Goal: Task Accomplishment & Management: Use online tool/utility

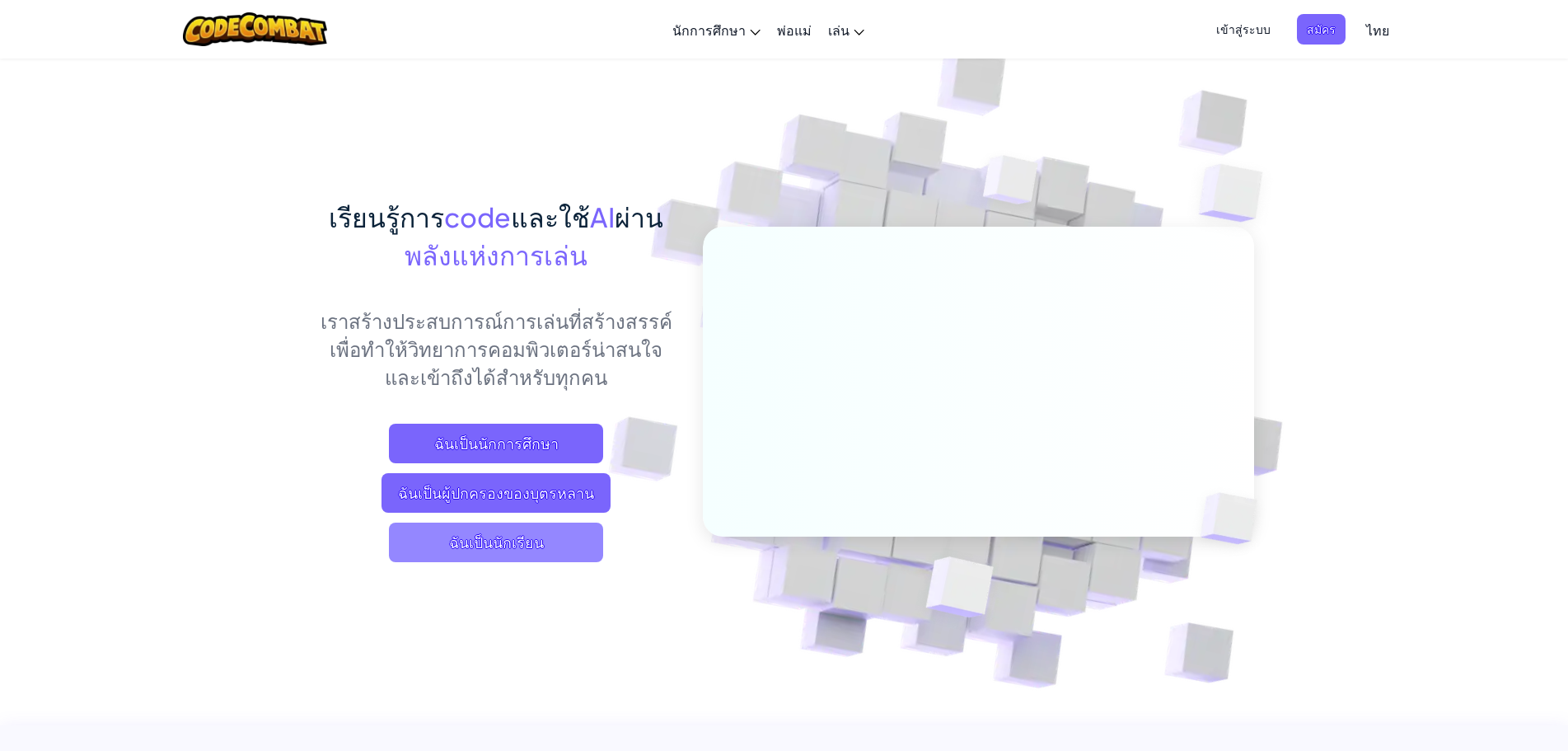
click at [524, 537] on span "ฉันเป็นนักเรียน" at bounding box center [495, 542] width 214 height 40
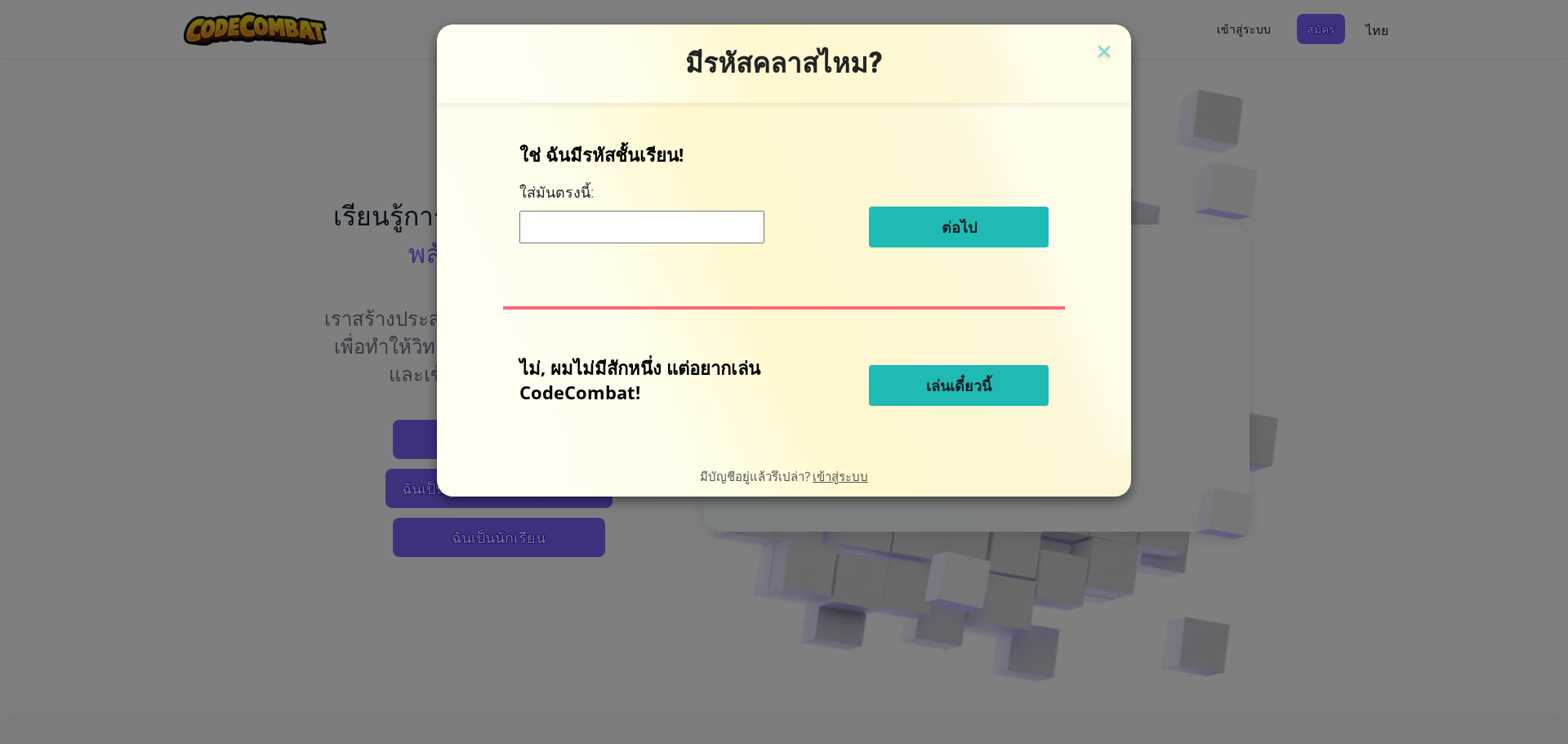
click at [597, 229] on input at bounding box center [641, 227] width 245 height 33
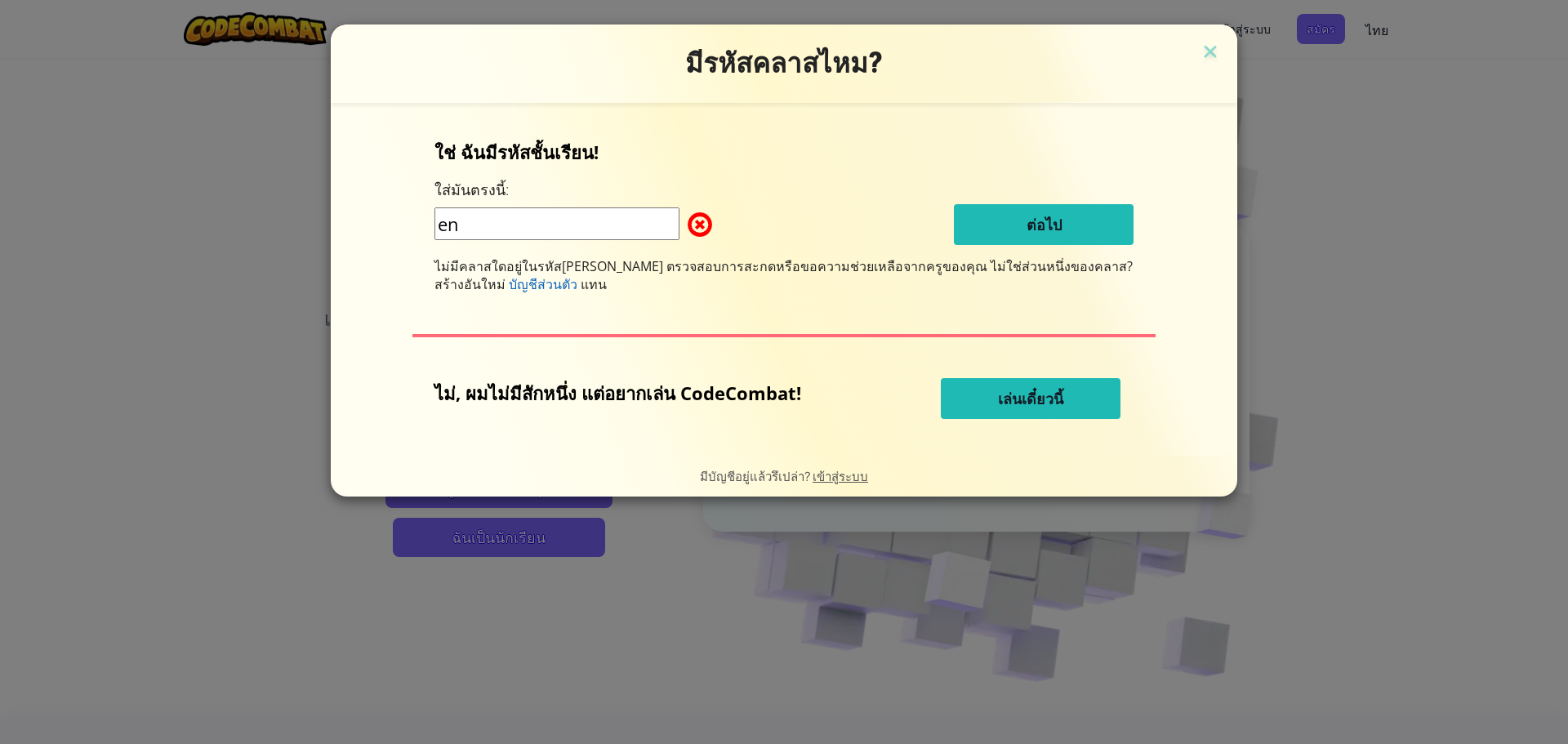
type input "e"
type input "enemybookc"
click at [1032, 386] on button "เล่นเดี๋ยวนี้" at bounding box center [1030, 398] width 179 height 41
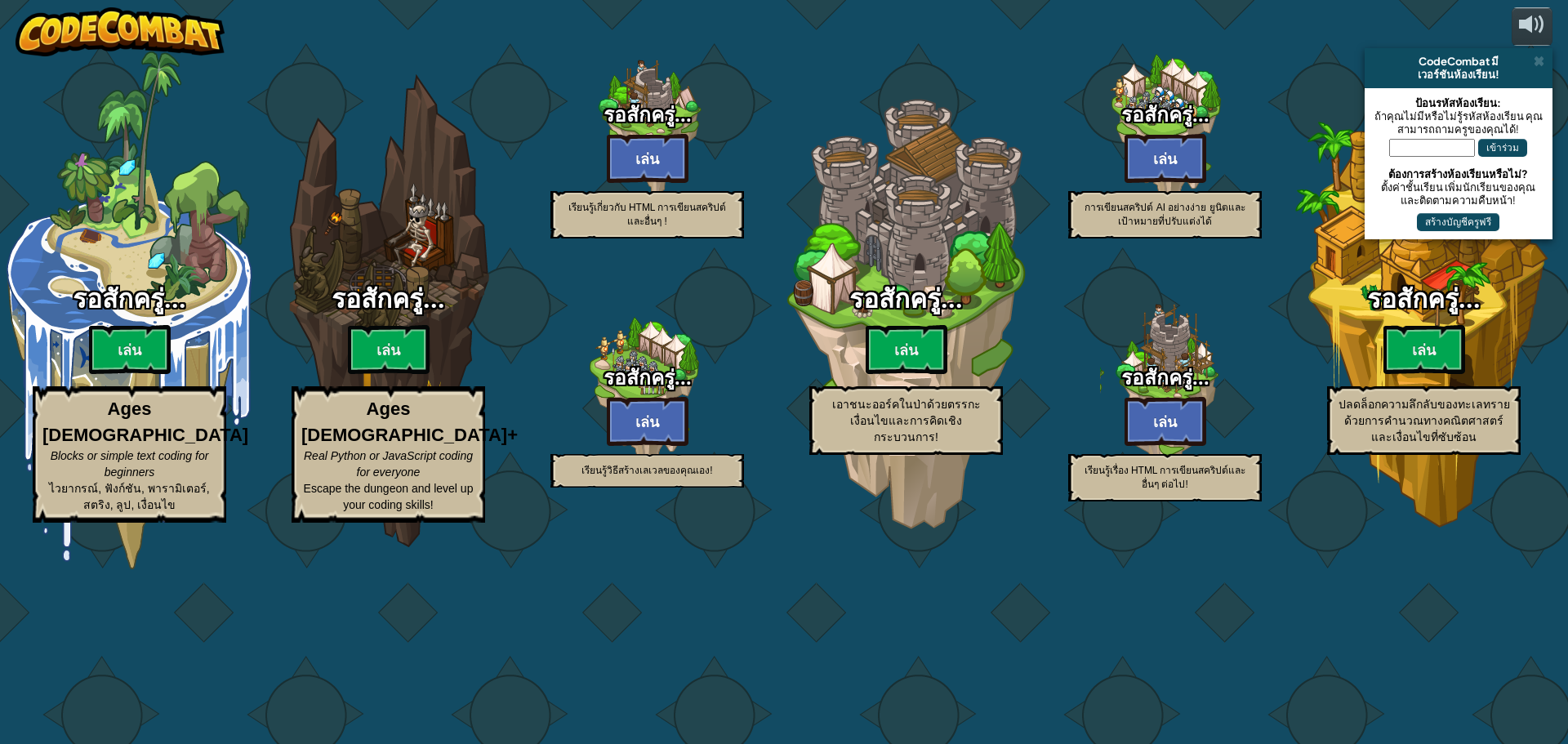
select select "th"
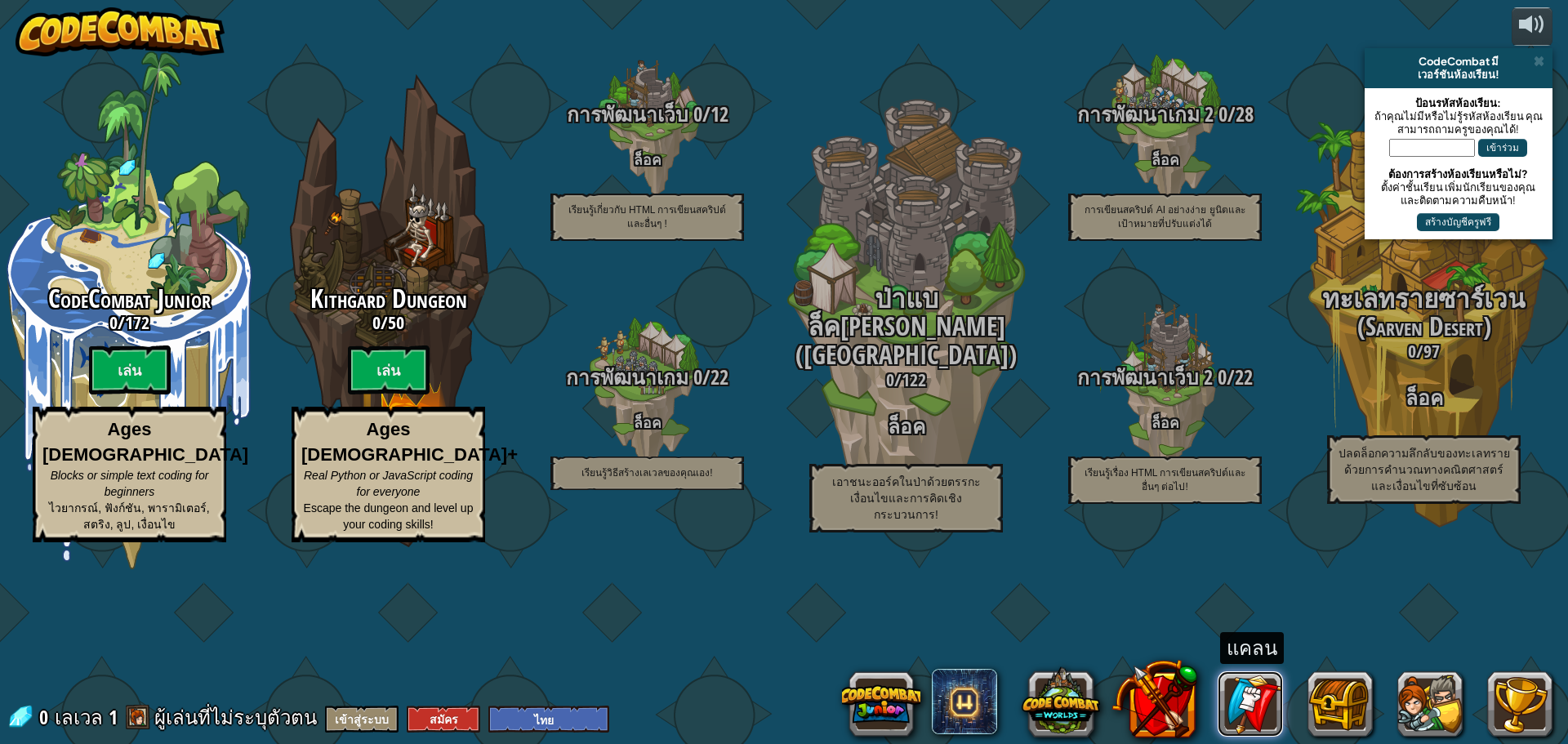
click at [1239, 682] on link at bounding box center [1250, 704] width 66 height 66
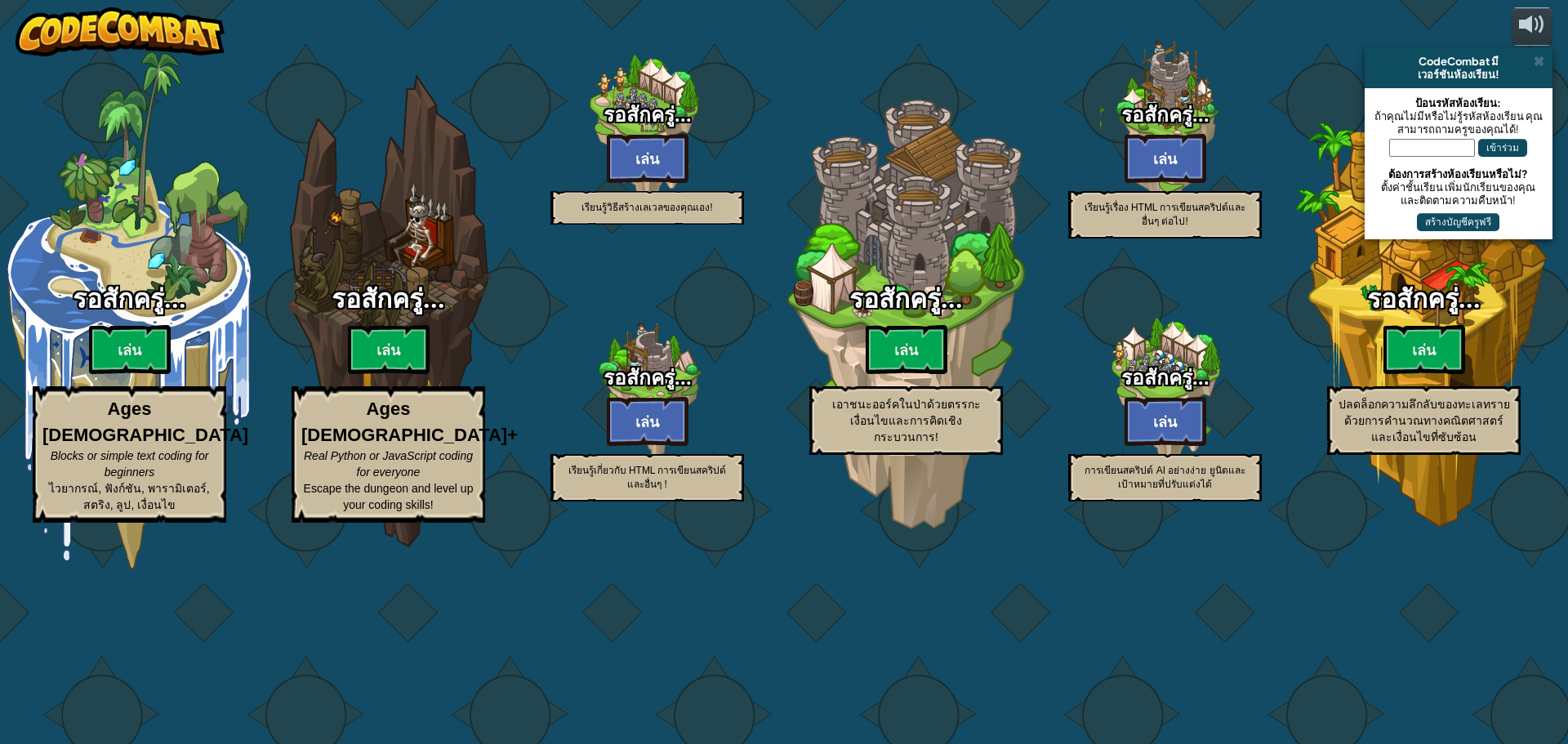
select select "th"
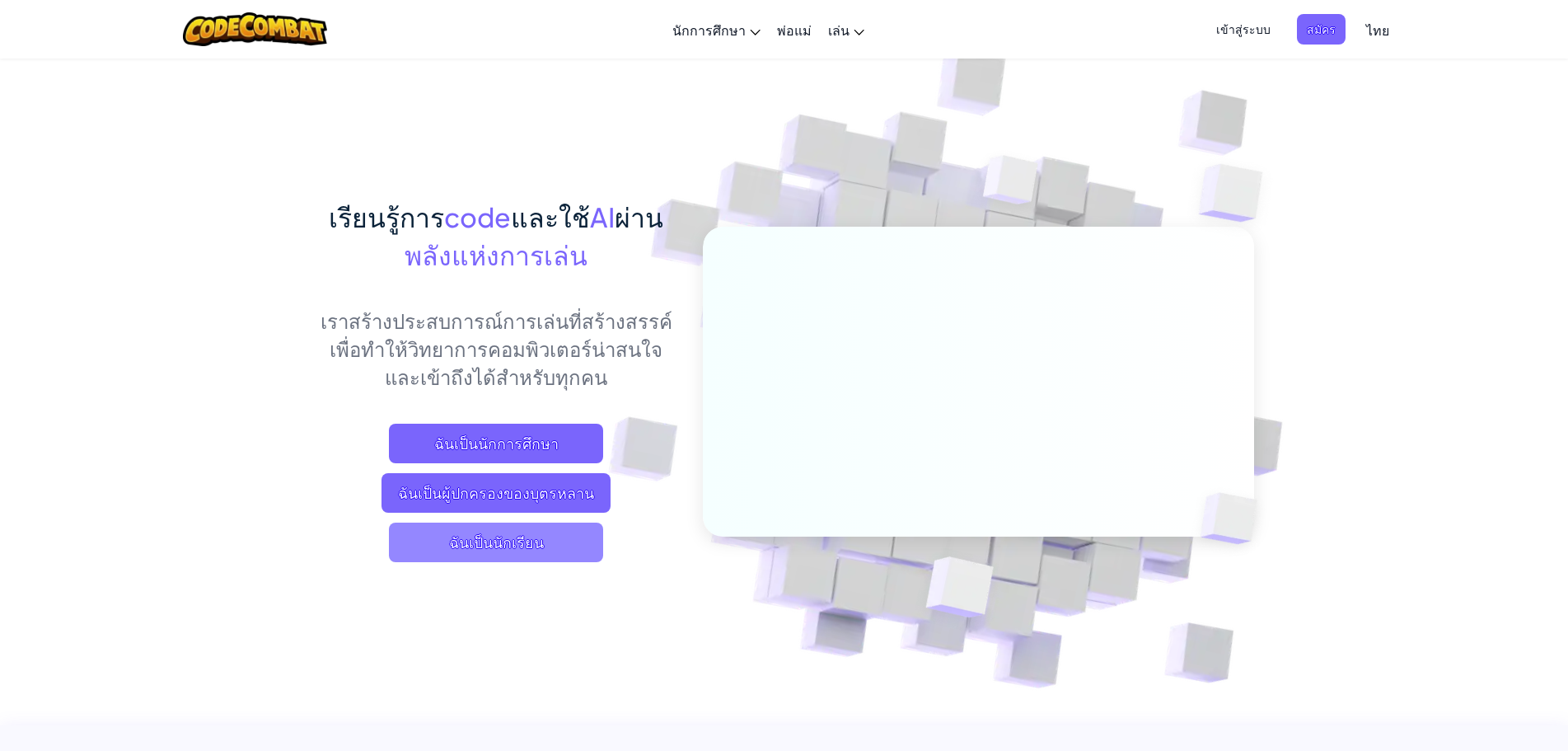
click at [544, 544] on span "ฉันเป็นนักเรียน" at bounding box center [495, 542] width 214 height 40
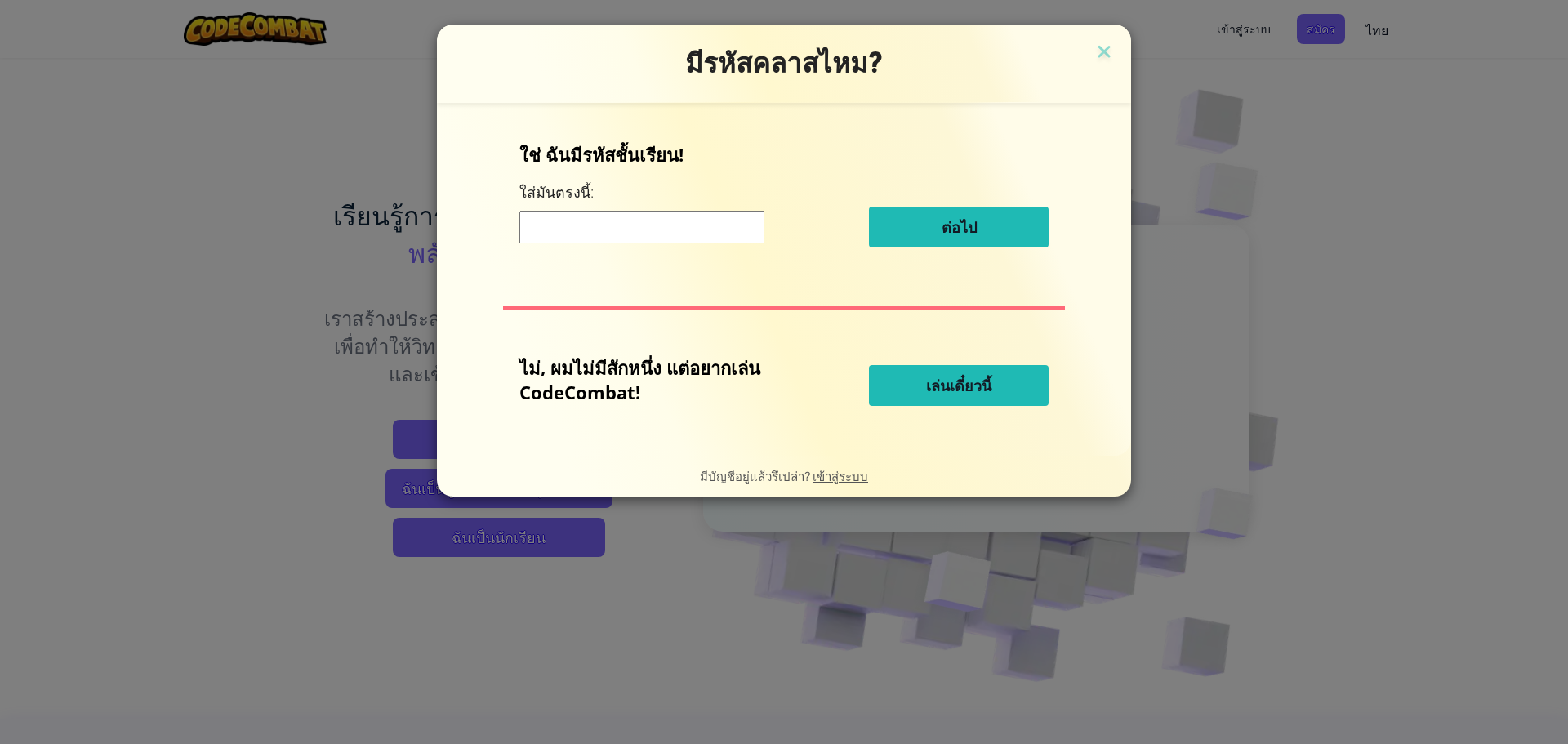
click at [657, 235] on input at bounding box center [641, 227] width 245 height 33
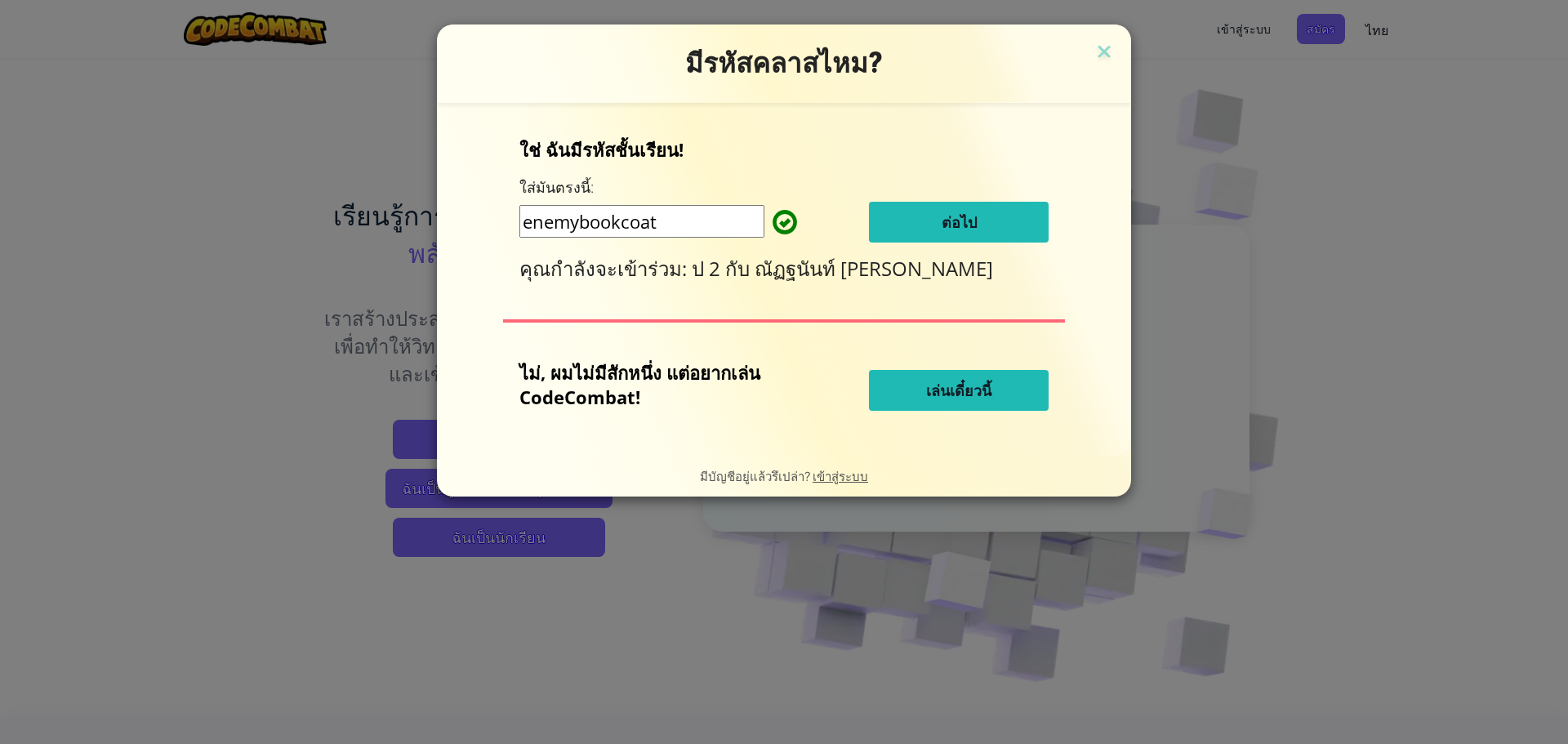
type input "enemybookcoat"
click at [979, 216] on button "ต่อไป" at bounding box center [958, 221] width 179 height 41
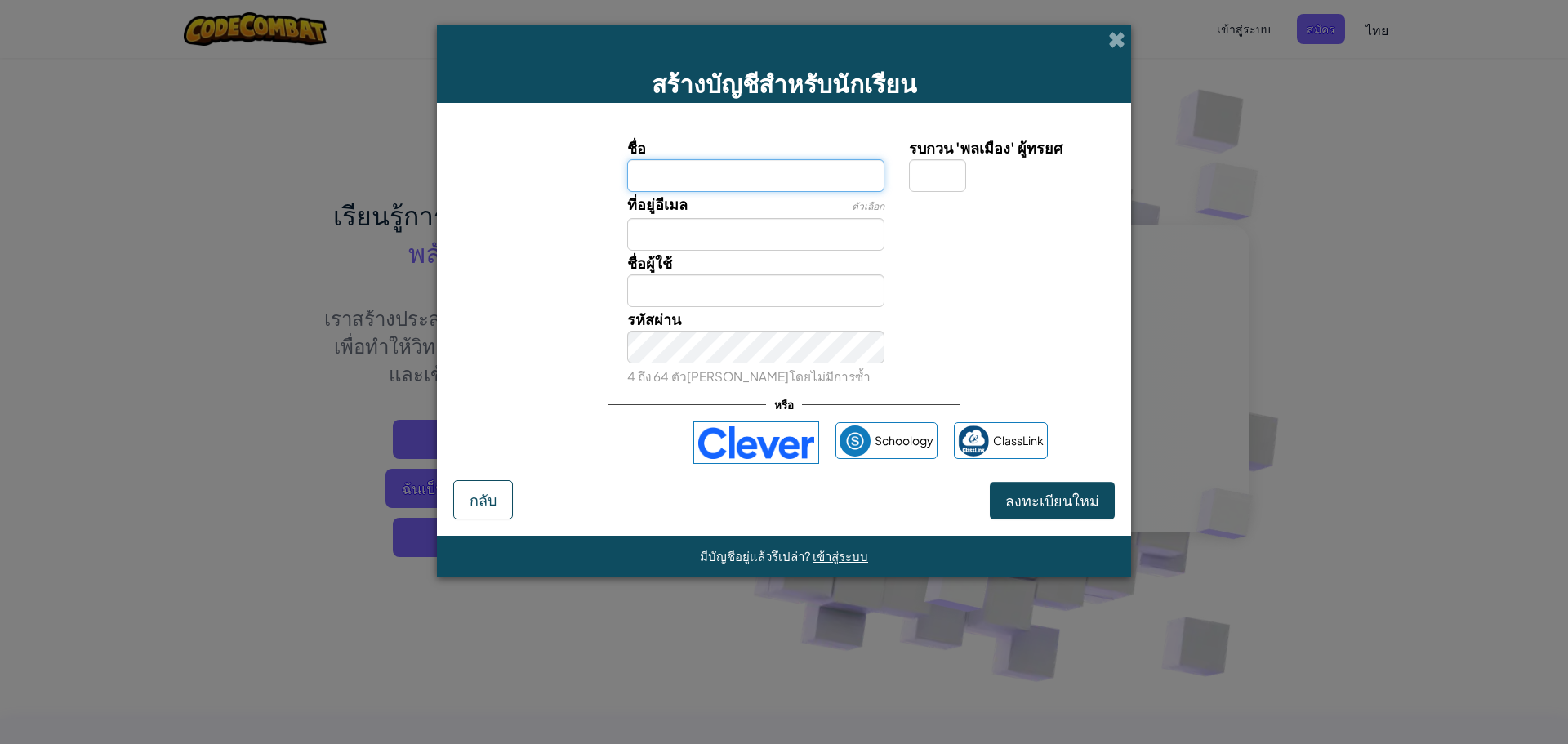
click at [785, 168] on input "ชื่อ" at bounding box center [756, 176] width 258 height 33
type input "ะ"
type input "ธนวิซร"
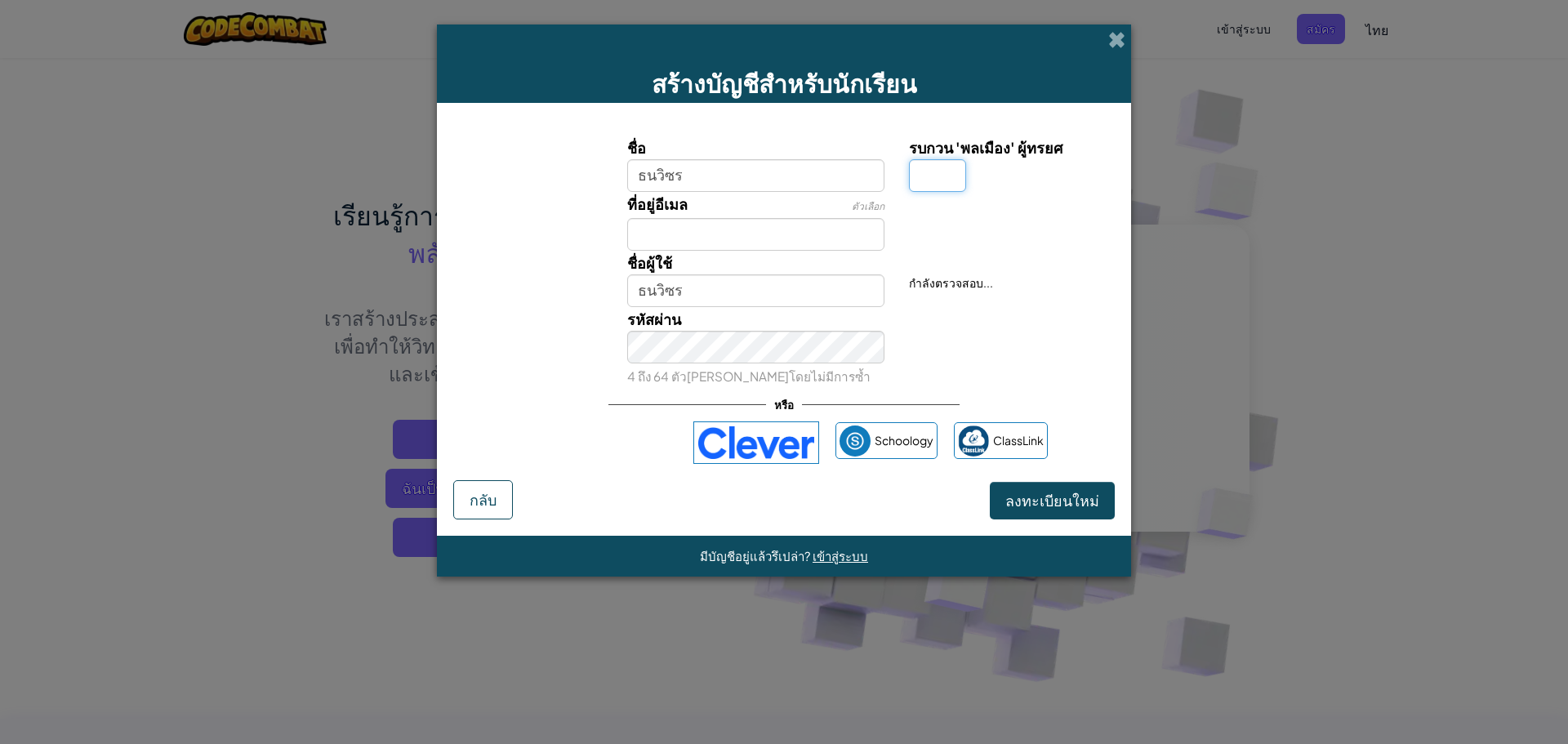
click at [943, 186] on input "รบกวน 'พลเมือง' ผู้ทรยศ" at bounding box center [937, 176] width 57 height 33
type input "พ"
type input "ธนวิซรพ"
click at [735, 225] on input "ที่อยู่อีเมล" at bounding box center [756, 234] width 258 height 33
click at [705, 224] on input "ที่อยู่อีเมล" at bounding box center [756, 234] width 258 height 33
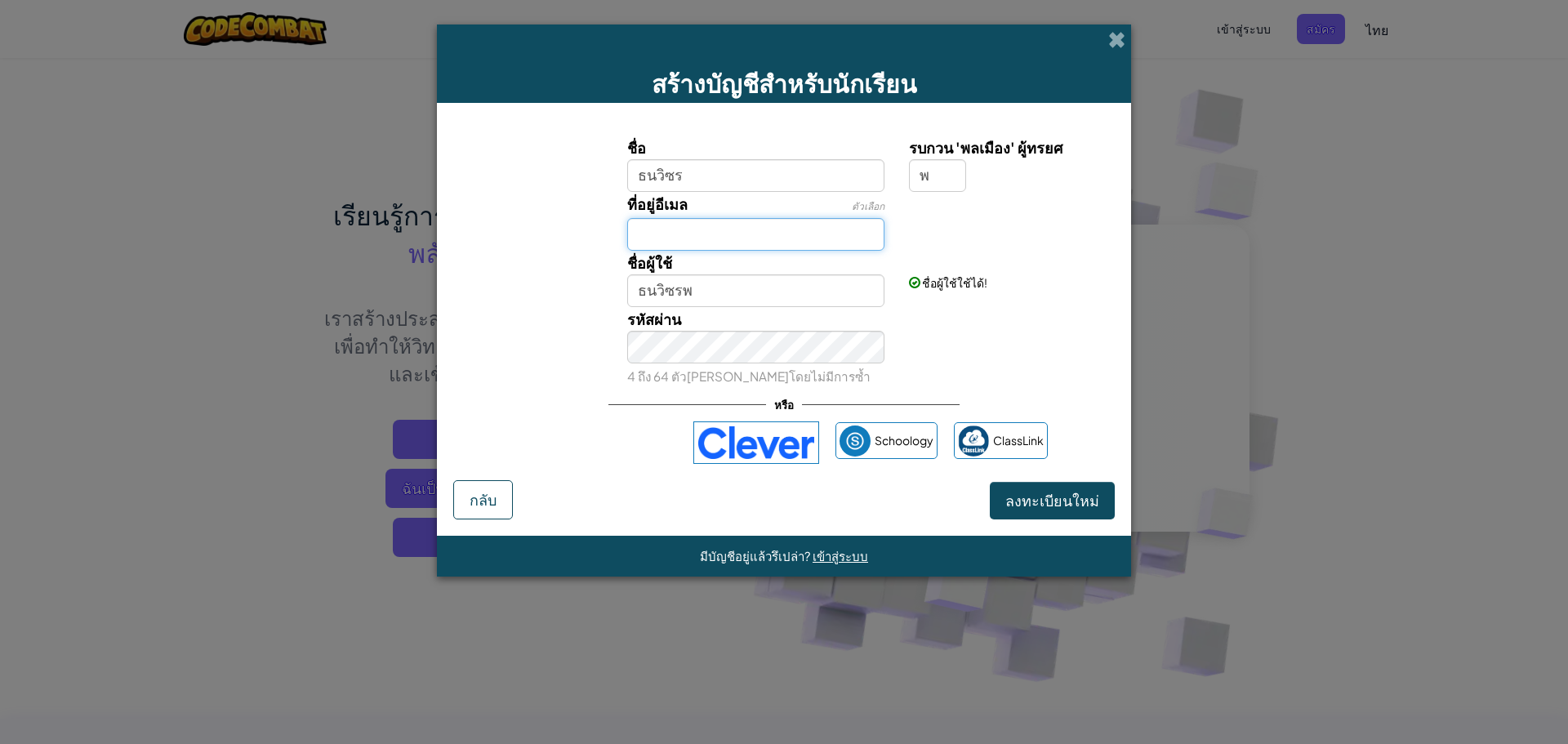
type input "[EMAIL_ADDRESS][DOMAIN_NAME]"
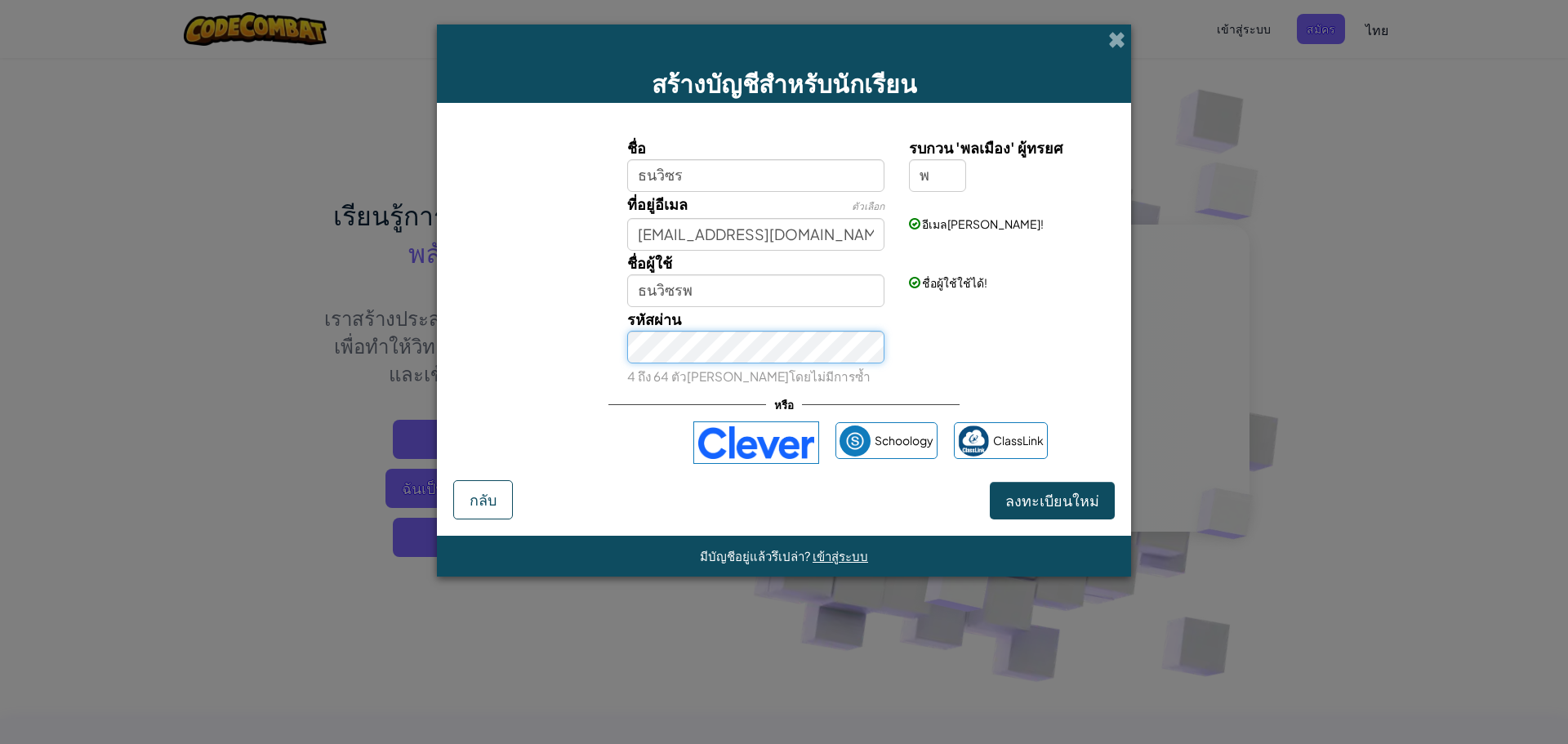
click at [990, 482] on button "ลงทะเบียนใหม่" at bounding box center [1052, 500] width 125 height 37
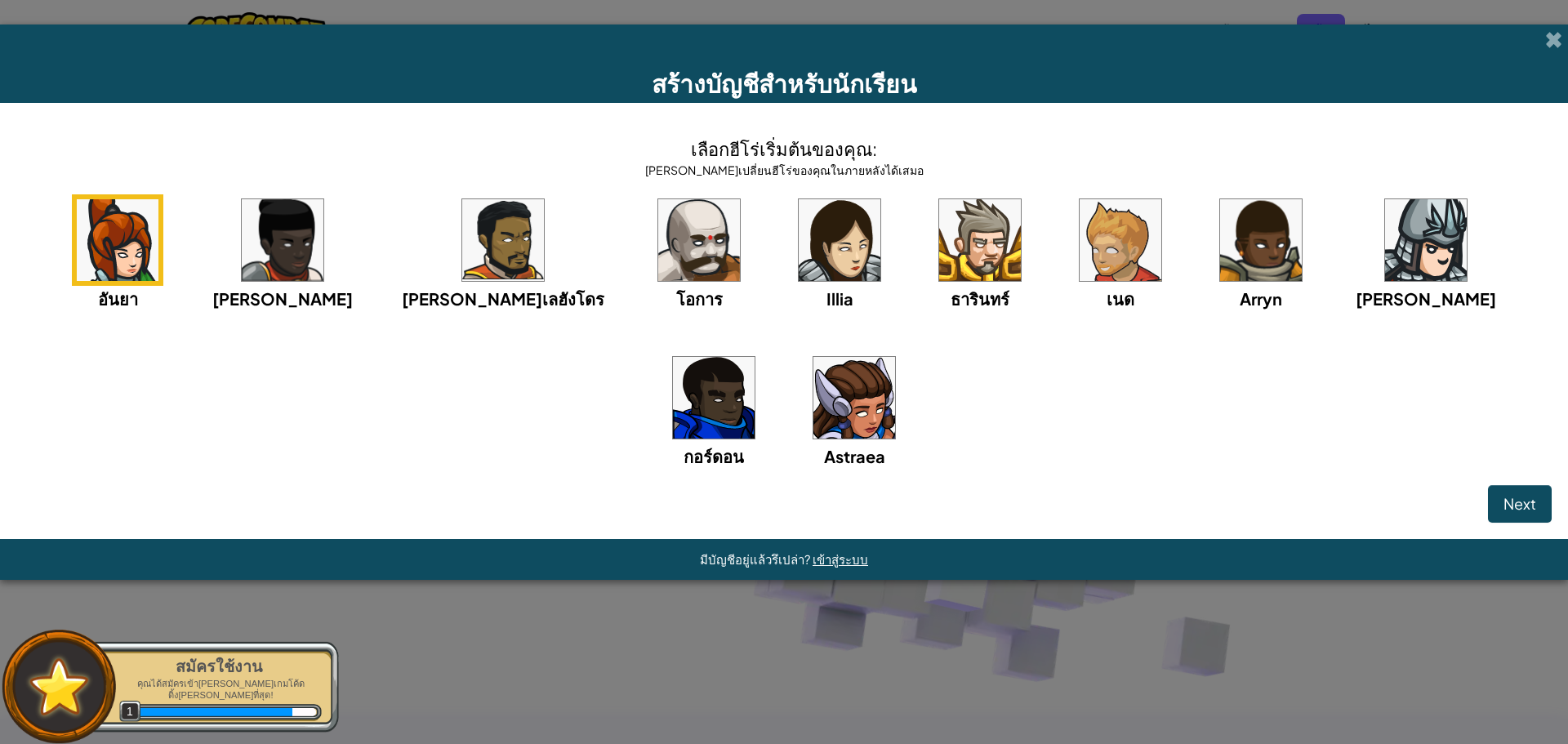
drag, startPoint x: 1567, startPoint y: 67, endPoint x: 1567, endPoint y: 1, distance: 66.0
drag, startPoint x: 1567, startPoint y: 1, endPoint x: 1288, endPoint y: 218, distance: 353.5
click at [1385, 218] on img at bounding box center [1426, 240] width 82 height 82
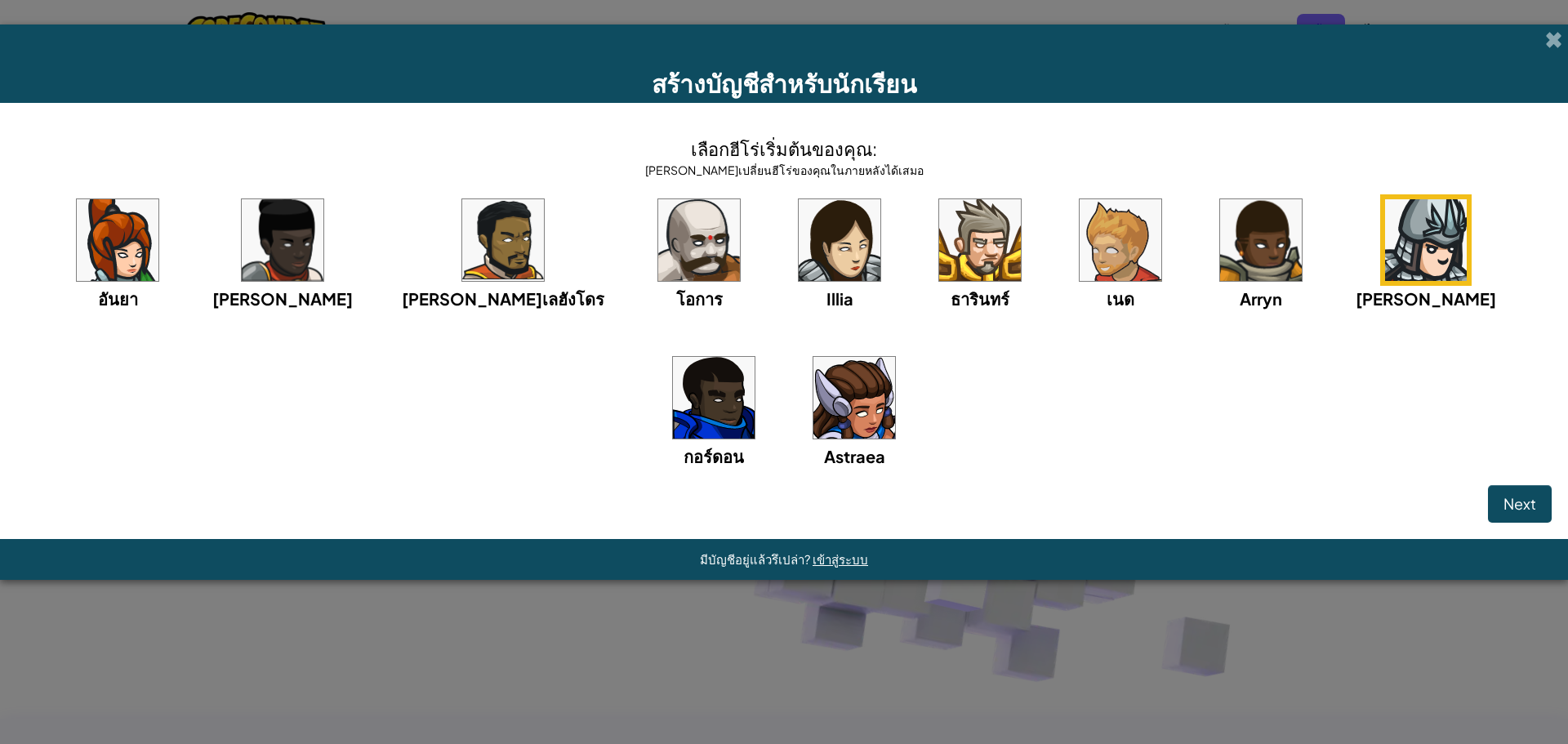
click at [658, 237] on img at bounding box center [699, 240] width 82 height 82
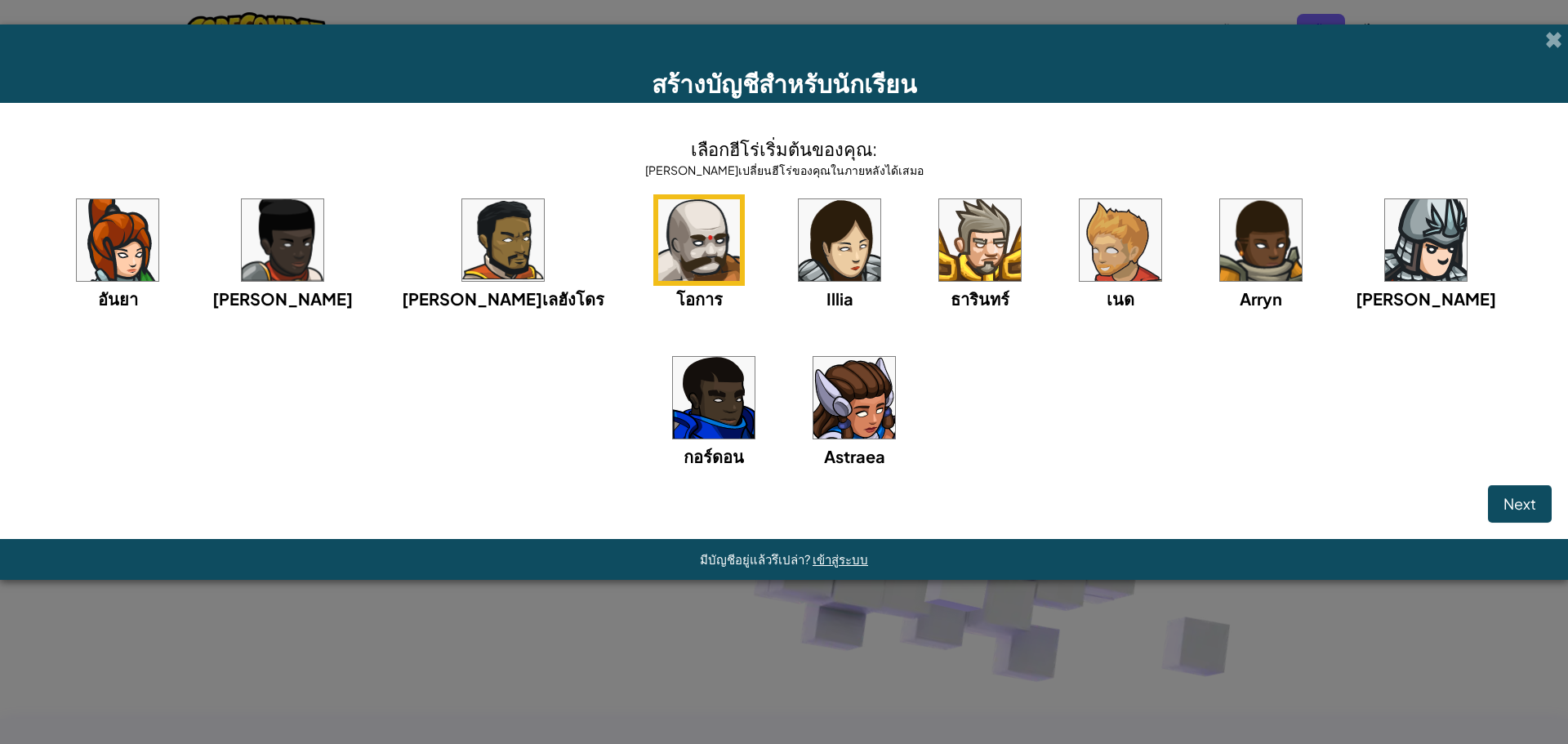
click at [939, 233] on img at bounding box center [980, 240] width 82 height 82
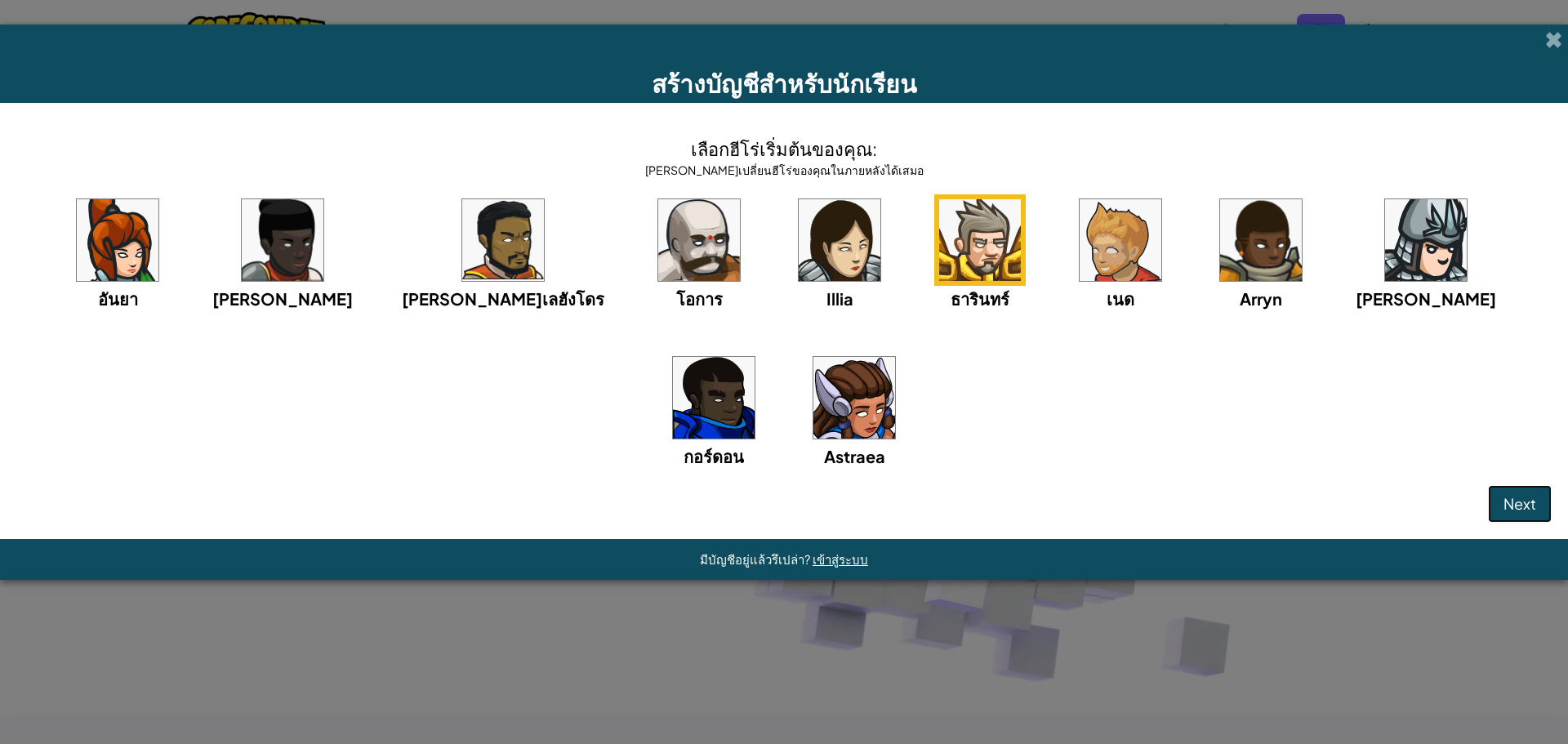
click at [1528, 514] on button "Next" at bounding box center [1520, 504] width 64 height 37
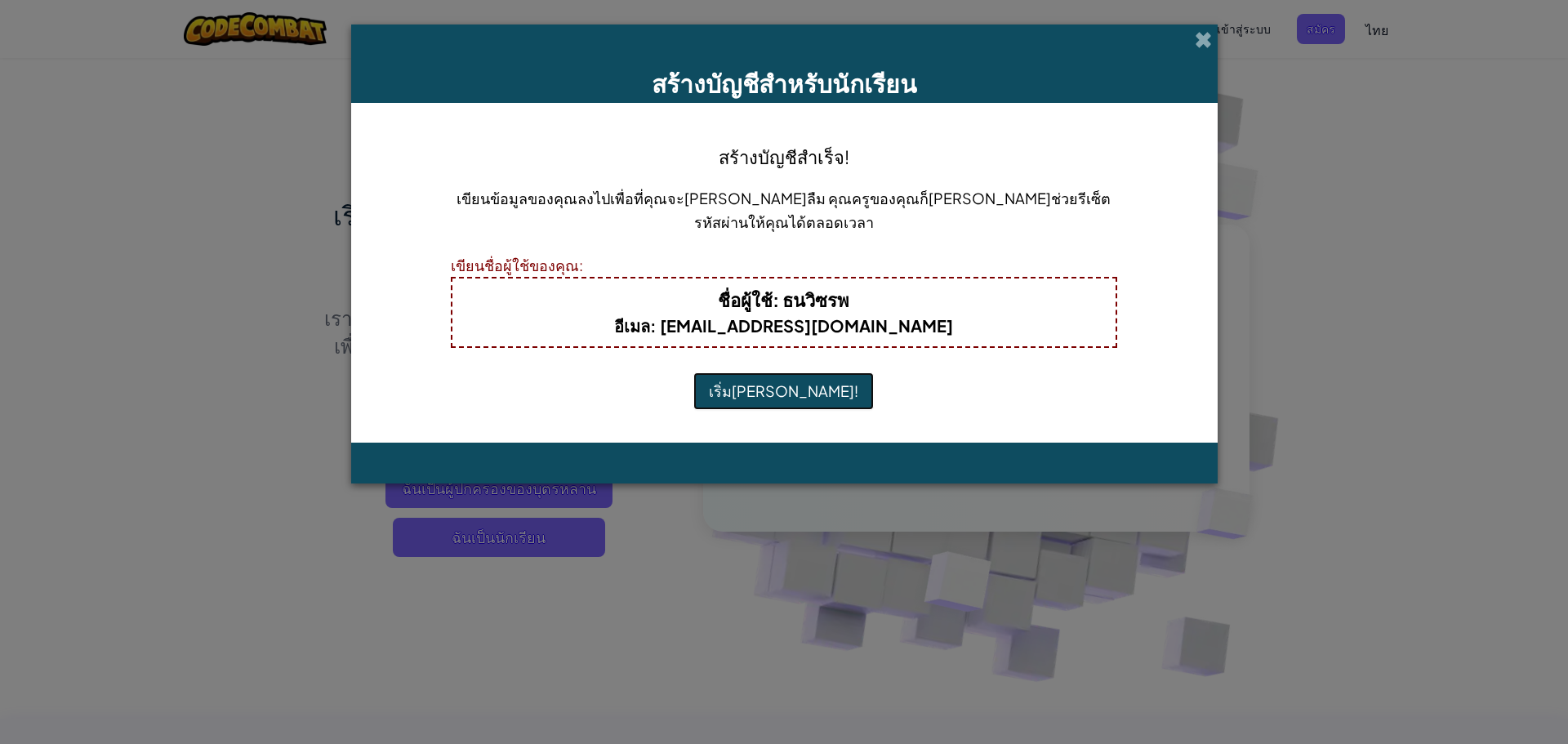
click at [779, 391] on button "เริ่ม[PERSON_NAME]!" at bounding box center [783, 391] width 180 height 37
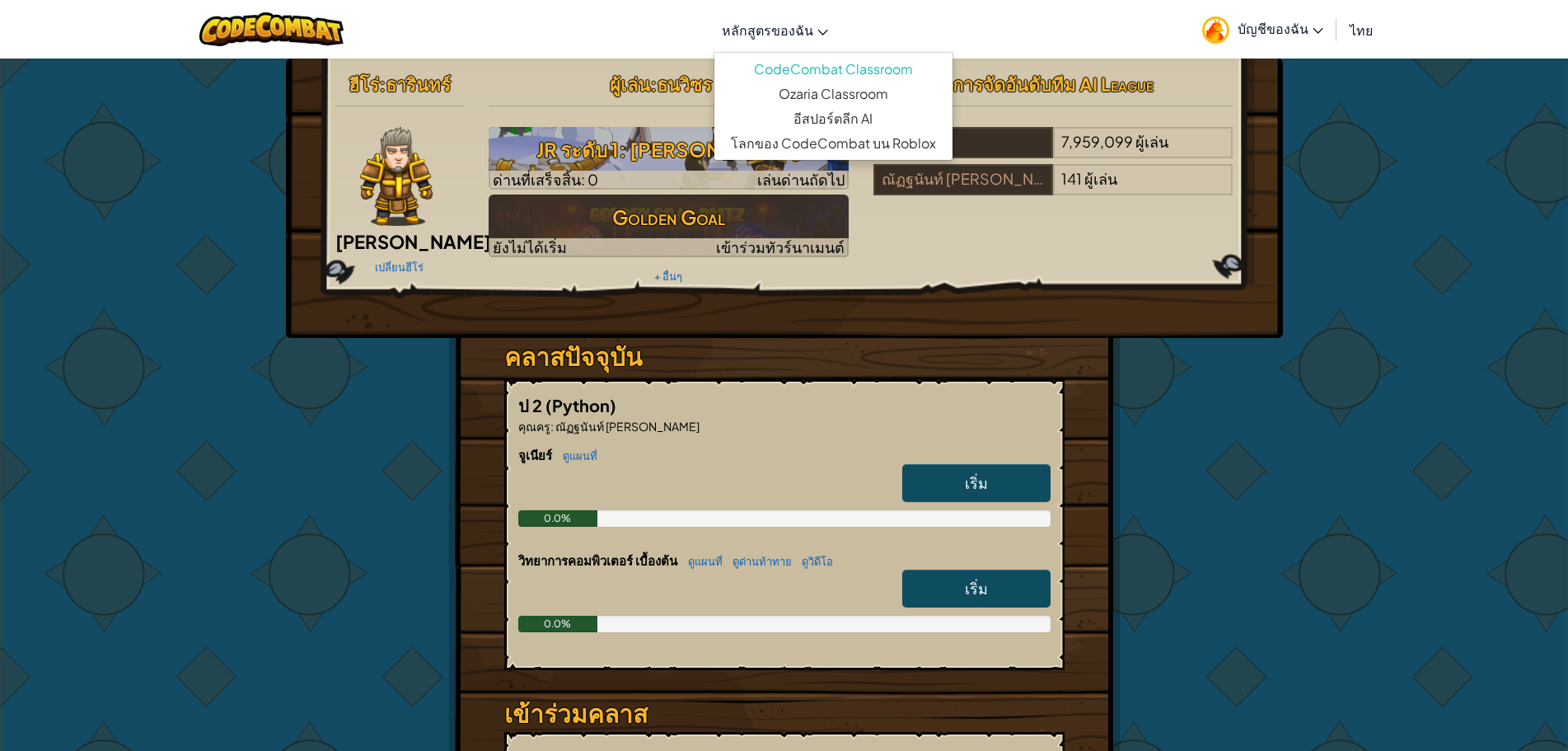
drag, startPoint x: 740, startPoint y: 187, endPoint x: 778, endPoint y: 28, distance: 163.5
click at [740, 180] on div at bounding box center [669, 180] width 360 height 19
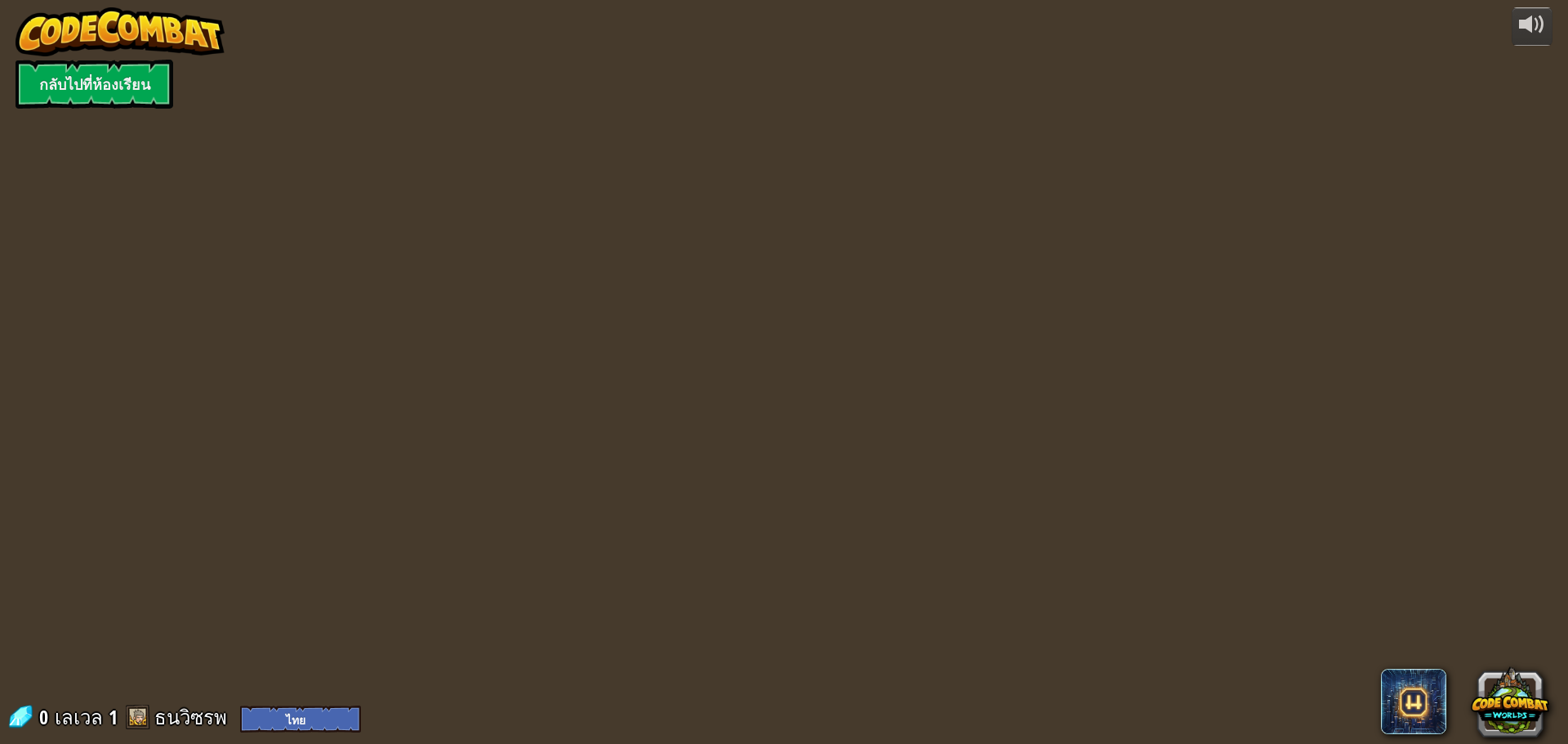
select select "th"
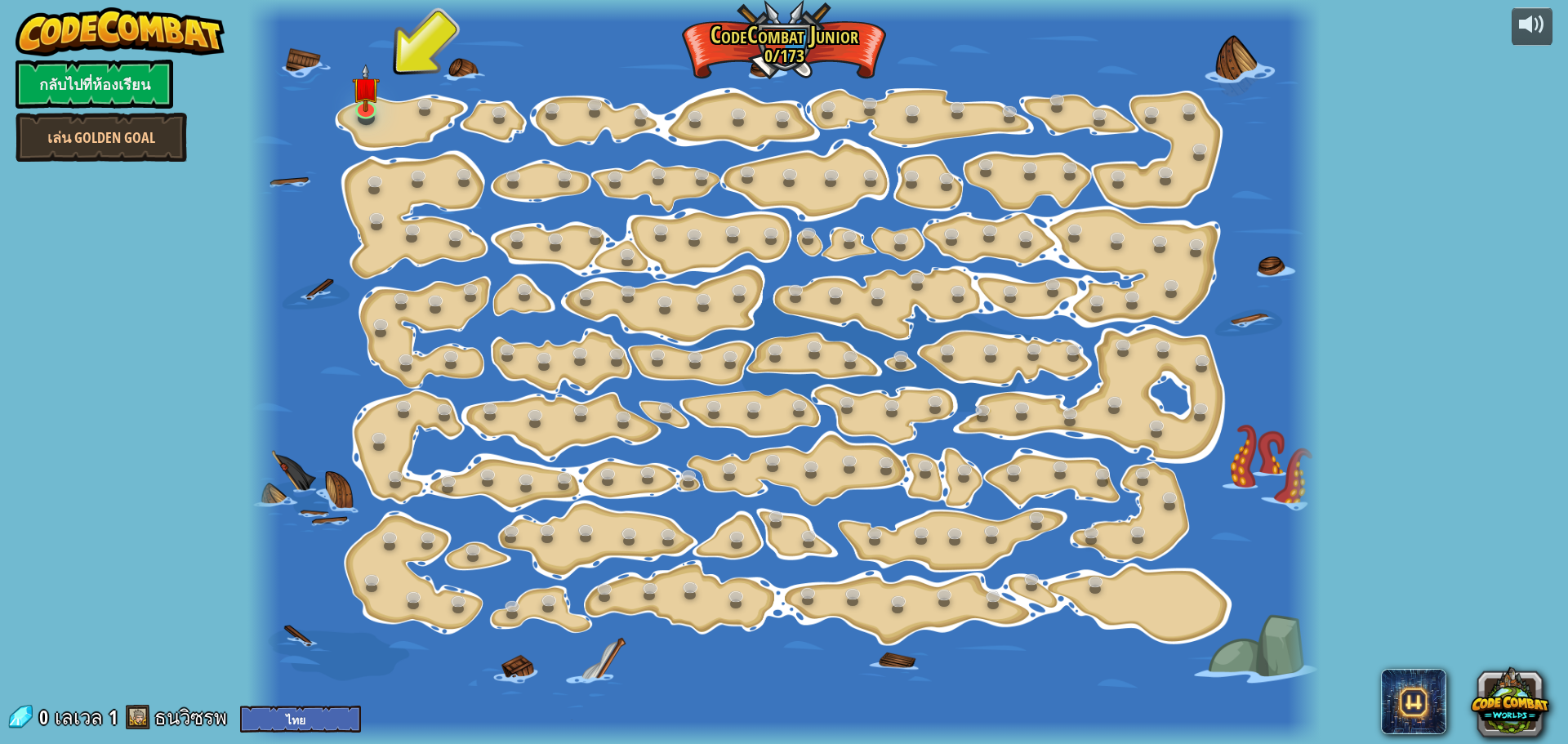
click at [375, 122] on div at bounding box center [783, 372] width 1072 height 744
click at [373, 117] on div at bounding box center [366, 118] width 17 height 14
click at [361, 117] on link at bounding box center [366, 106] width 33 height 33
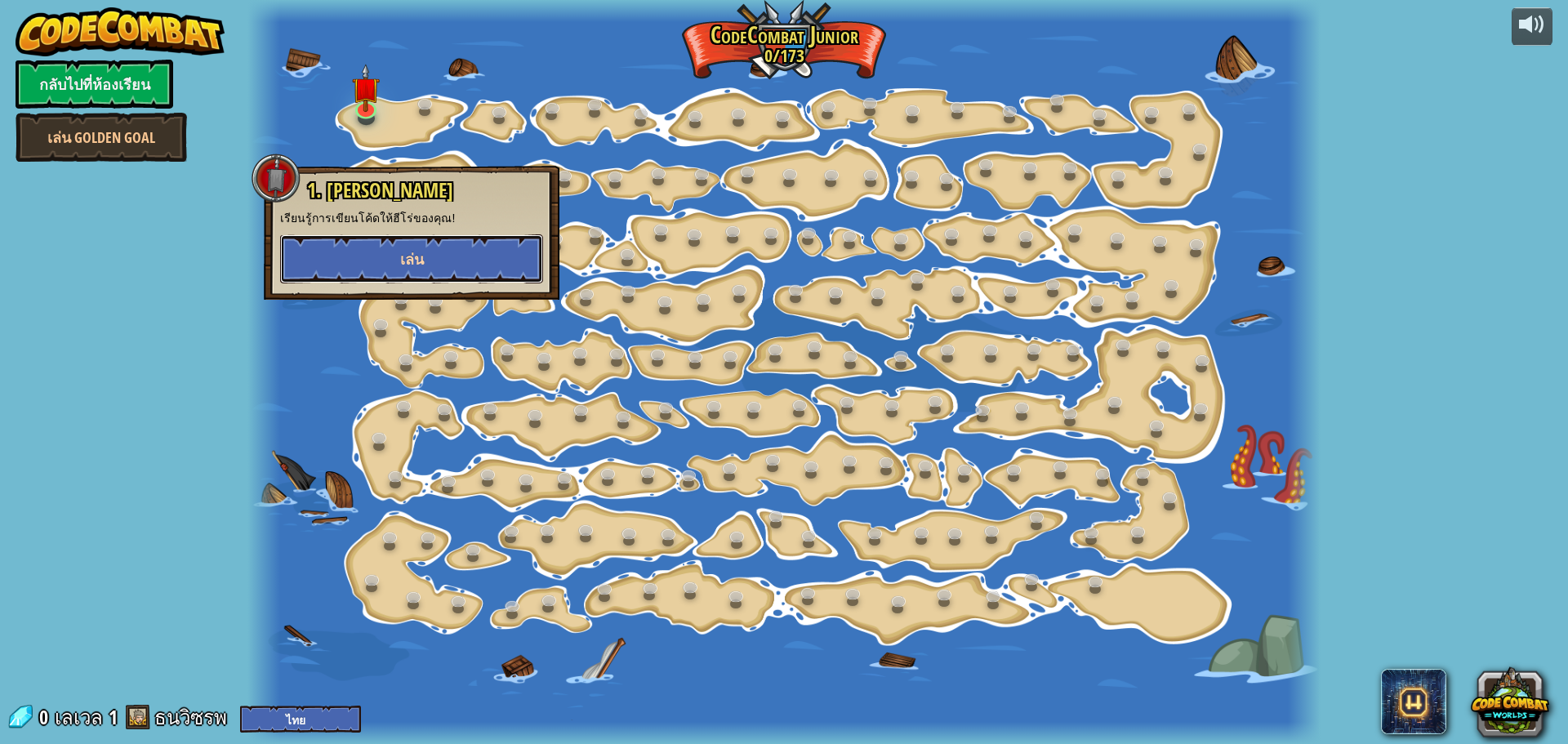
click at [374, 241] on button "เล่น" at bounding box center [412, 259] width 263 height 49
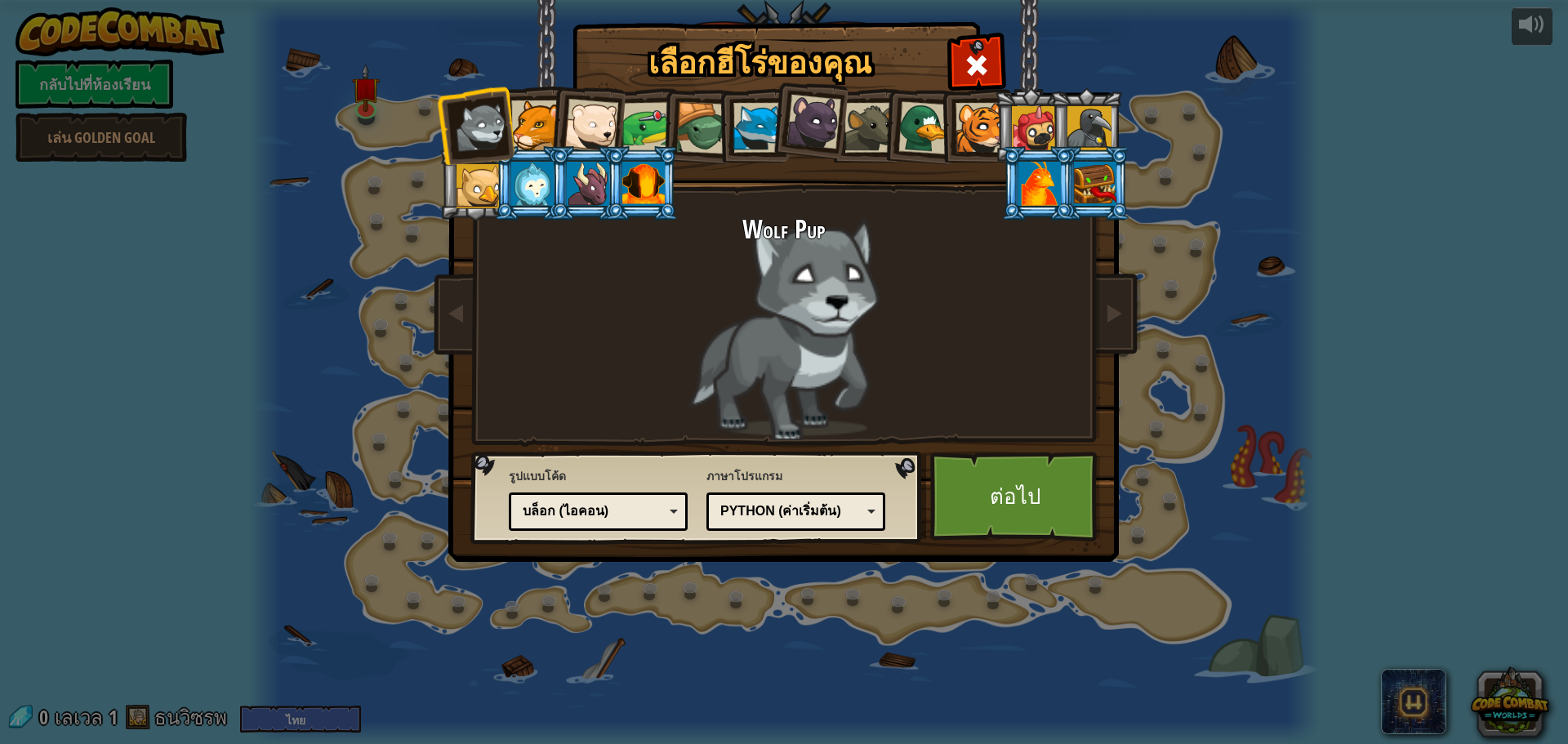
click at [794, 127] on div at bounding box center [814, 122] width 55 height 55
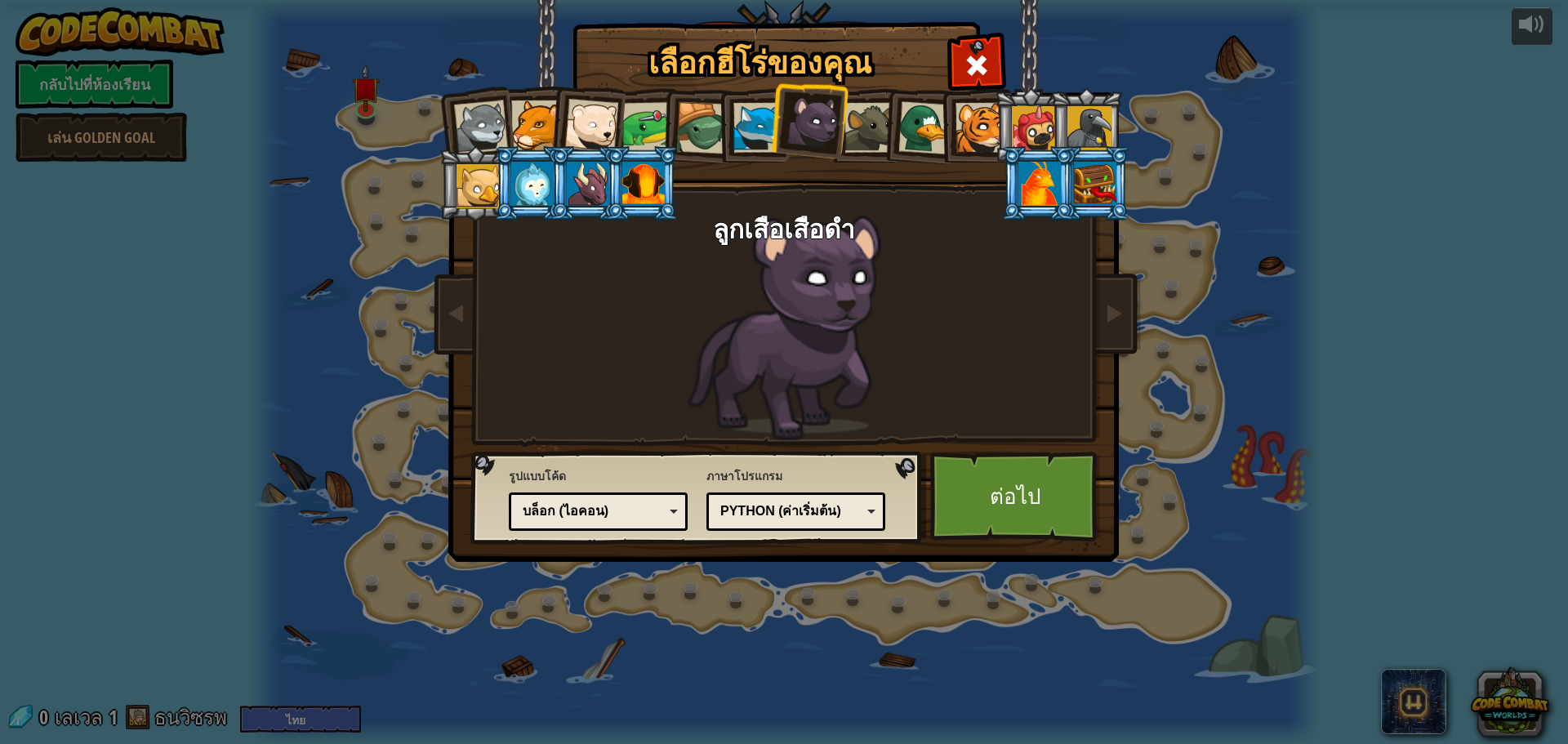
click at [1067, 185] on li at bounding box center [1037, 184] width 74 height 75
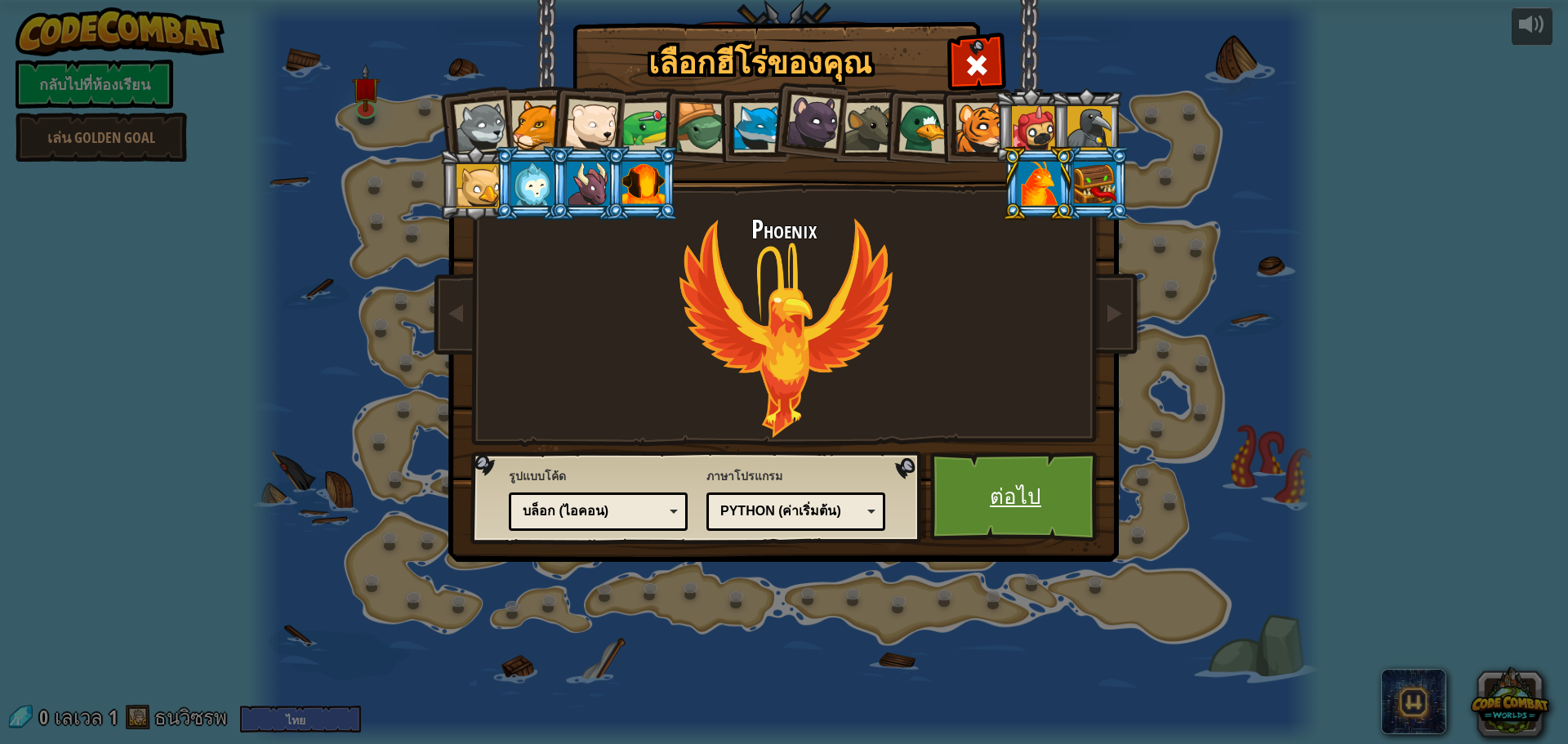
click at [1005, 474] on link "ต่อไป" at bounding box center [1014, 496] width 170 height 90
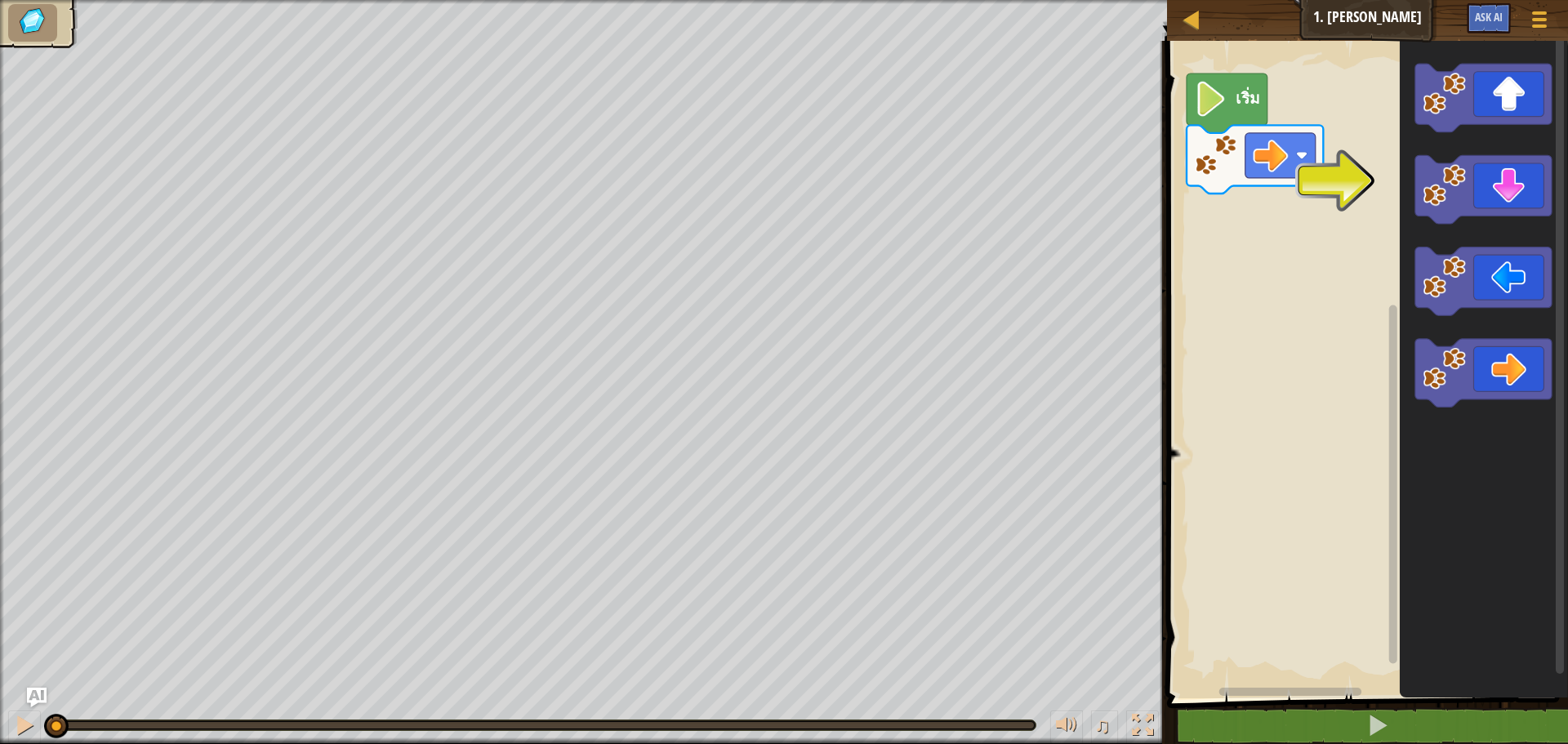
click at [1203, 116] on image "พื้นที่ทำงาน Blockly" at bounding box center [1211, 99] width 34 height 36
click at [1234, 108] on icon "พื้นที่ทำงาน Blockly" at bounding box center [1227, 103] width 81 height 59
click at [1271, 178] on div "เริ่ม" at bounding box center [1365, 365] width 406 height 666
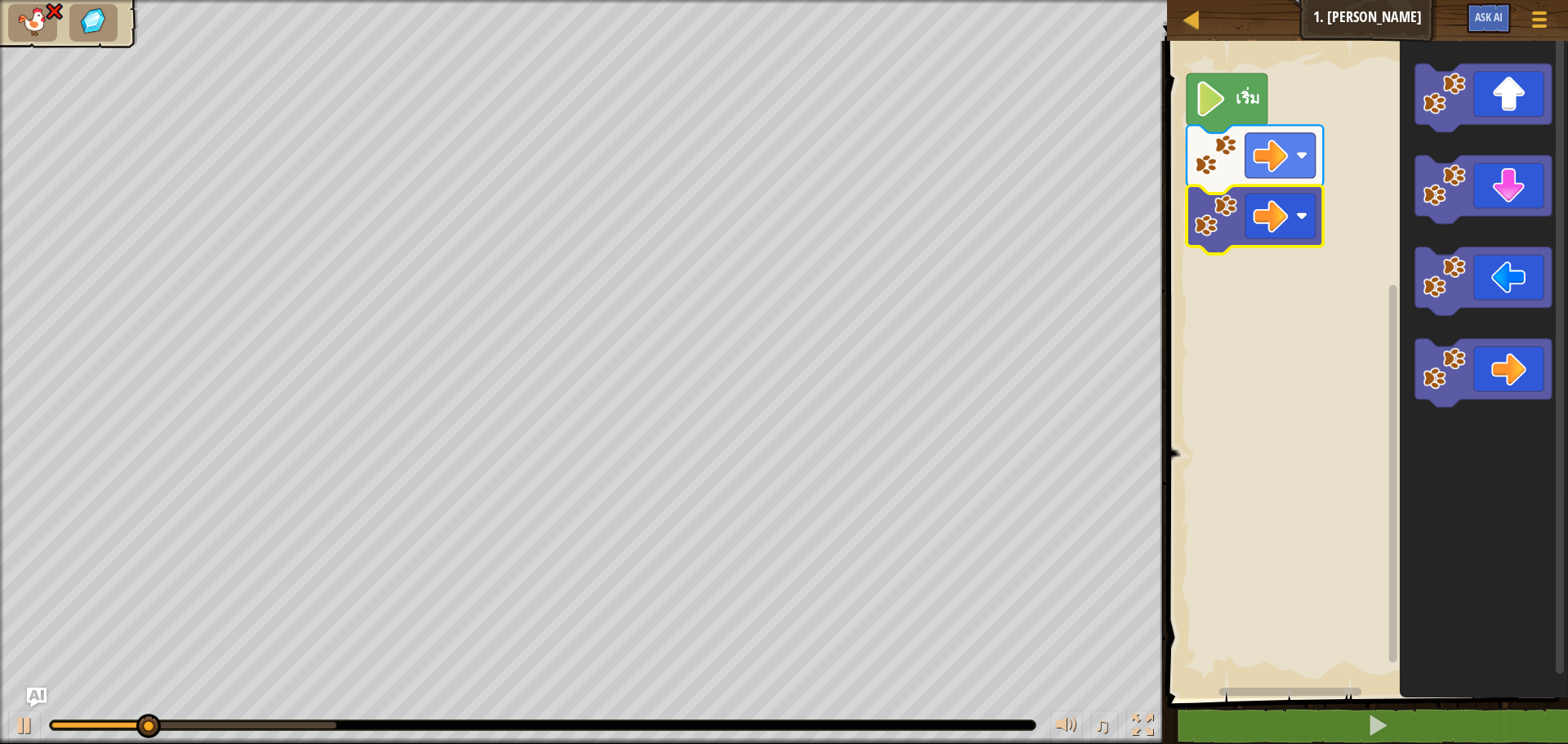
click at [1217, 130] on icon "พื้นที่ทำงาน Blockly" at bounding box center [1227, 103] width 81 height 59
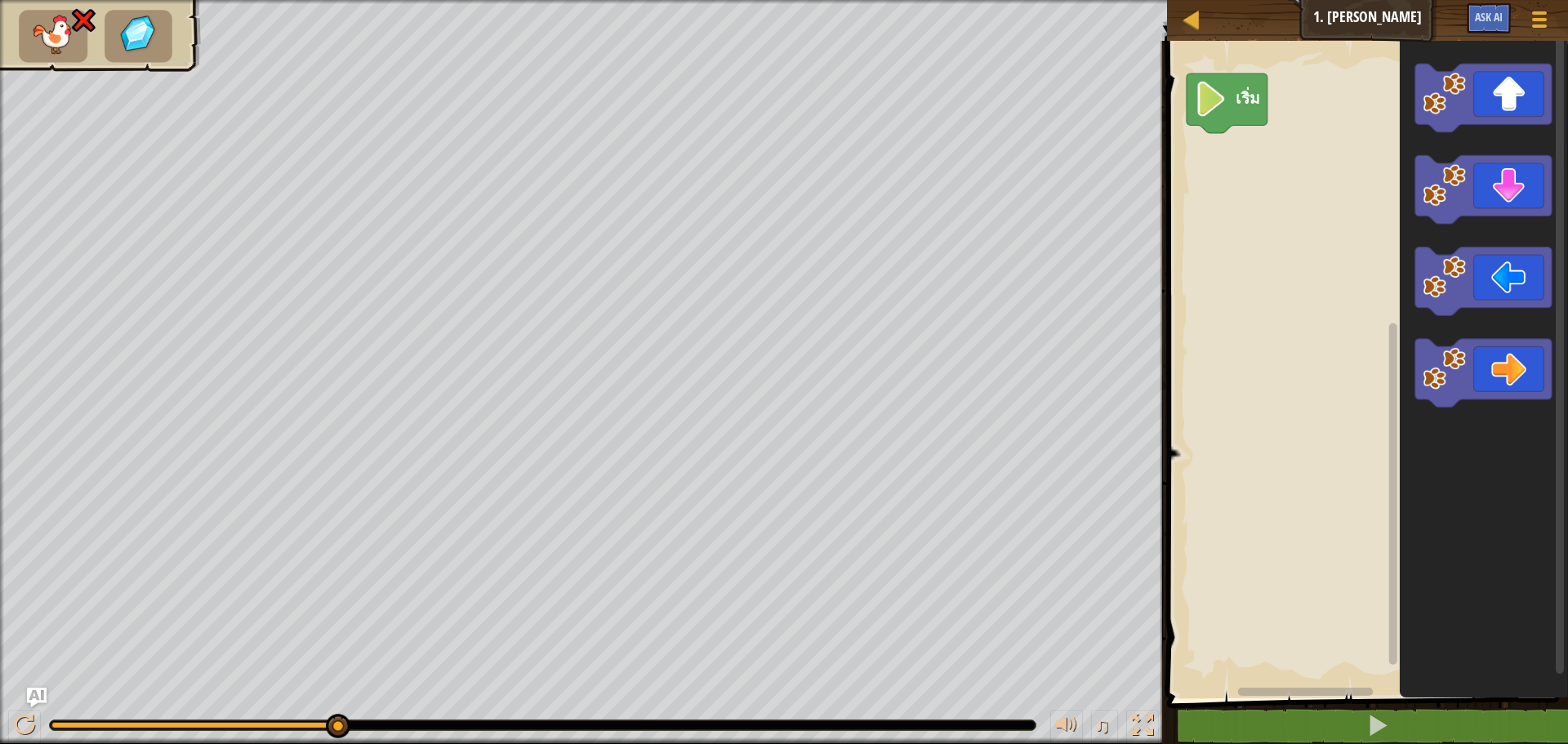
click at [1238, 78] on icon "พื้นที่ทำงาน Blockly" at bounding box center [1227, 103] width 81 height 59
click at [1238, 112] on icon "พื้นที่ทำงาน Blockly" at bounding box center [1227, 103] width 81 height 59
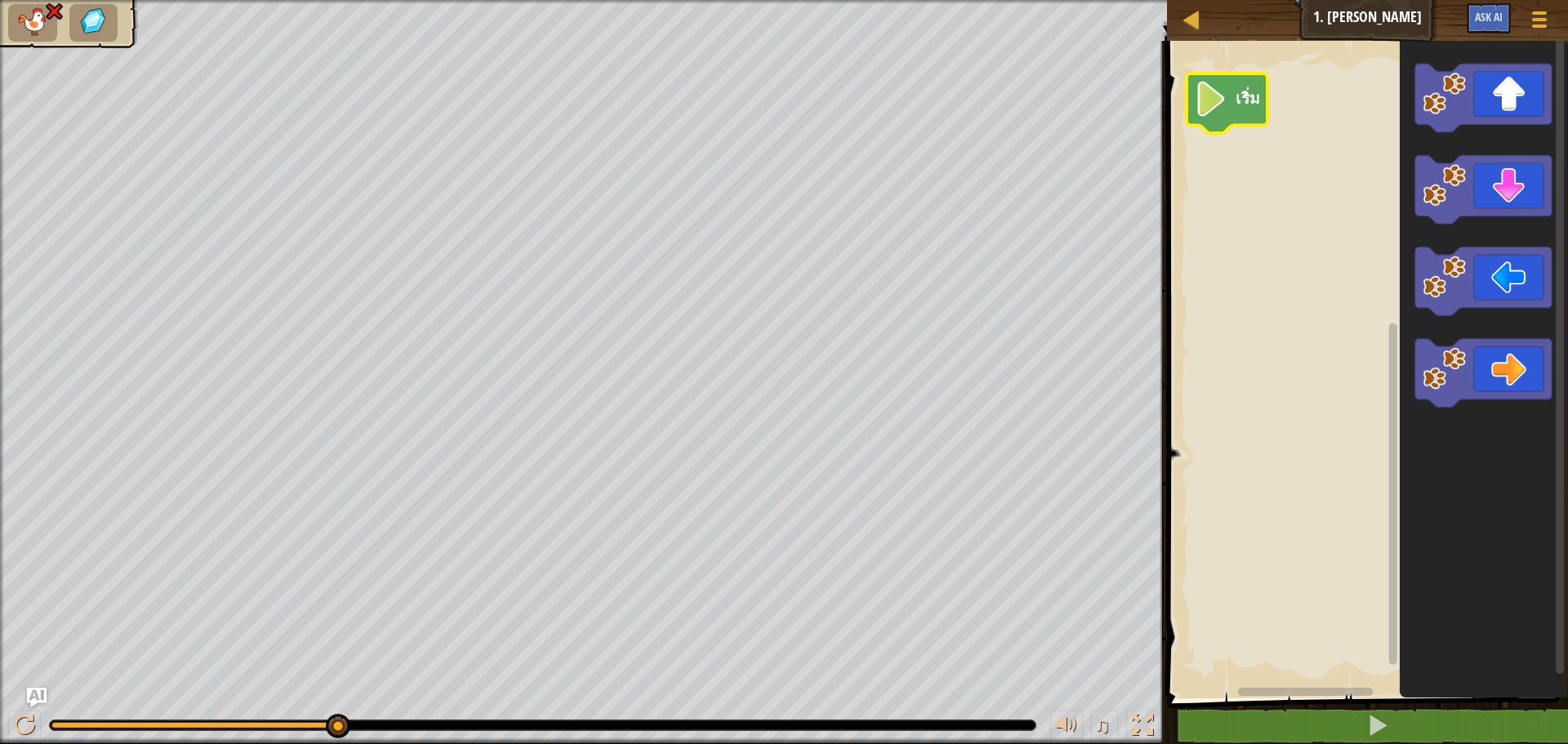
click at [51, 8] on img at bounding box center [54, 12] width 21 height 20
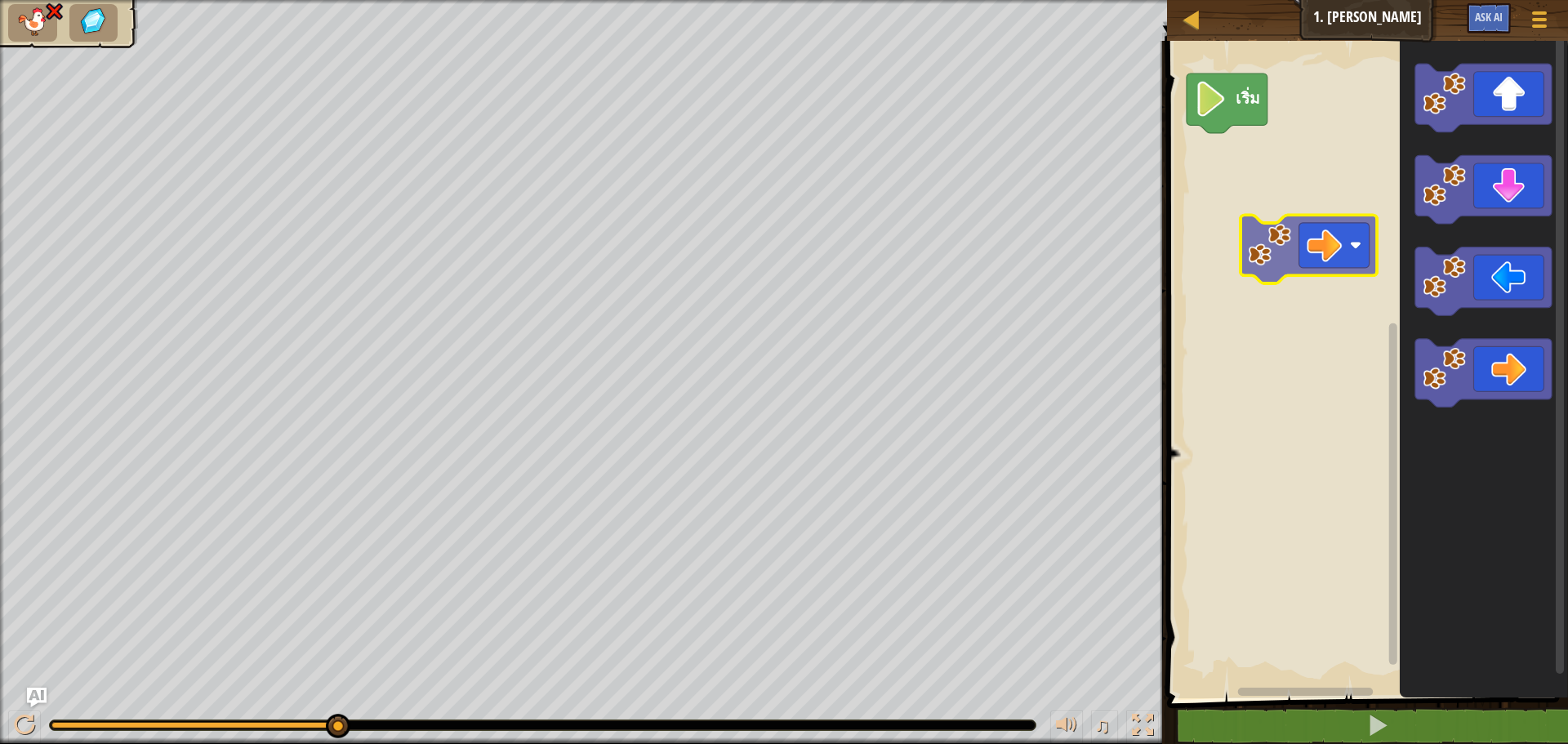
click at [1174, 189] on div "เริ่ม" at bounding box center [1365, 365] width 406 height 666
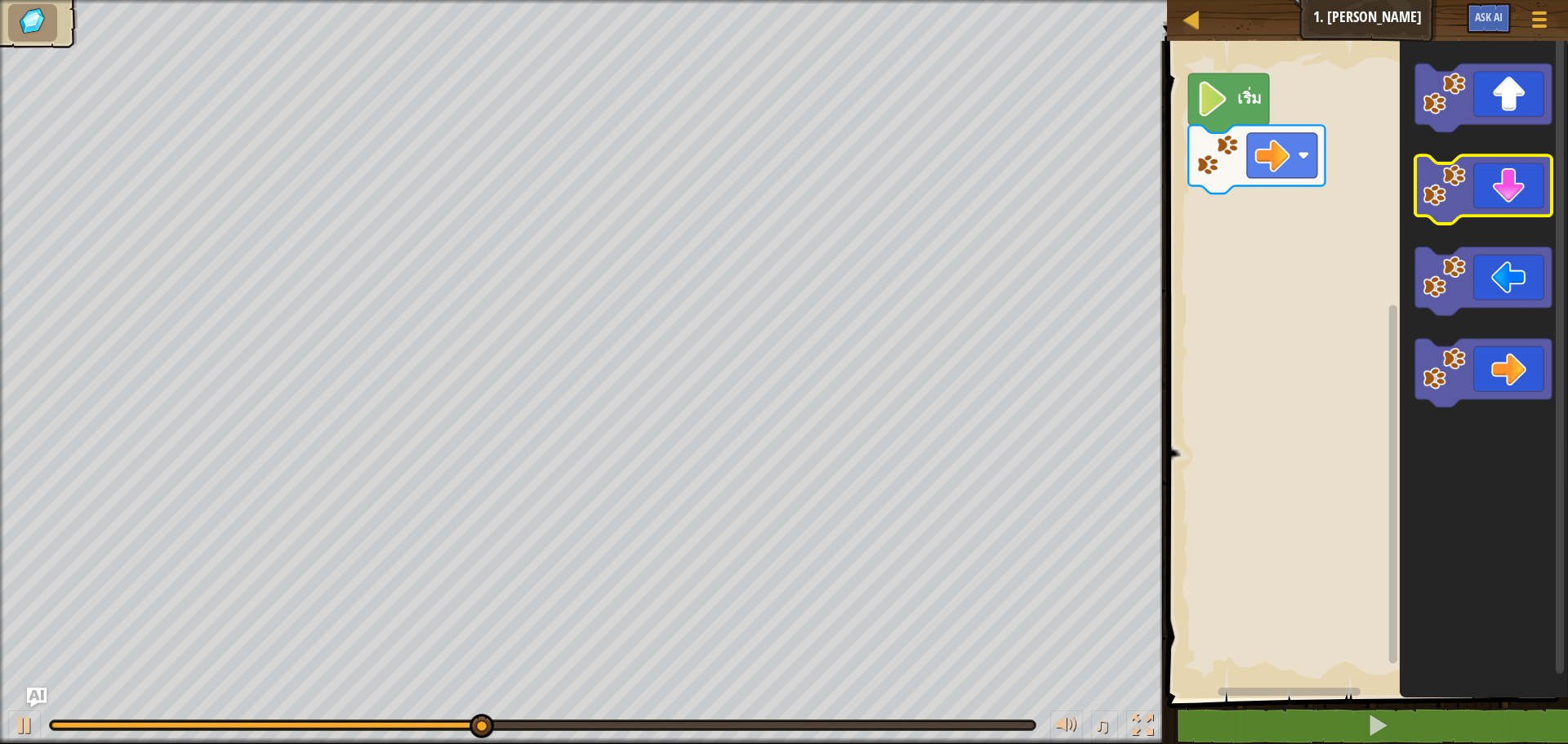
click at [1514, 162] on icon "พื้นที่ทำงาน Blockly" at bounding box center [1483, 189] width 137 height 68
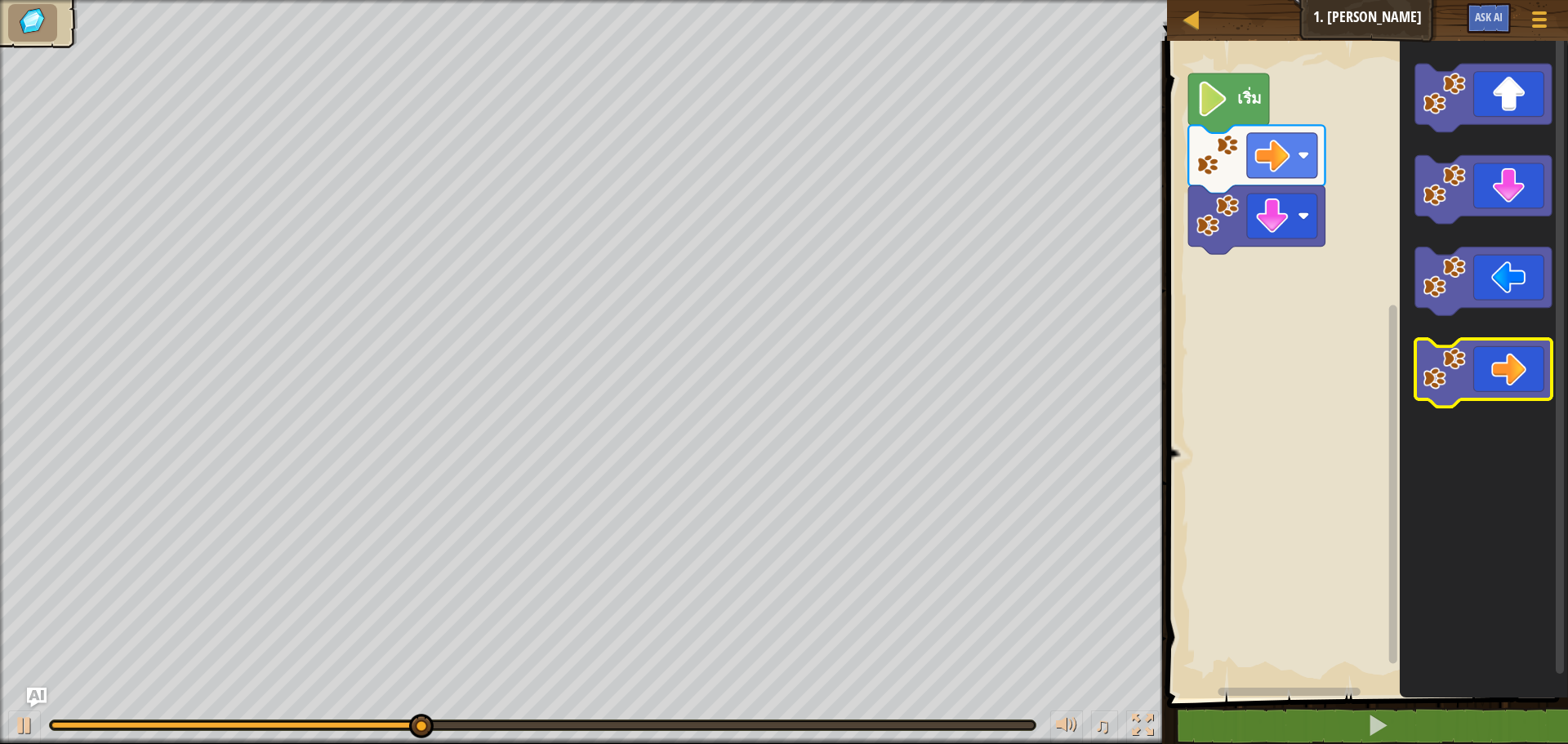
click at [1486, 388] on icon "พื้นที่ทำงาน Blockly" at bounding box center [1483, 372] width 137 height 68
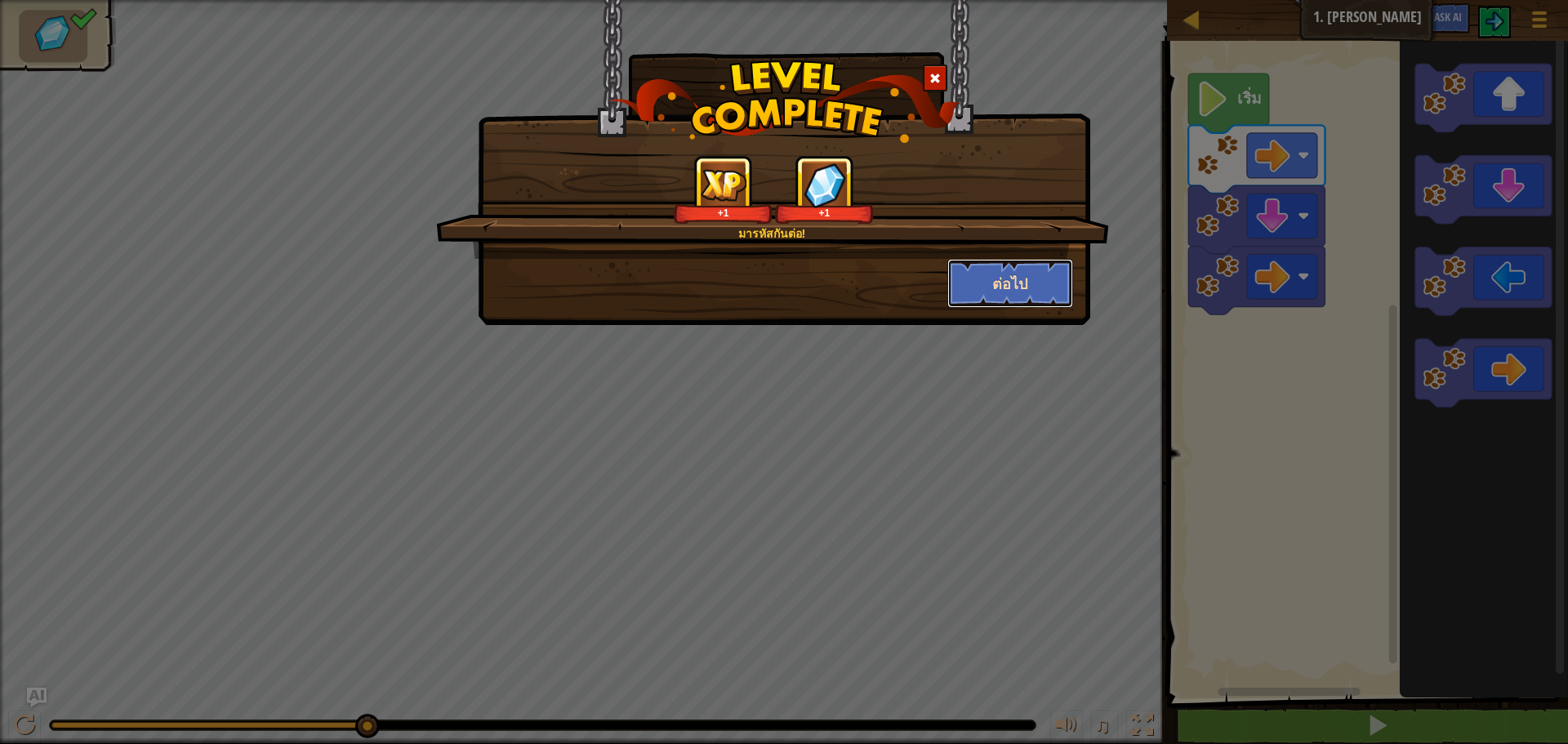
click at [1003, 292] on button "ต่อไป" at bounding box center [1010, 283] width 127 height 49
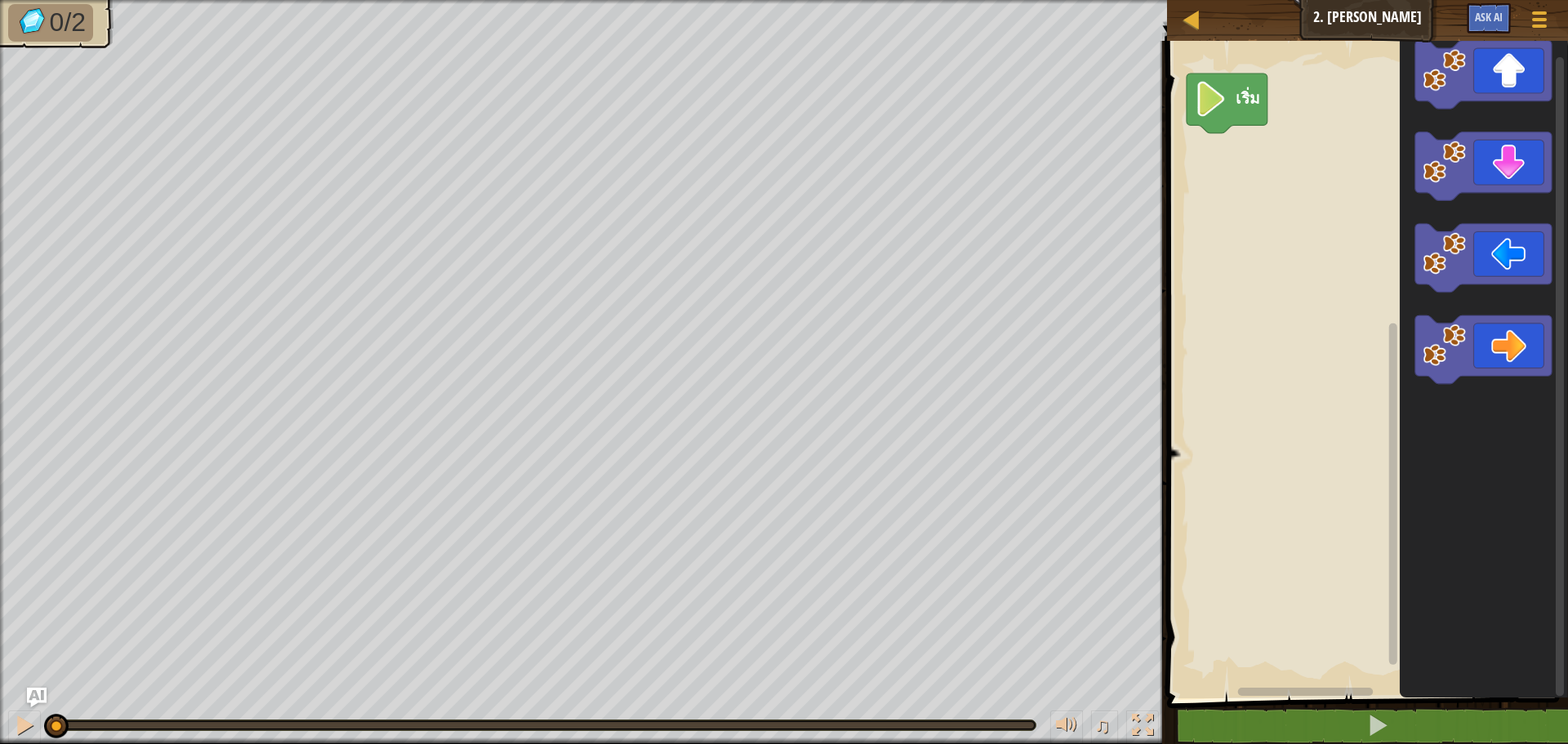
click at [1411, 267] on icon "พื้นที่ทำงาน Blockly" at bounding box center [1483, 365] width 168 height 666
click at [1257, 195] on div "เริ่ม" at bounding box center [1365, 365] width 406 height 666
click at [1251, 113] on icon "พื้นที่ทำงาน Blockly" at bounding box center [1227, 103] width 81 height 59
click at [1251, 198] on div "เริ่ม" at bounding box center [1365, 365] width 406 height 666
click at [1241, 117] on icon "พื้นที่ทำงาน Blockly" at bounding box center [1227, 103] width 81 height 59
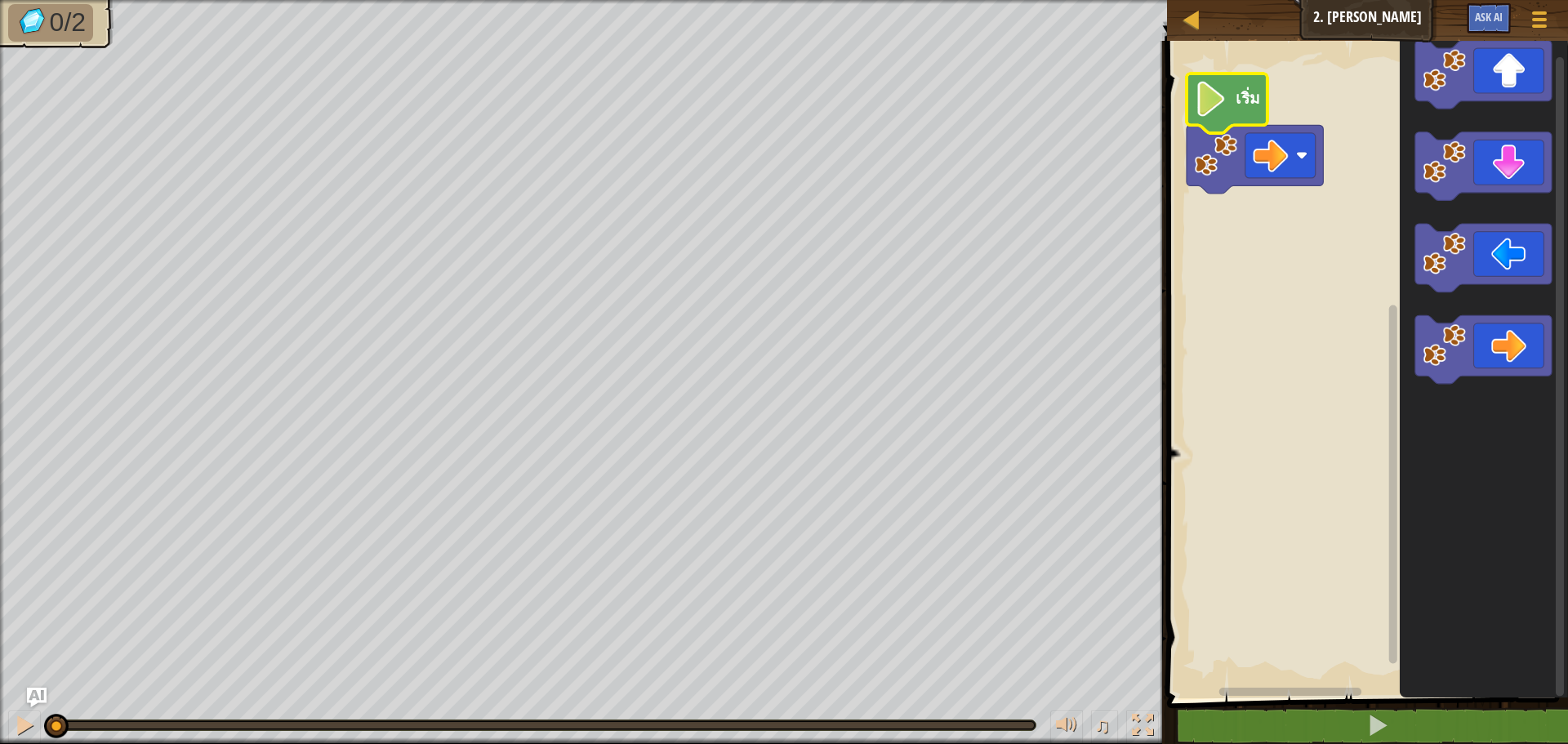
click at [1254, 120] on icon "พื้นที่ทำงาน Blockly" at bounding box center [1227, 103] width 81 height 59
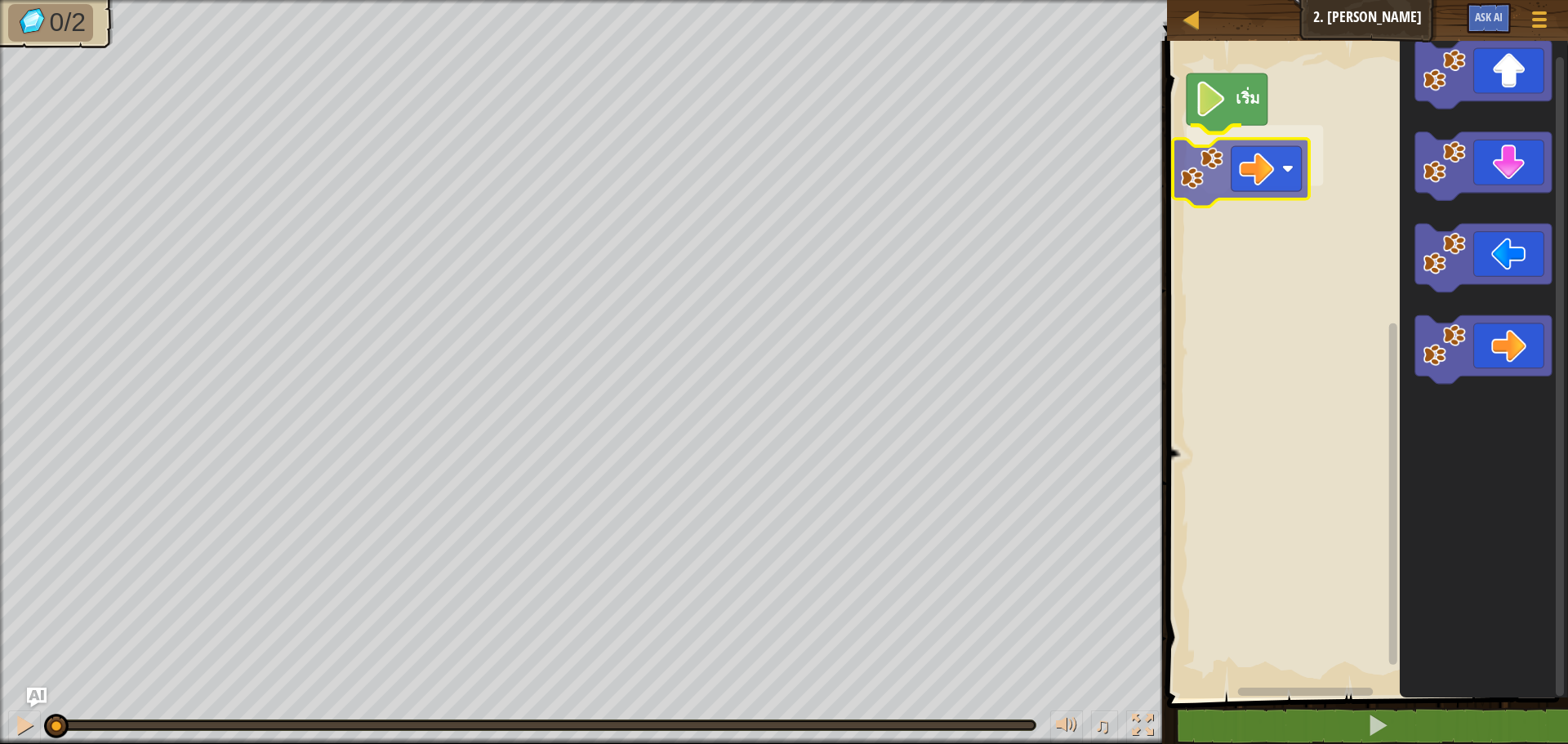
click at [1253, 163] on div "เริ่ม" at bounding box center [1365, 365] width 406 height 666
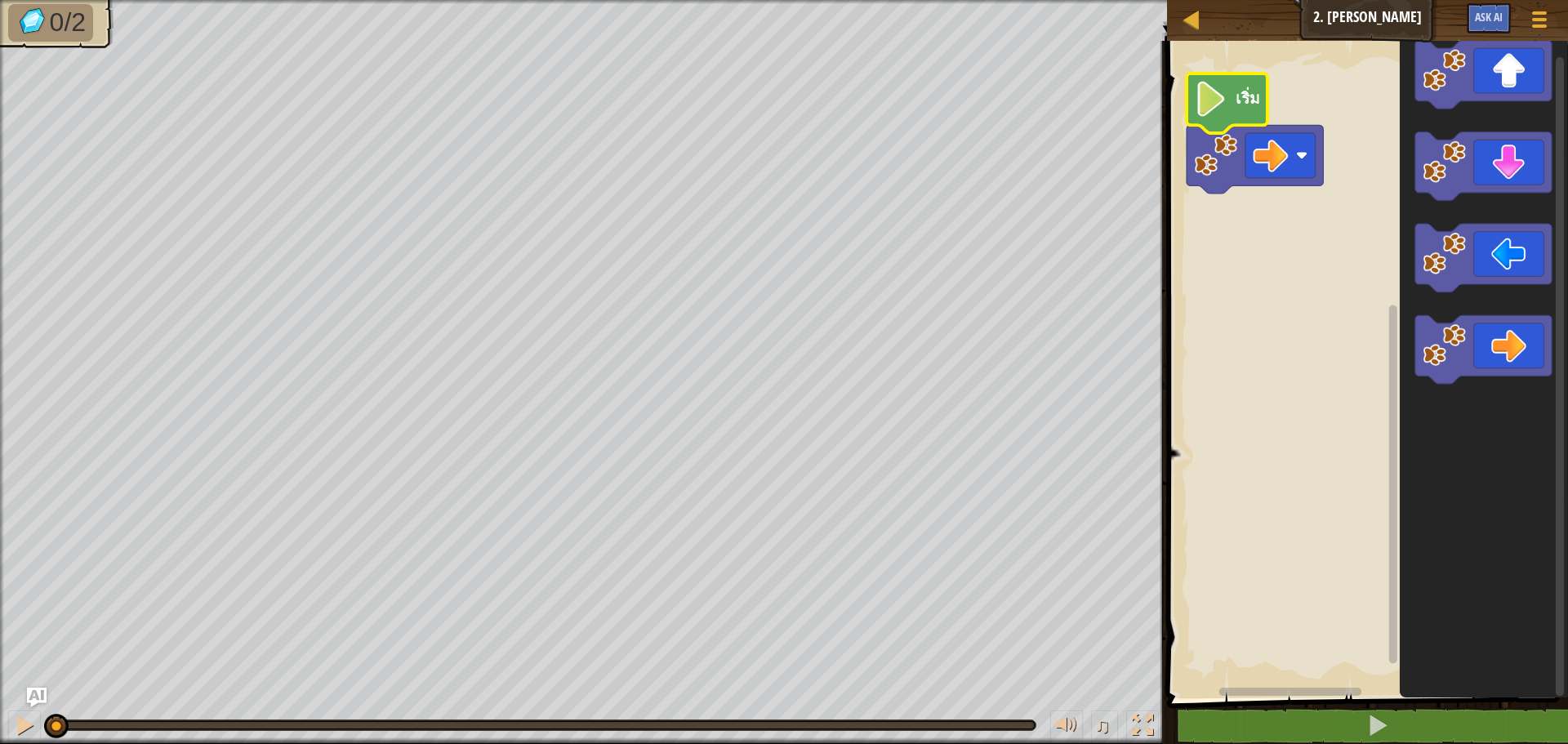
click at [1225, 117] on icon "พื้นที่ทำงาน Blockly" at bounding box center [1227, 103] width 81 height 59
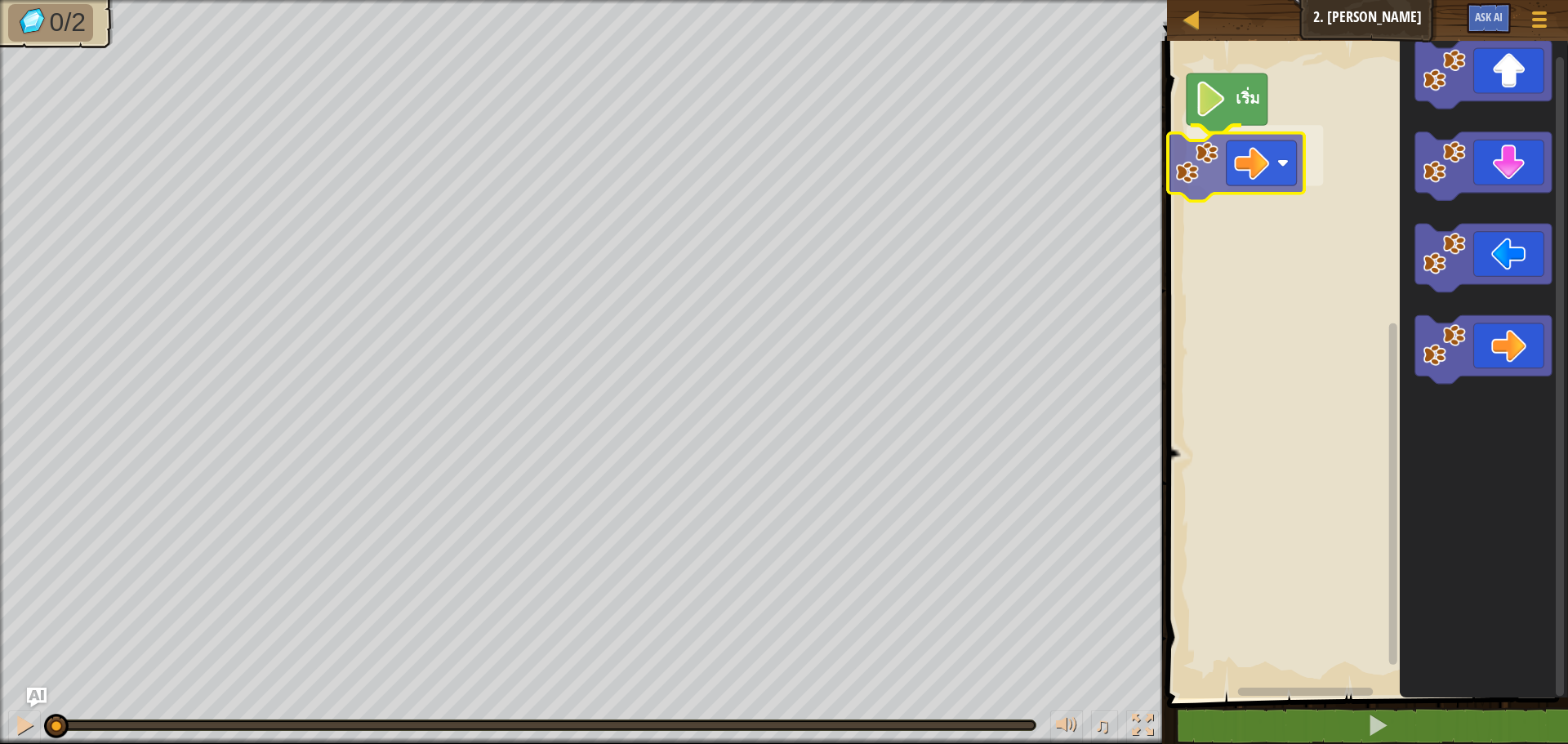
click at [1275, 189] on div "เริ่ม" at bounding box center [1365, 365] width 406 height 666
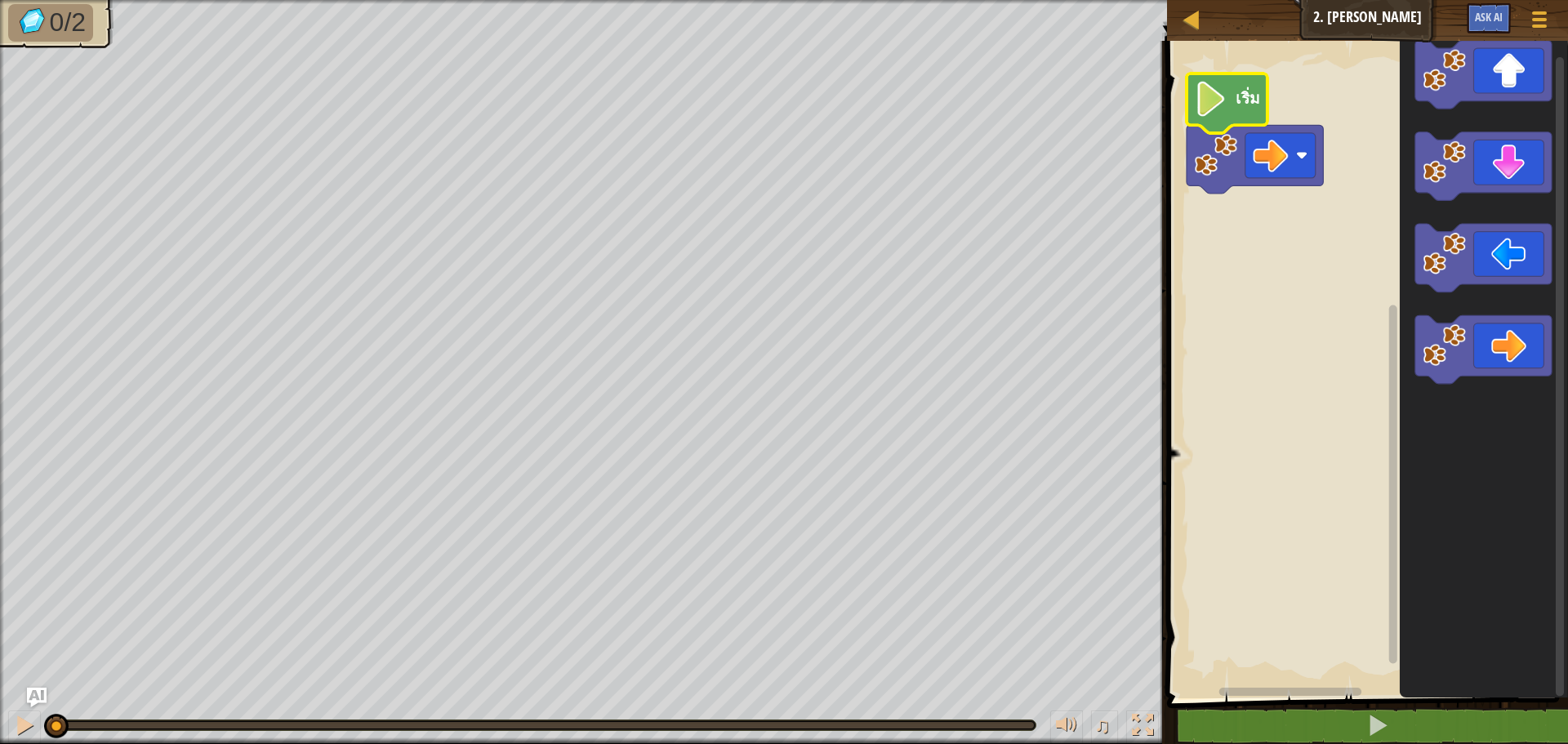
click at [1224, 95] on image "พื้นที่ทำงาน Blockly" at bounding box center [1211, 99] width 34 height 36
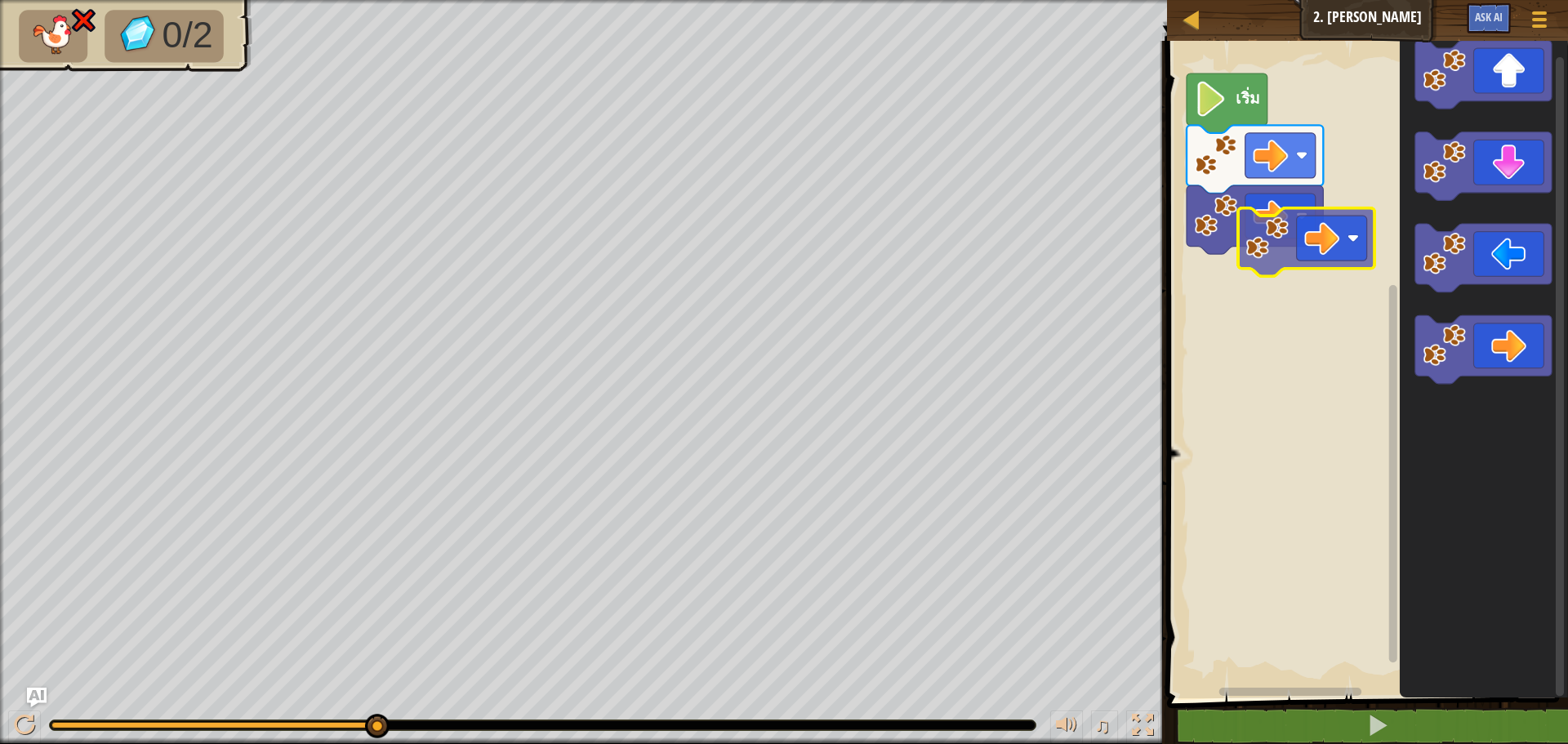
click at [1293, 250] on div "เริ่ม" at bounding box center [1365, 365] width 406 height 666
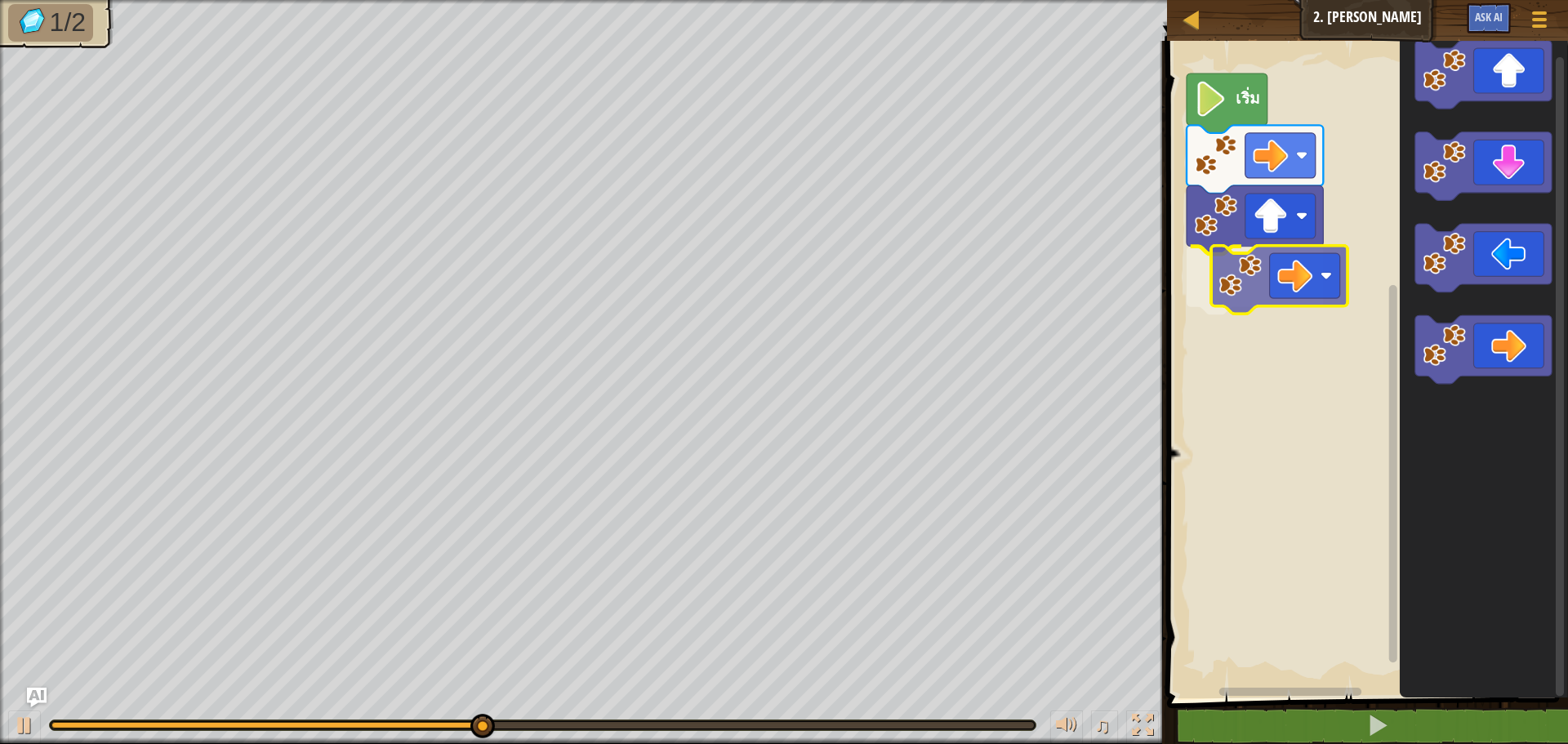
click at [1329, 278] on div "เริ่ม" at bounding box center [1365, 365] width 406 height 666
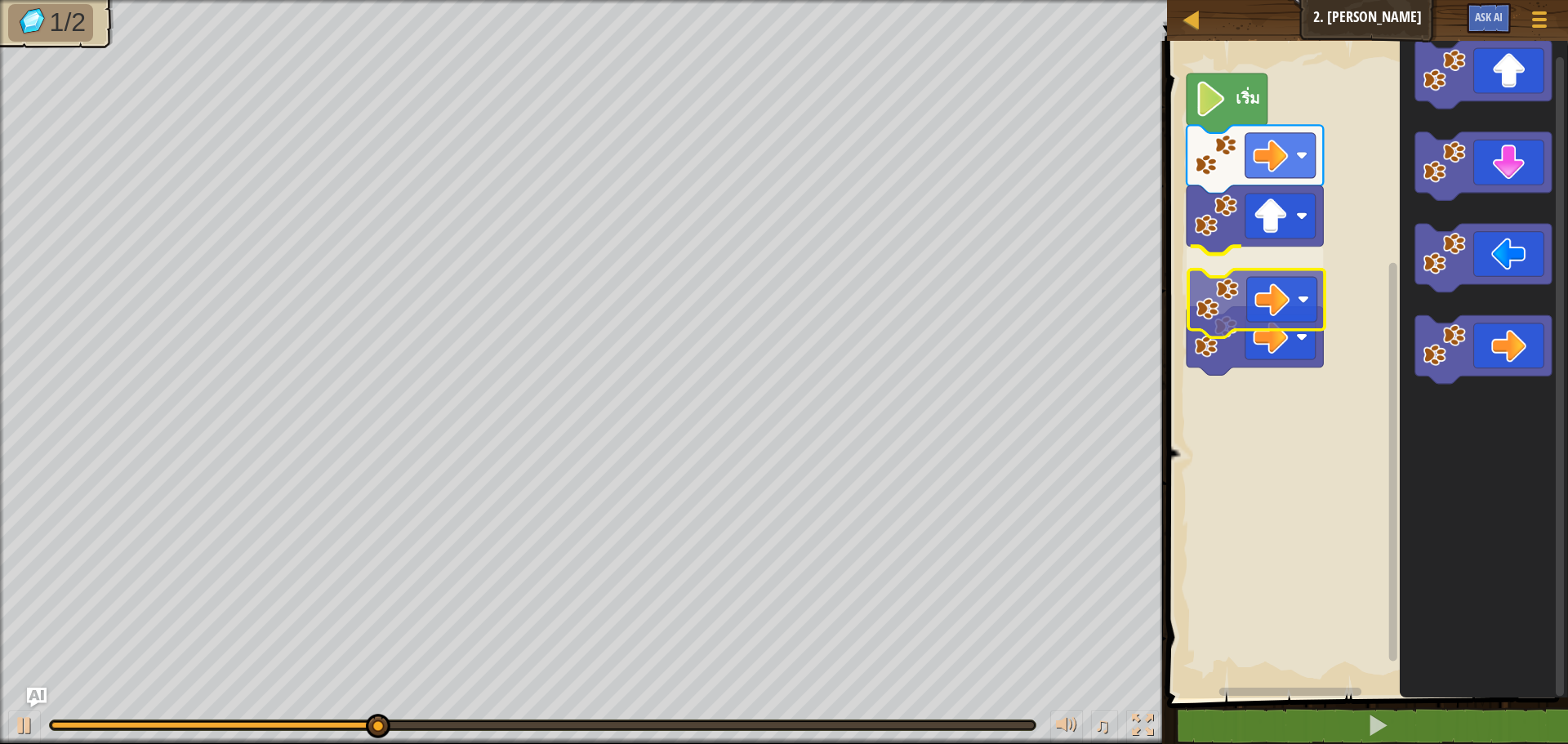
click at [1233, 307] on div "เริ่ม" at bounding box center [1365, 365] width 406 height 666
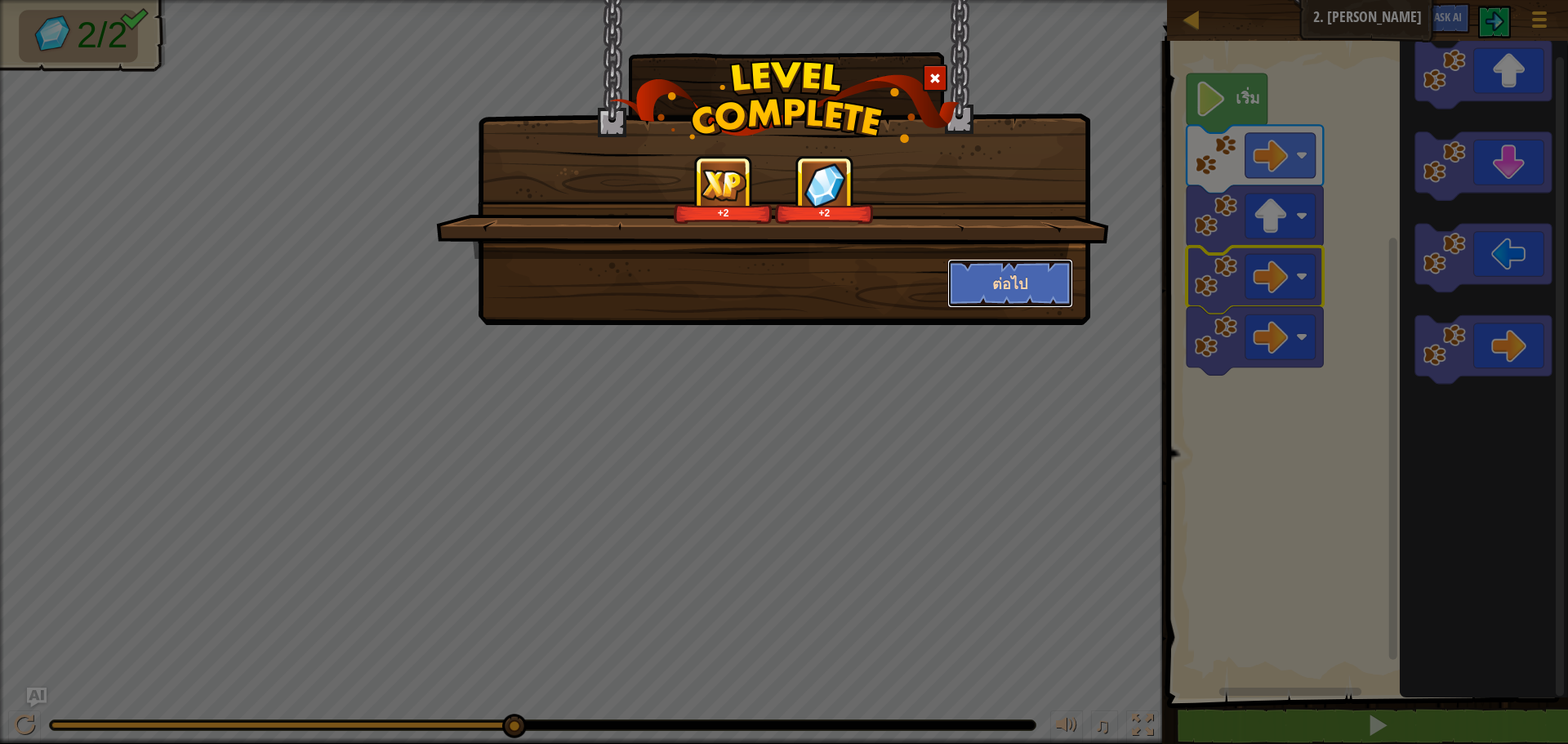
click at [1048, 282] on button "ต่อไป" at bounding box center [1010, 283] width 127 height 49
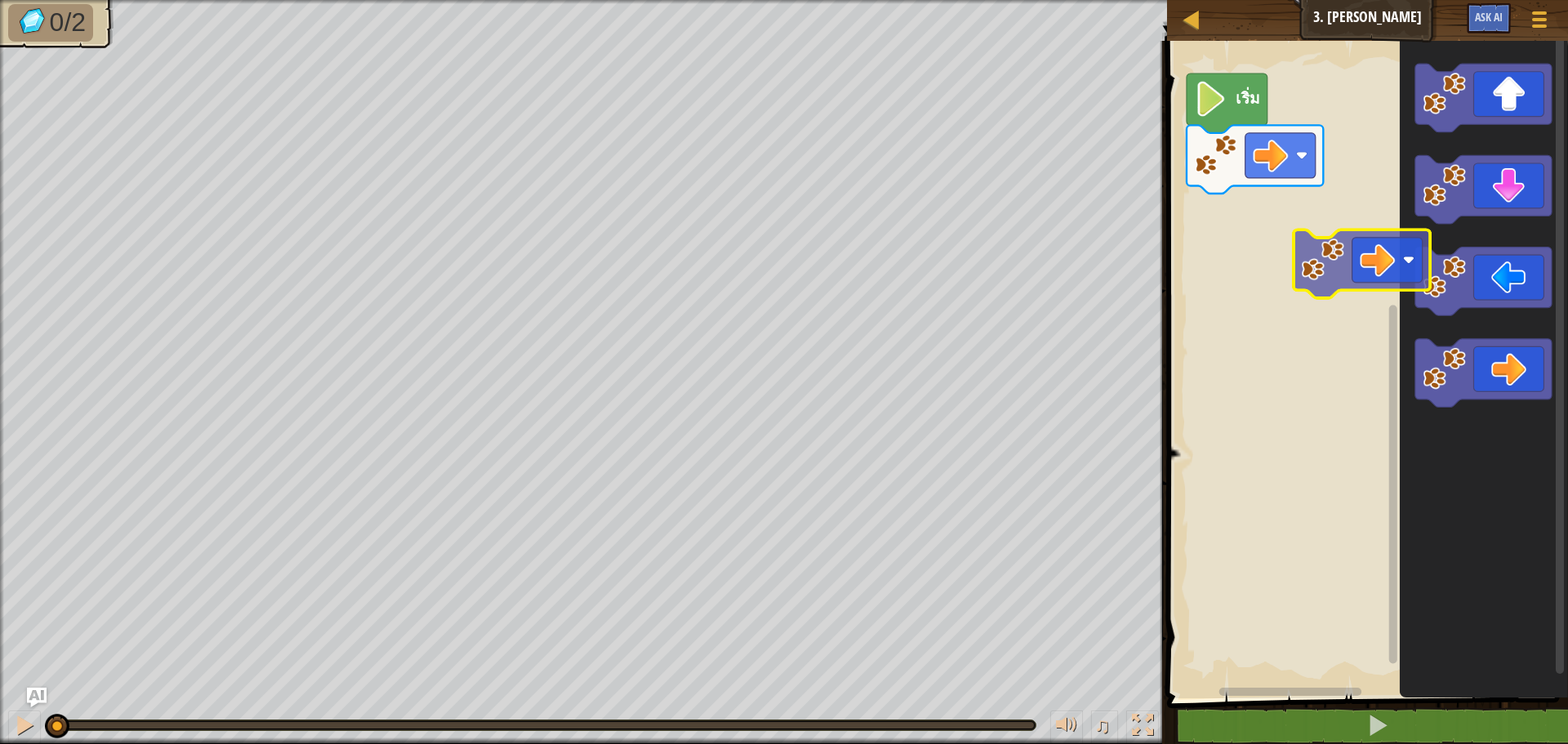
click at [1359, 262] on div "เริ่ม" at bounding box center [1365, 365] width 406 height 666
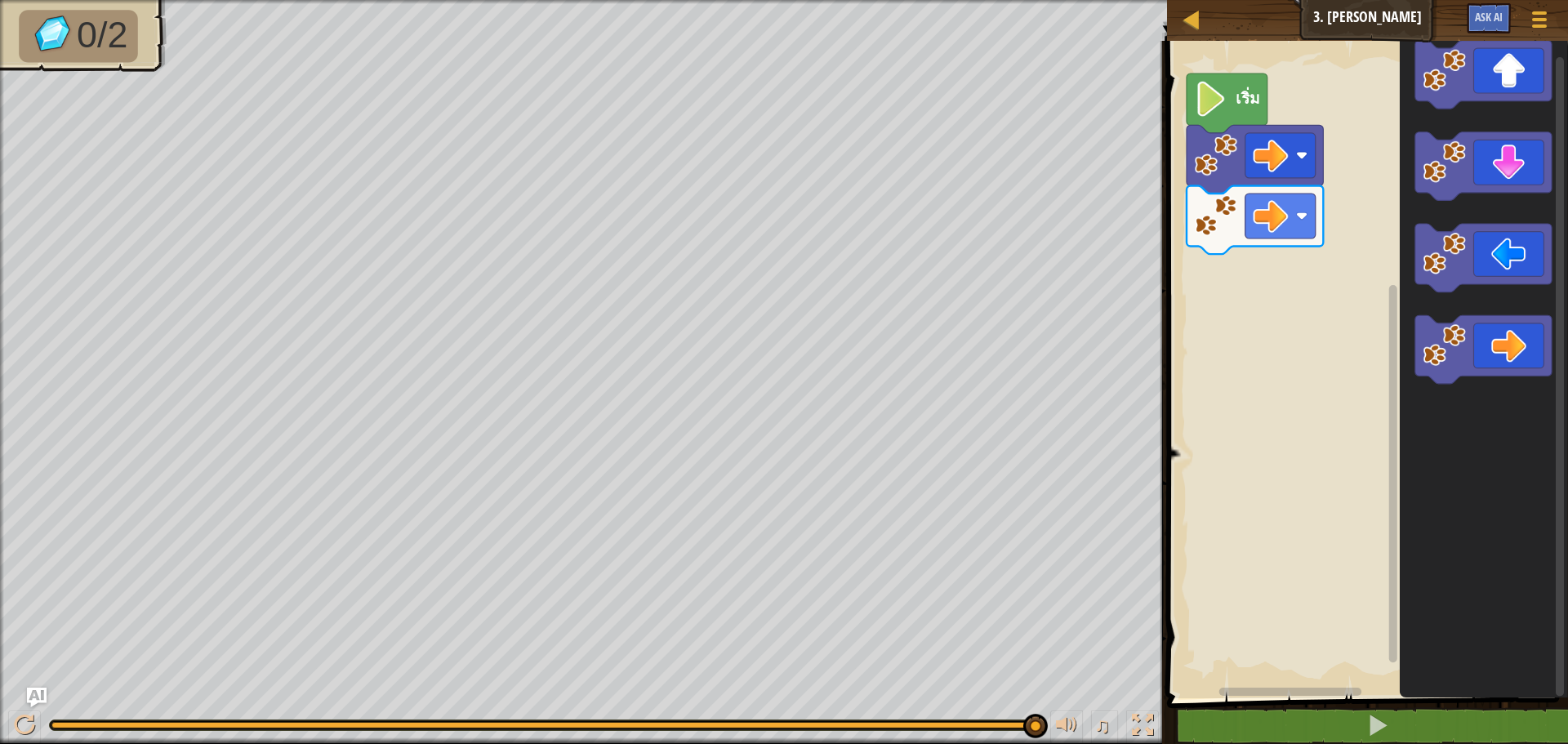
click at [1378, 273] on div "เริ่ม" at bounding box center [1365, 365] width 406 height 666
click at [1250, 307] on div "เริ่ม" at bounding box center [1365, 365] width 406 height 666
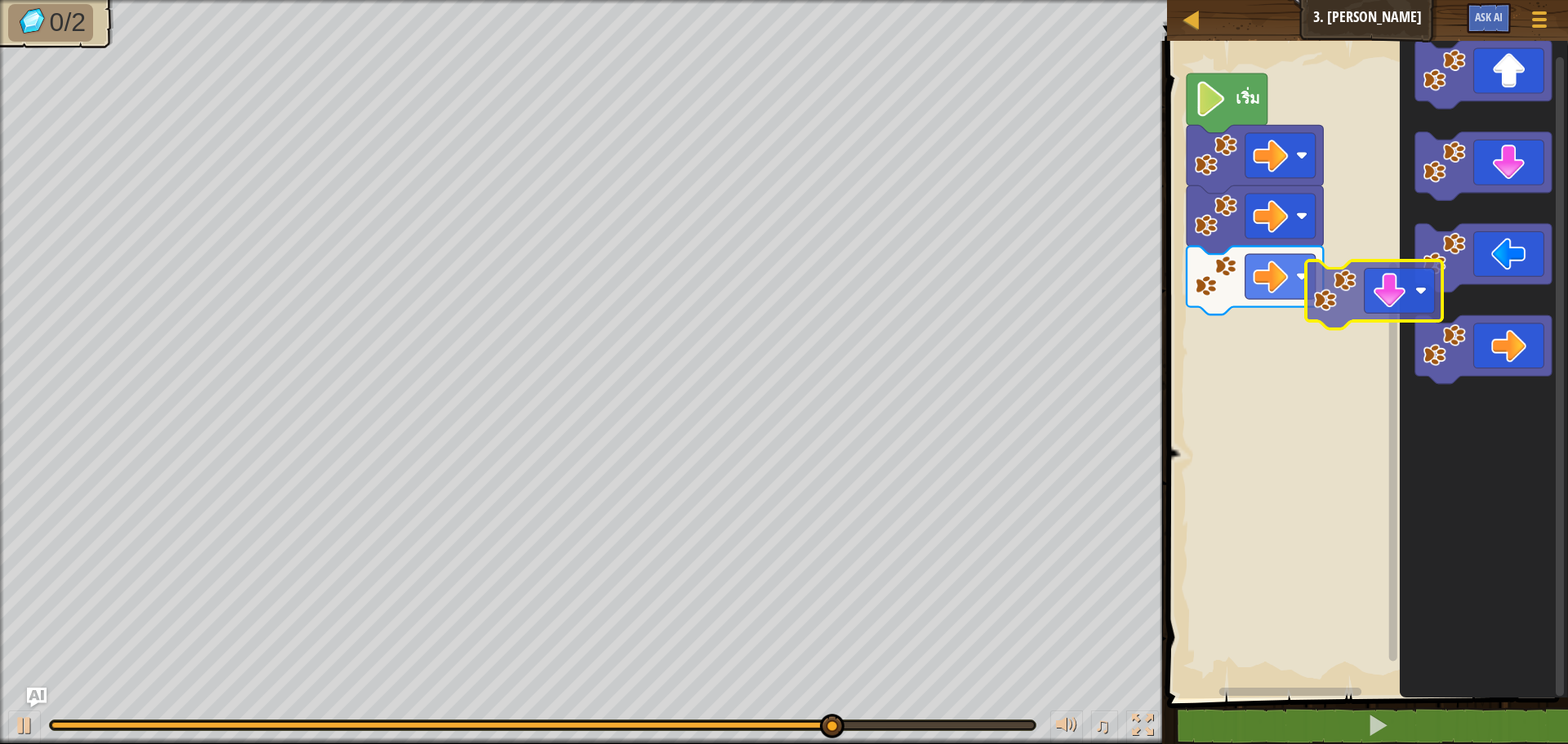
click at [1383, 317] on div "เริ่ม" at bounding box center [1365, 365] width 406 height 666
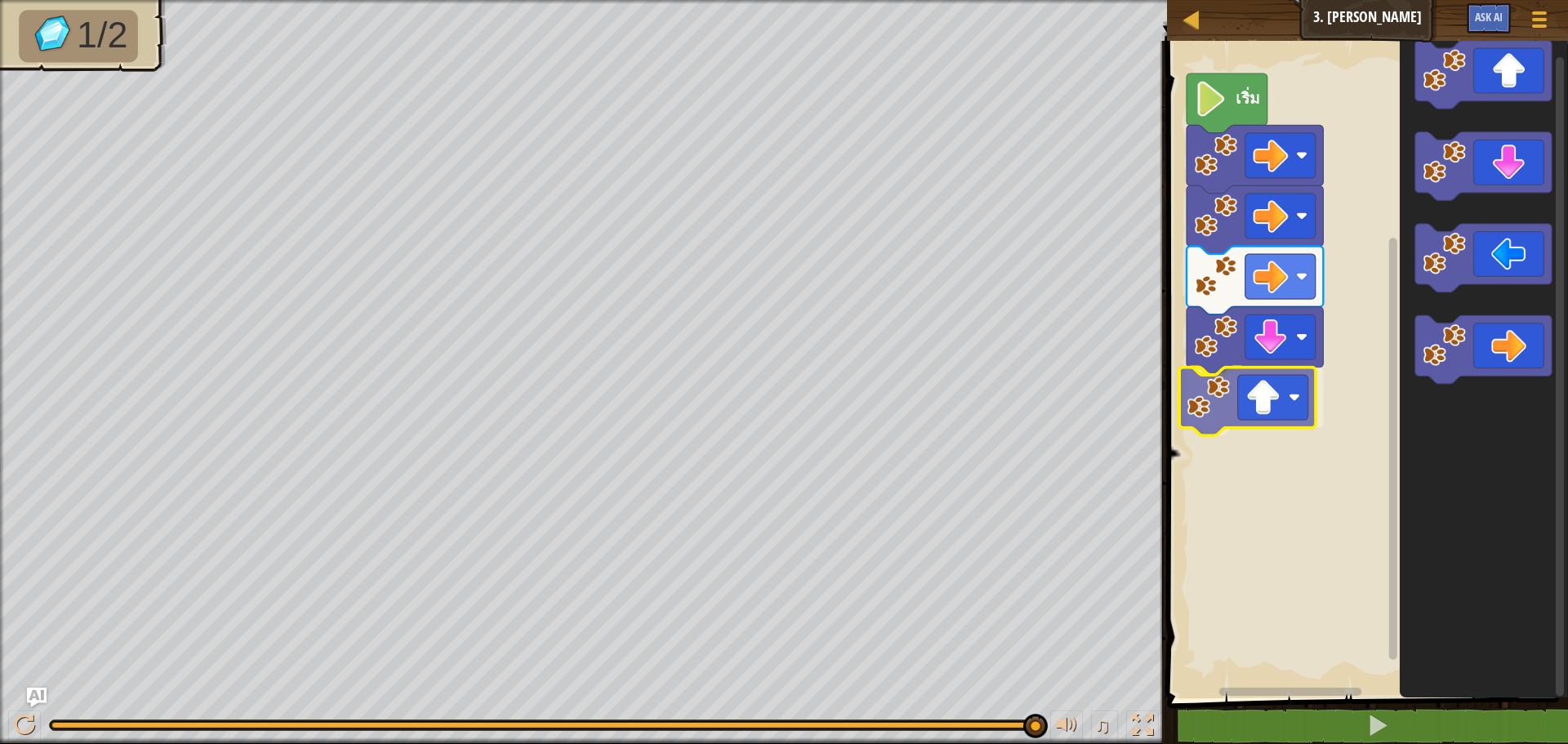
click at [1271, 392] on div "เริ่ม" at bounding box center [1365, 365] width 406 height 666
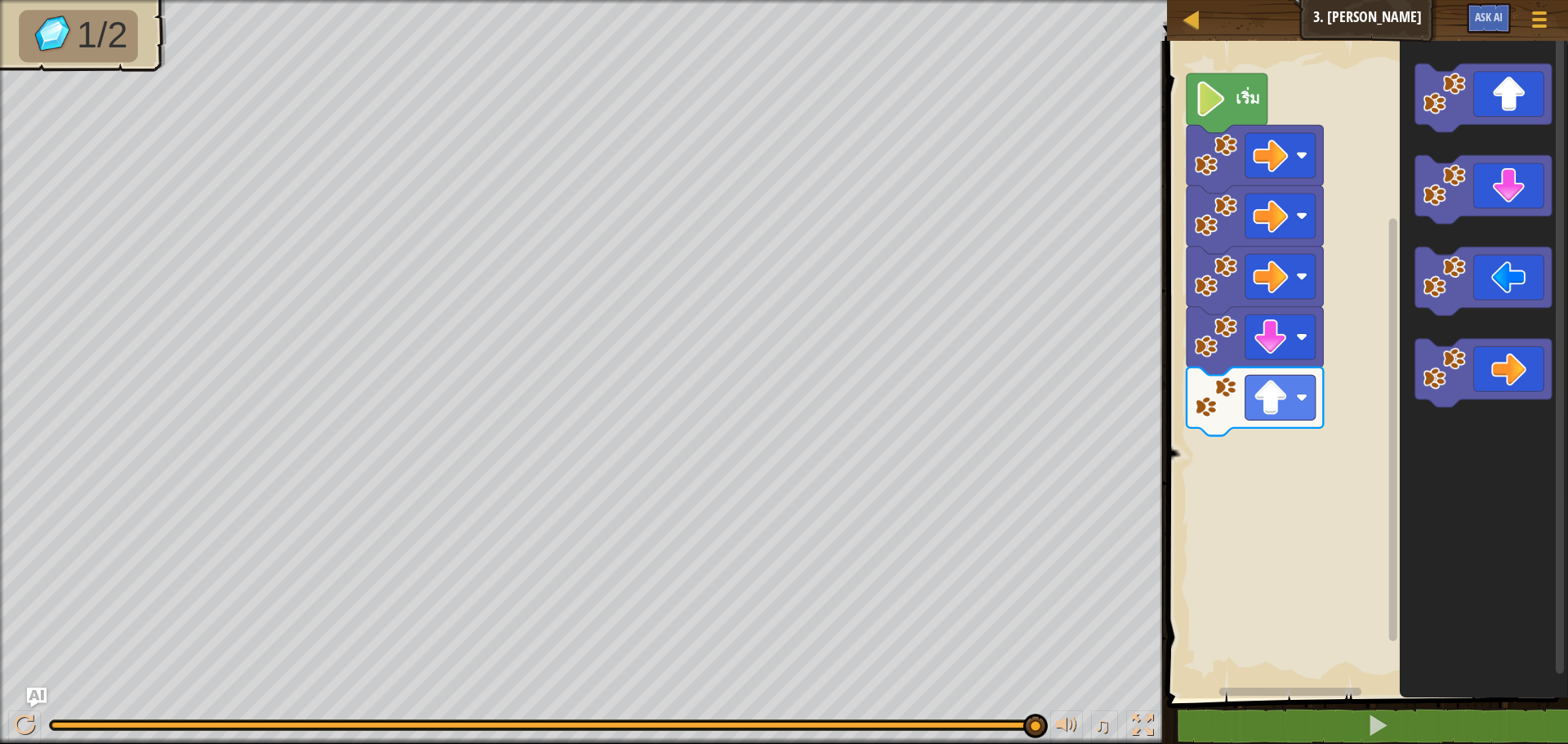
click at [867, 465] on div "แผนที่ จูเนียร์ 3. สองอัญมณี เมนูเกม Ask AI 1 ההההההההההההההההההההההההההההההההה…" at bounding box center [784, 372] width 1568 height 744
click at [1258, 460] on div "เริ่ม" at bounding box center [1365, 365] width 406 height 666
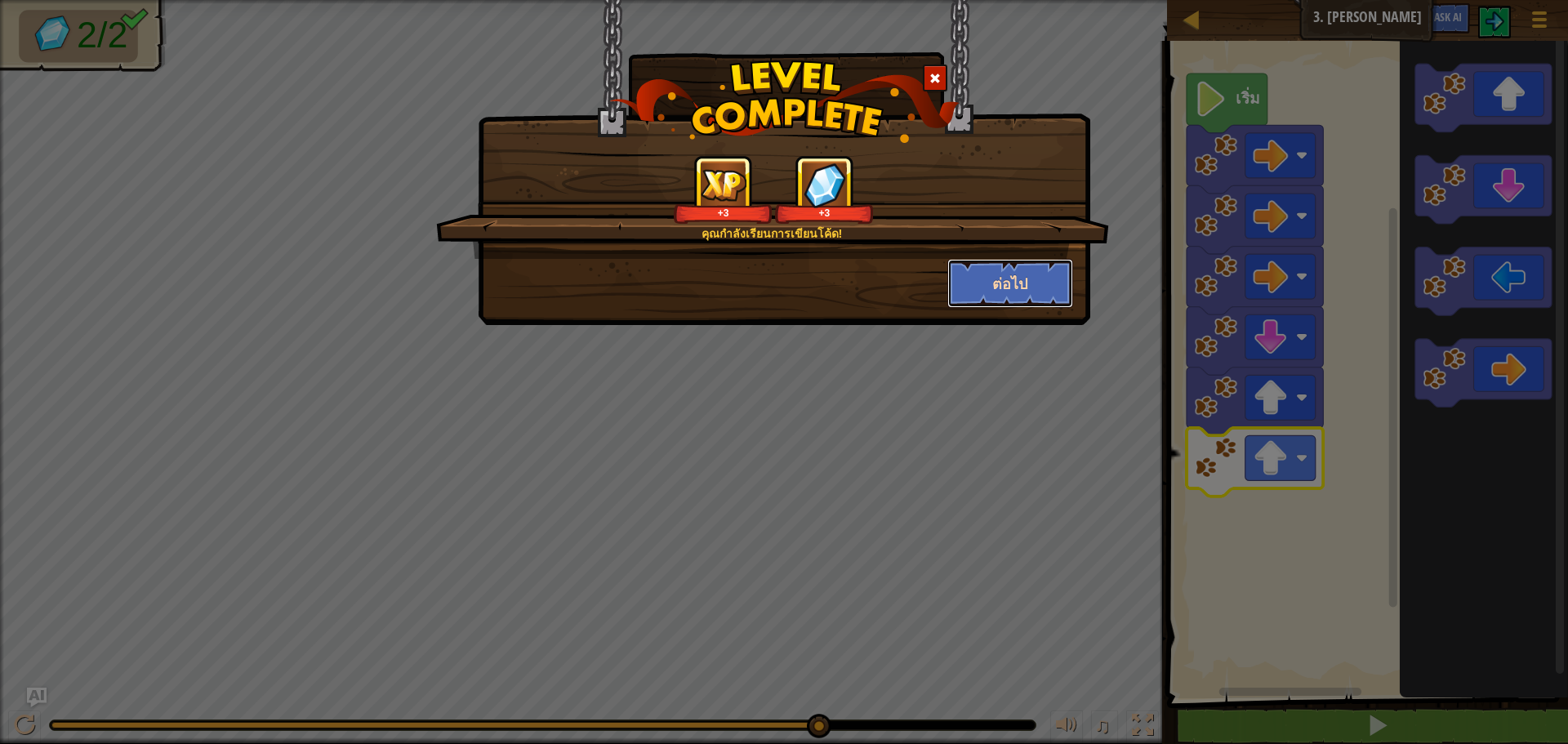
click at [1037, 276] on button "ต่อไป" at bounding box center [1010, 283] width 127 height 49
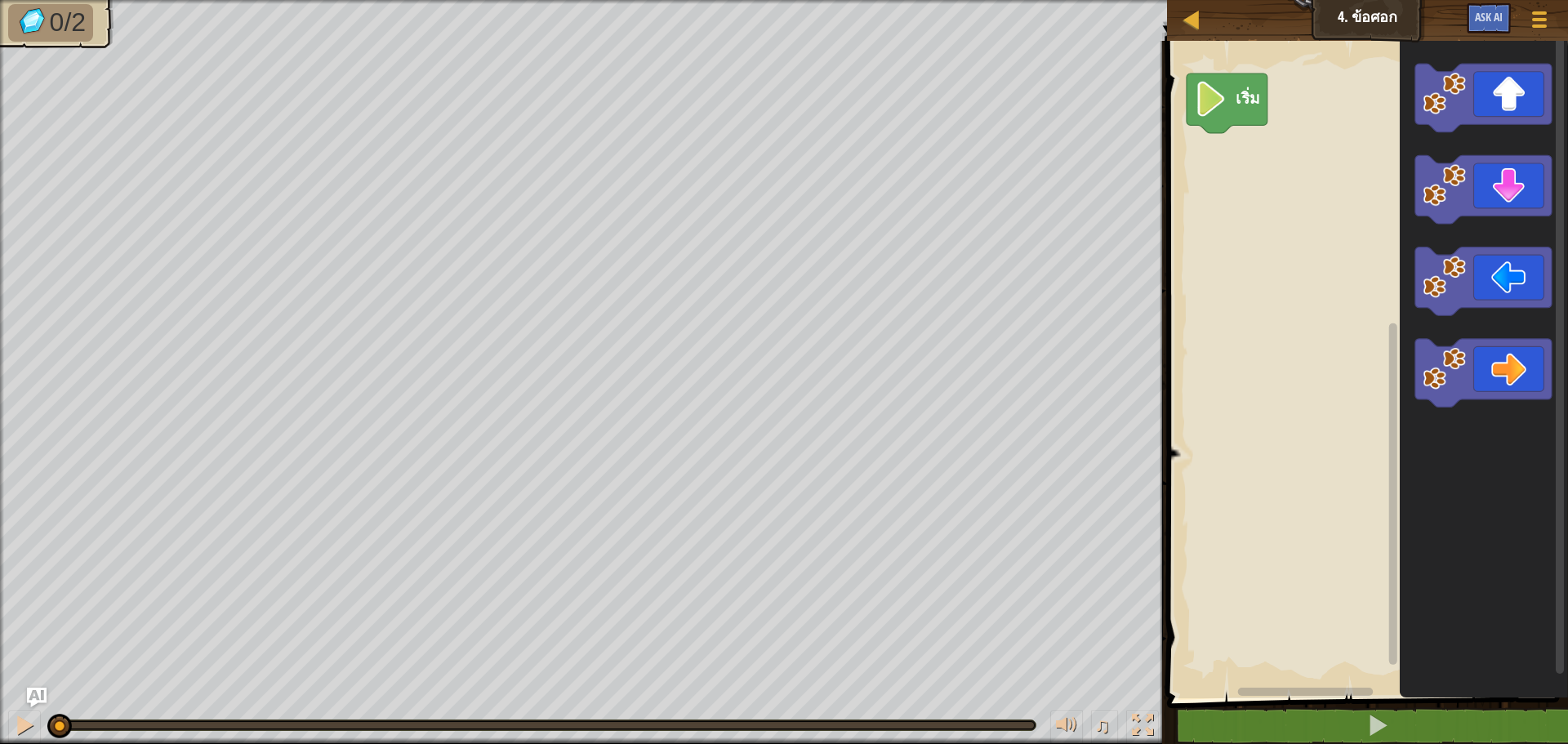
click at [1431, 223] on icon "พื้นที่ทำงาน Blockly" at bounding box center [1483, 365] width 168 height 666
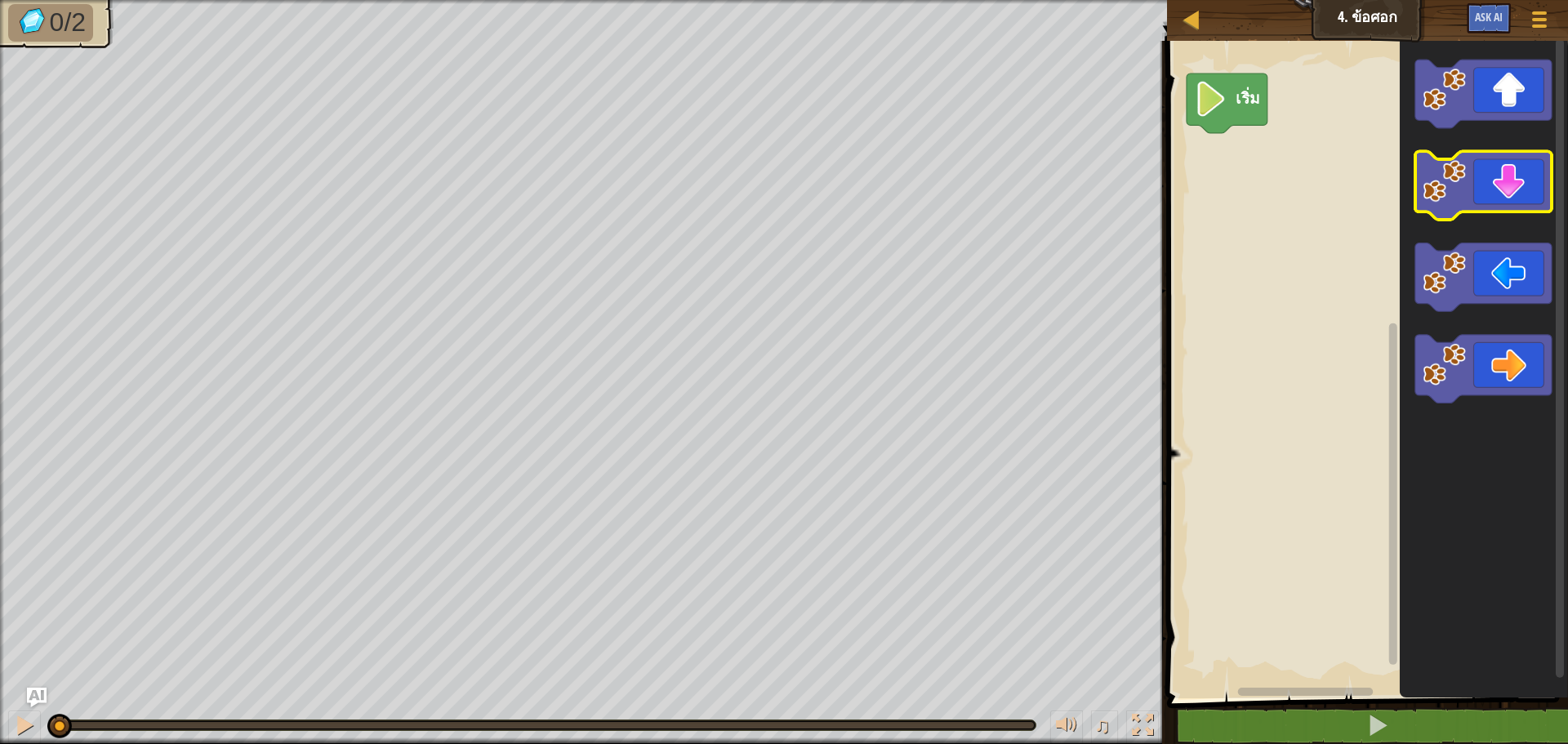
click at [1456, 194] on g "พื้นที่ทำงาน Blockly" at bounding box center [1483, 186] width 137 height 68
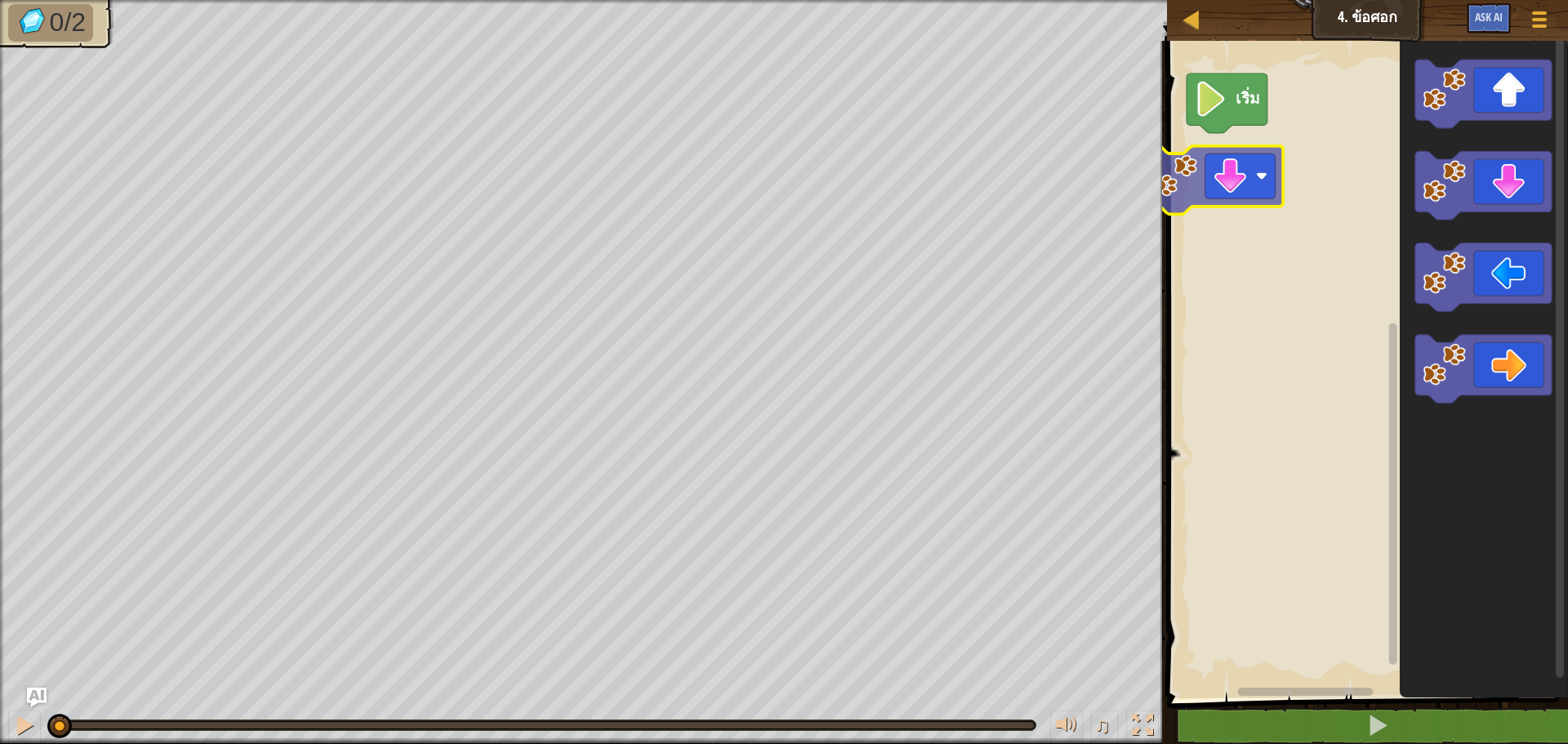
click at [1184, 175] on div "เริ่ม" at bounding box center [1365, 365] width 406 height 666
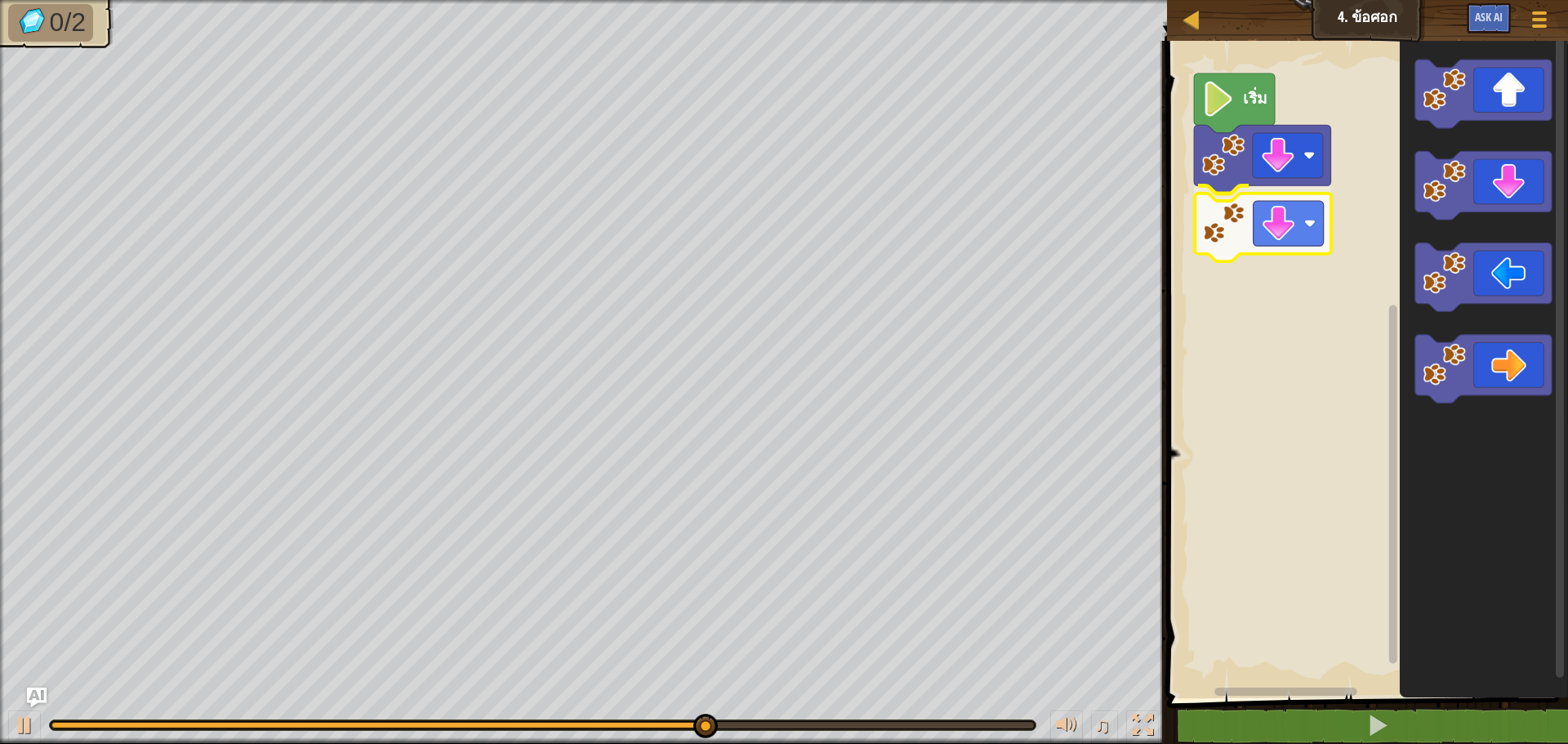
click at [1239, 240] on div "เริ่ม" at bounding box center [1365, 365] width 406 height 666
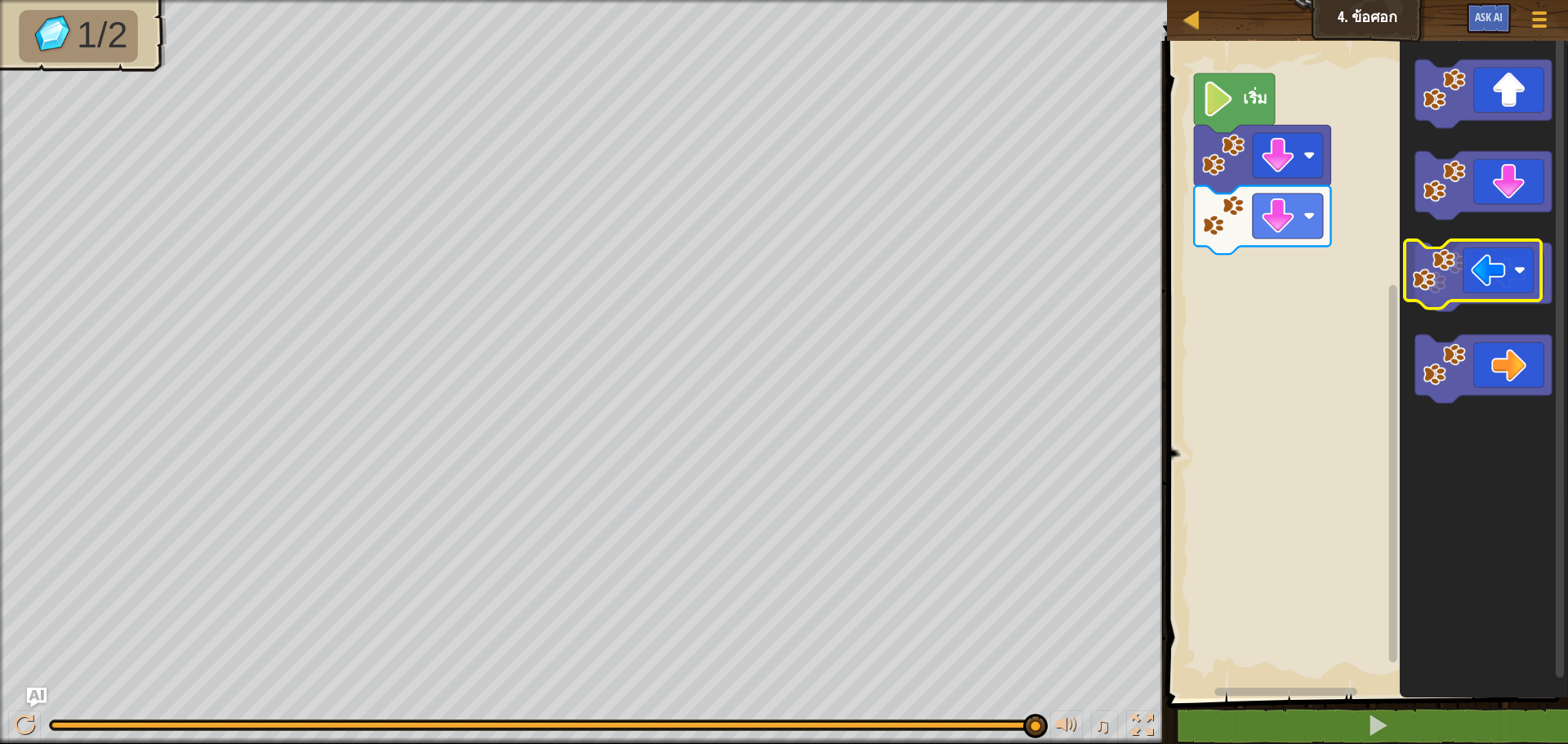
click at [1479, 279] on icon "พื้นที่ทำงาน Blockly" at bounding box center [1483, 277] width 137 height 68
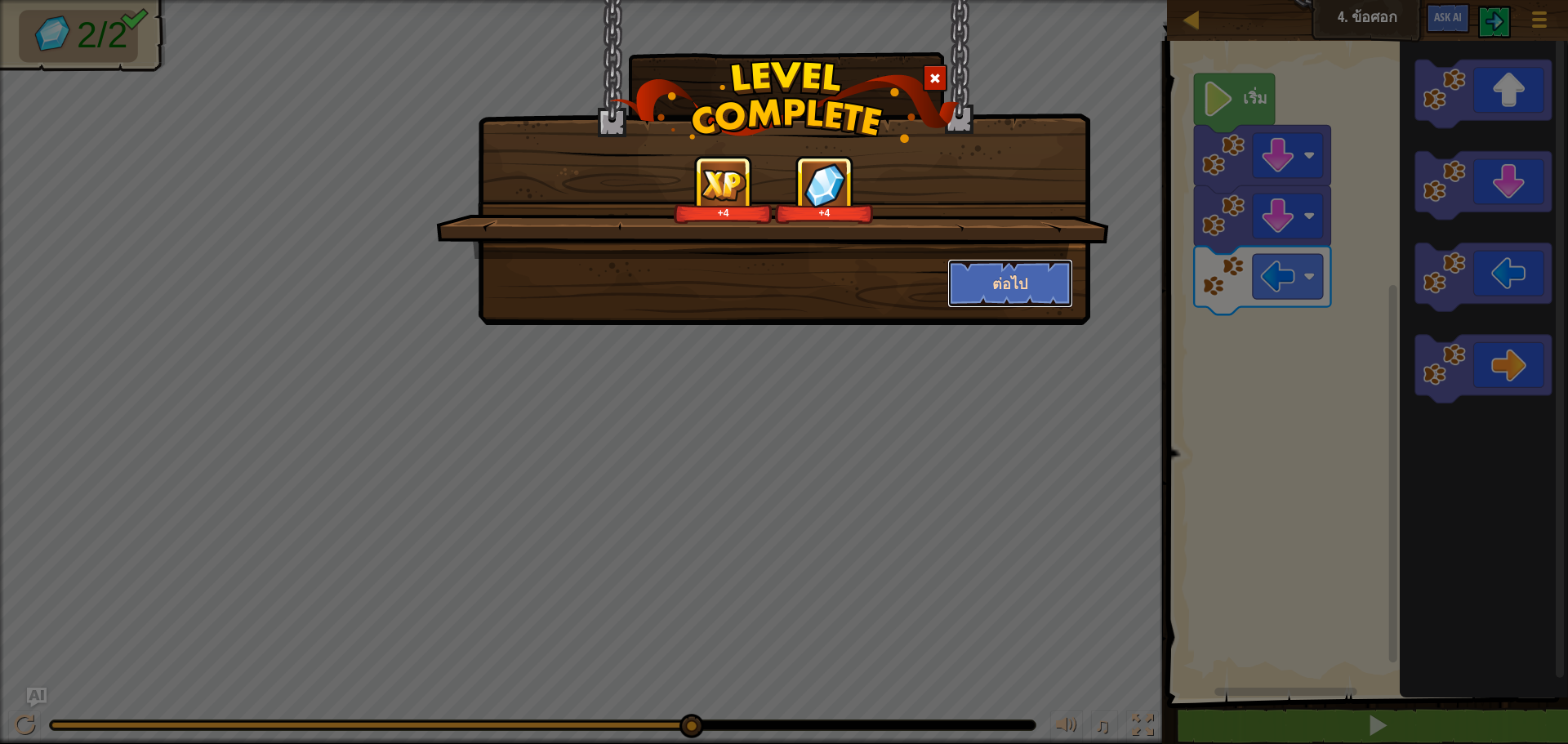
click at [1028, 278] on button "ต่อไป" at bounding box center [1010, 283] width 127 height 49
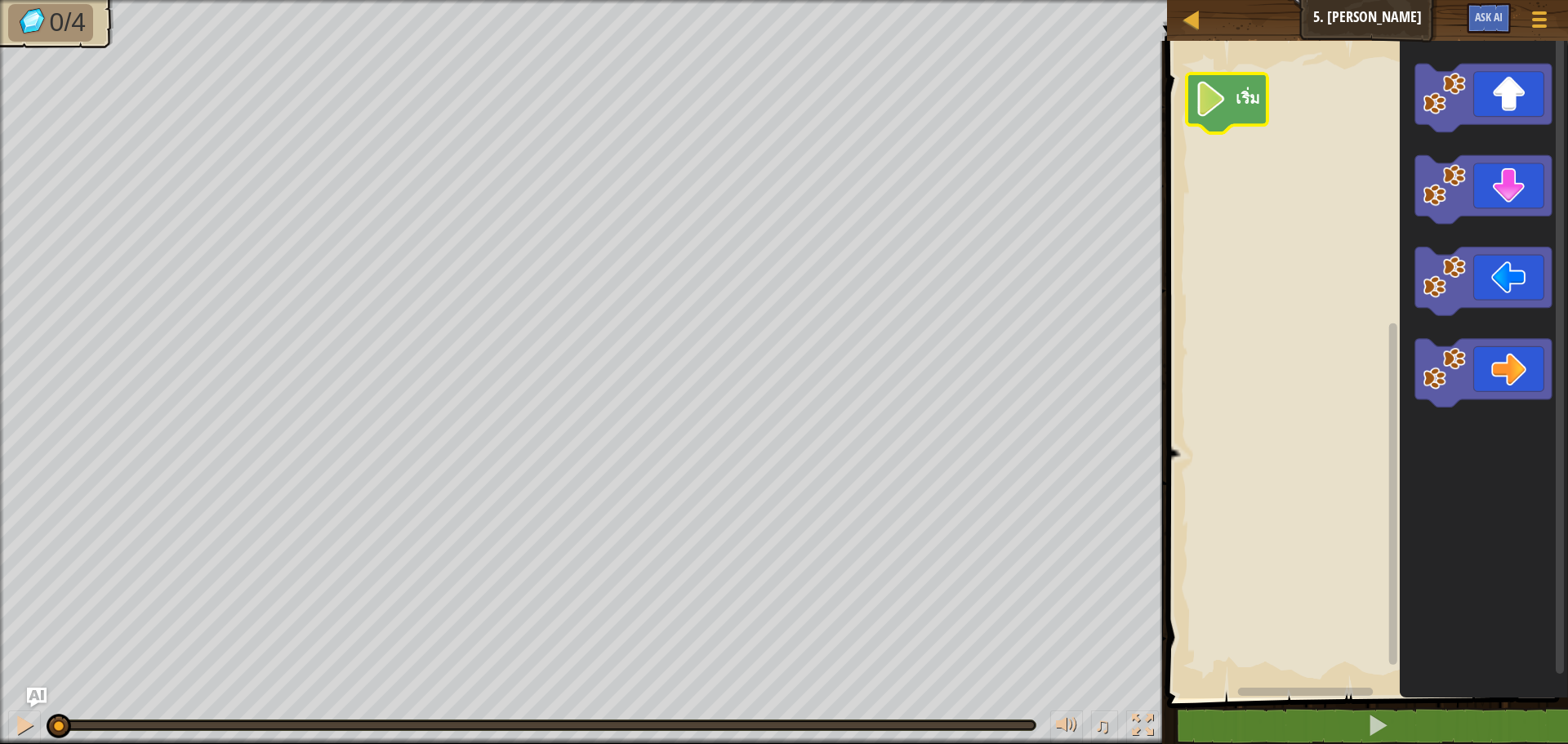
click at [1256, 102] on text "เริ่ม" at bounding box center [1247, 97] width 25 height 22
click at [1262, 175] on div "เริ่ม" at bounding box center [1365, 365] width 406 height 666
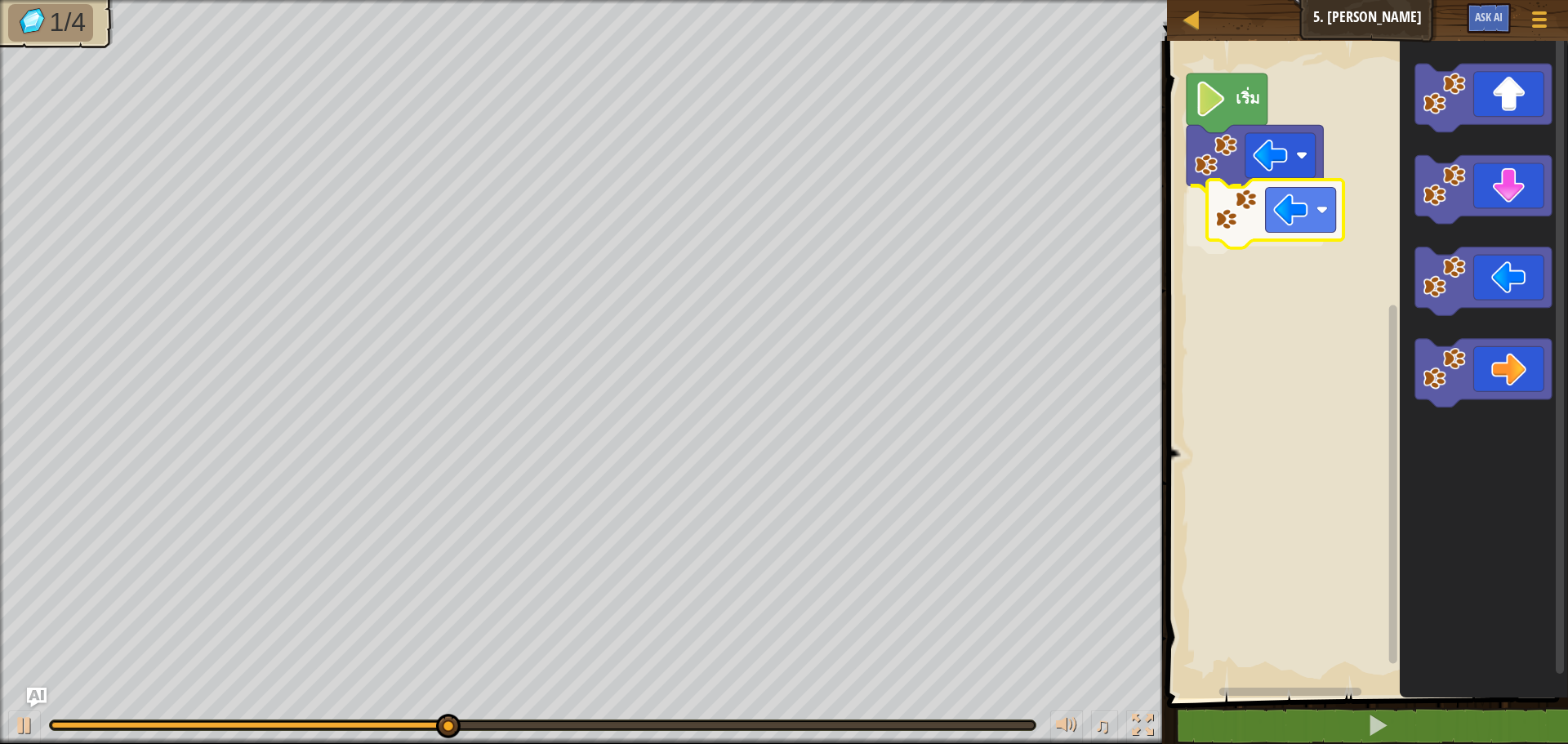
click at [1298, 232] on div "เริ่ม" at bounding box center [1365, 365] width 406 height 666
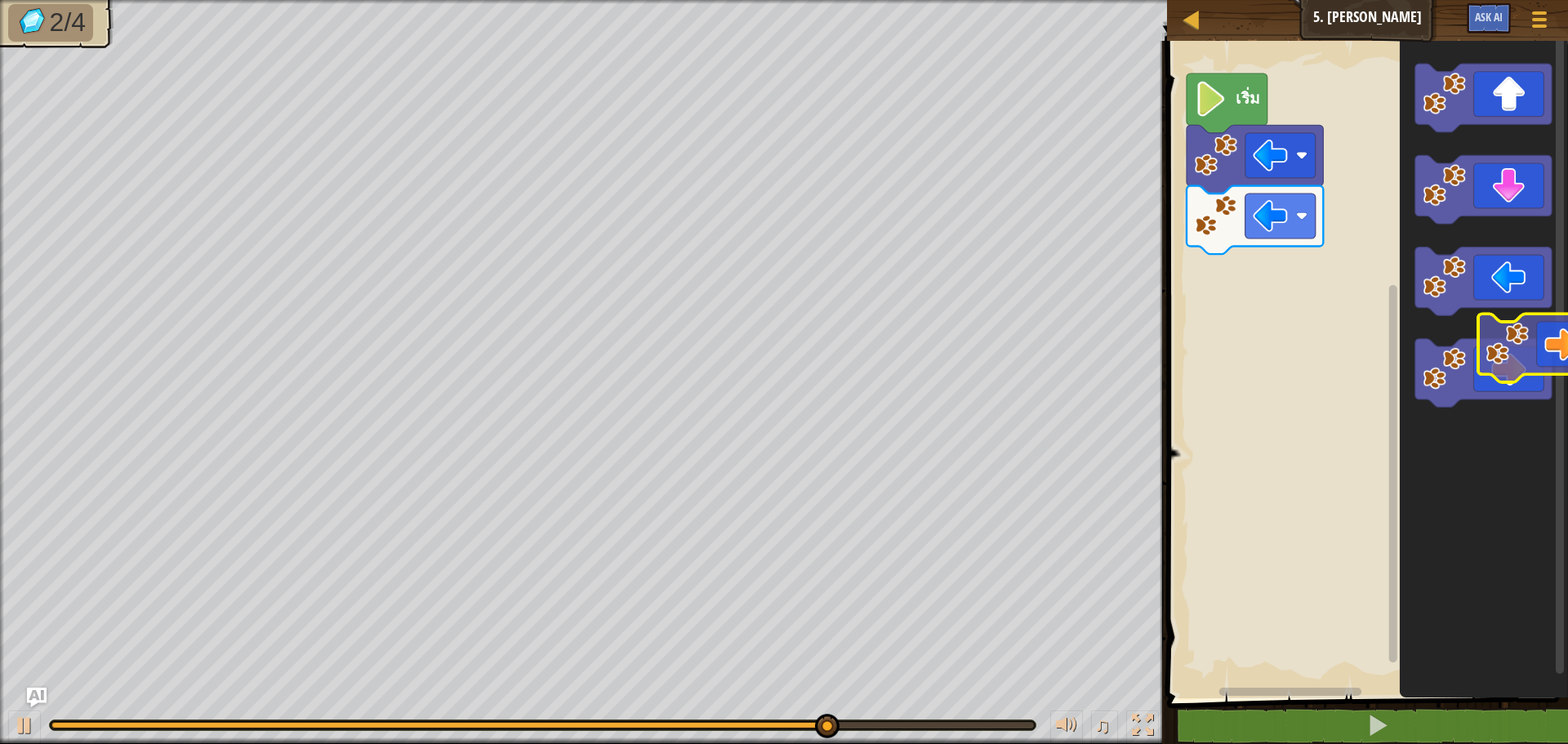
click at [1553, 372] on icon "พื้นที่ทำงาน Blockly" at bounding box center [1483, 365] width 168 height 666
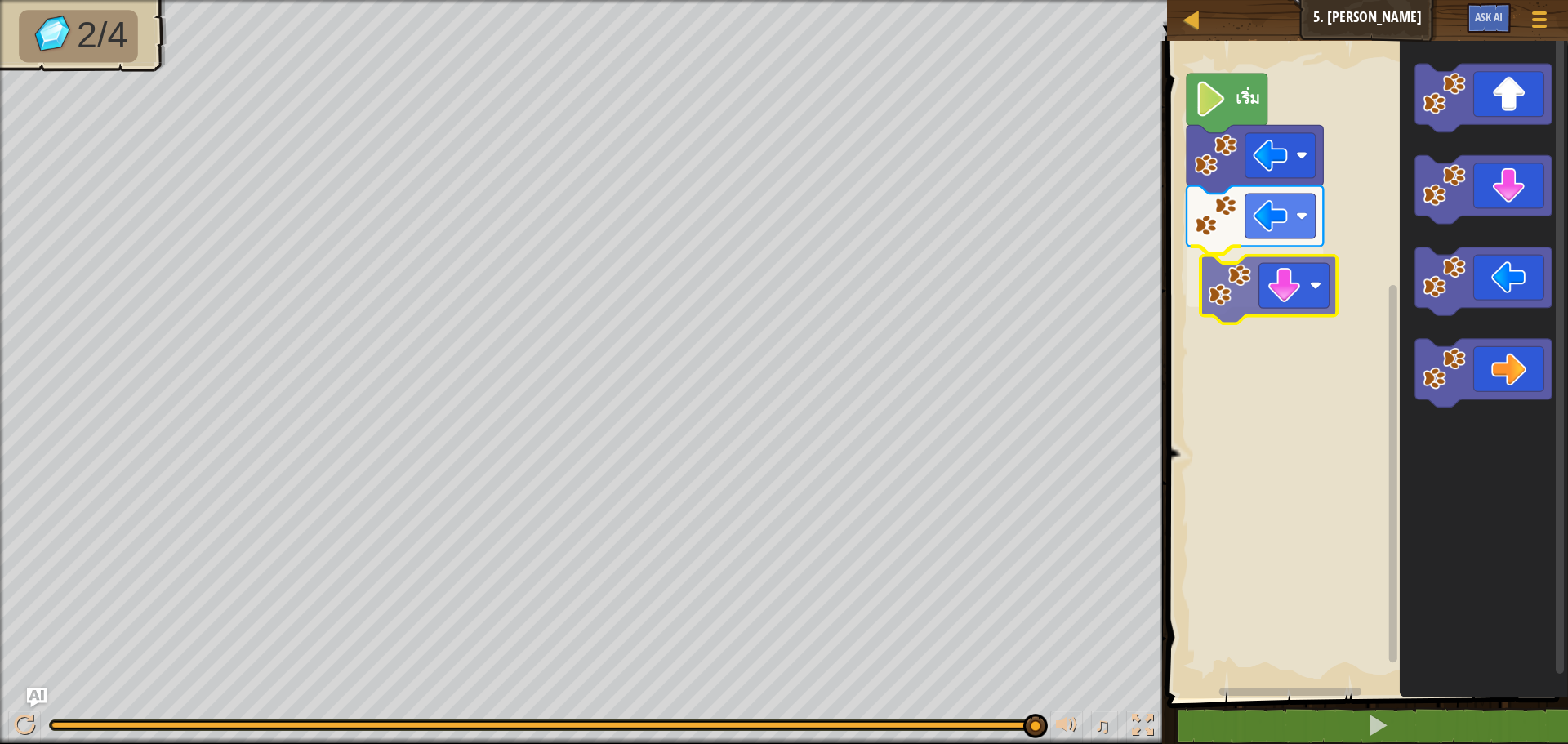
click at [1316, 280] on div "เริ่ม" at bounding box center [1365, 365] width 406 height 666
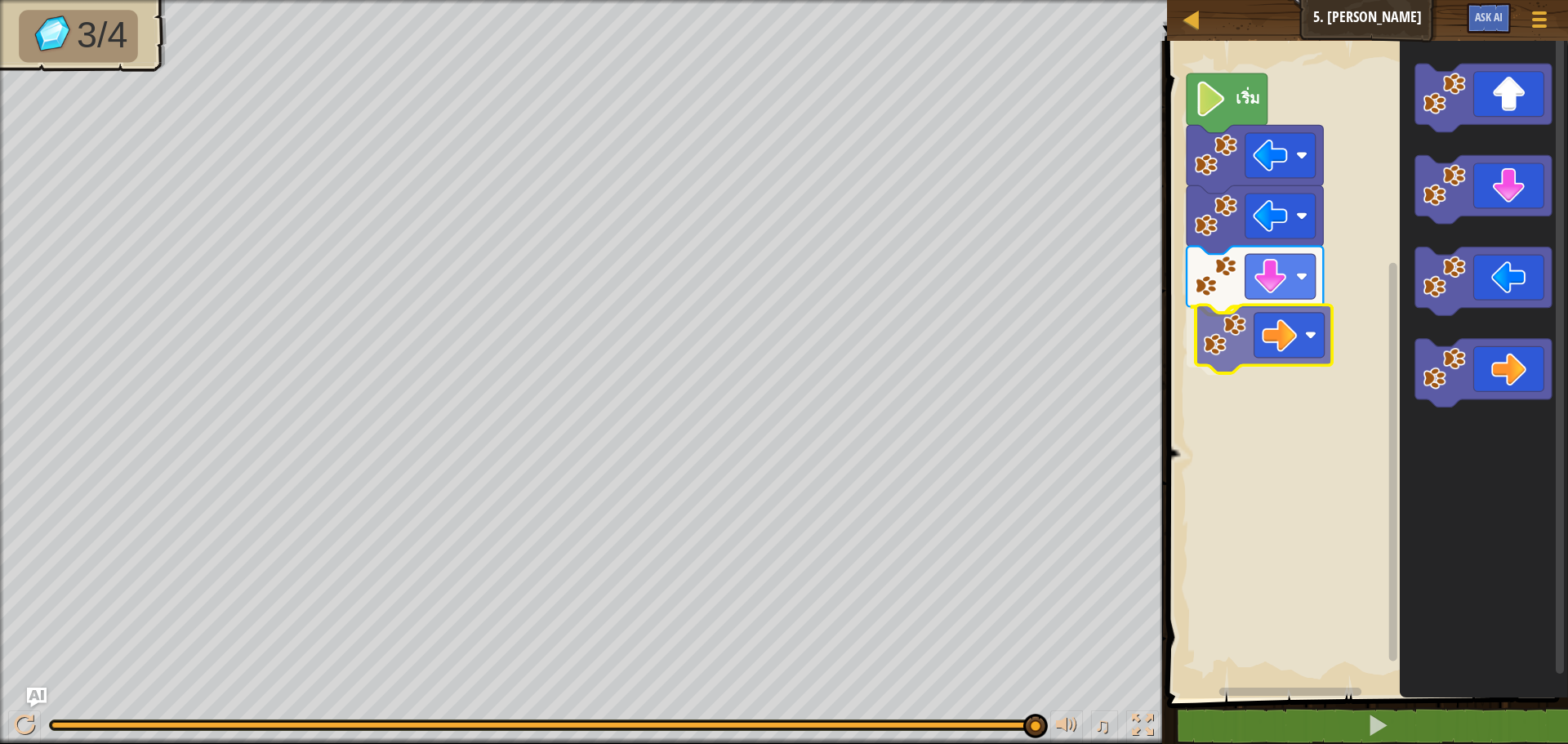
click at [1300, 331] on div "เริ่ม" at bounding box center [1365, 365] width 406 height 666
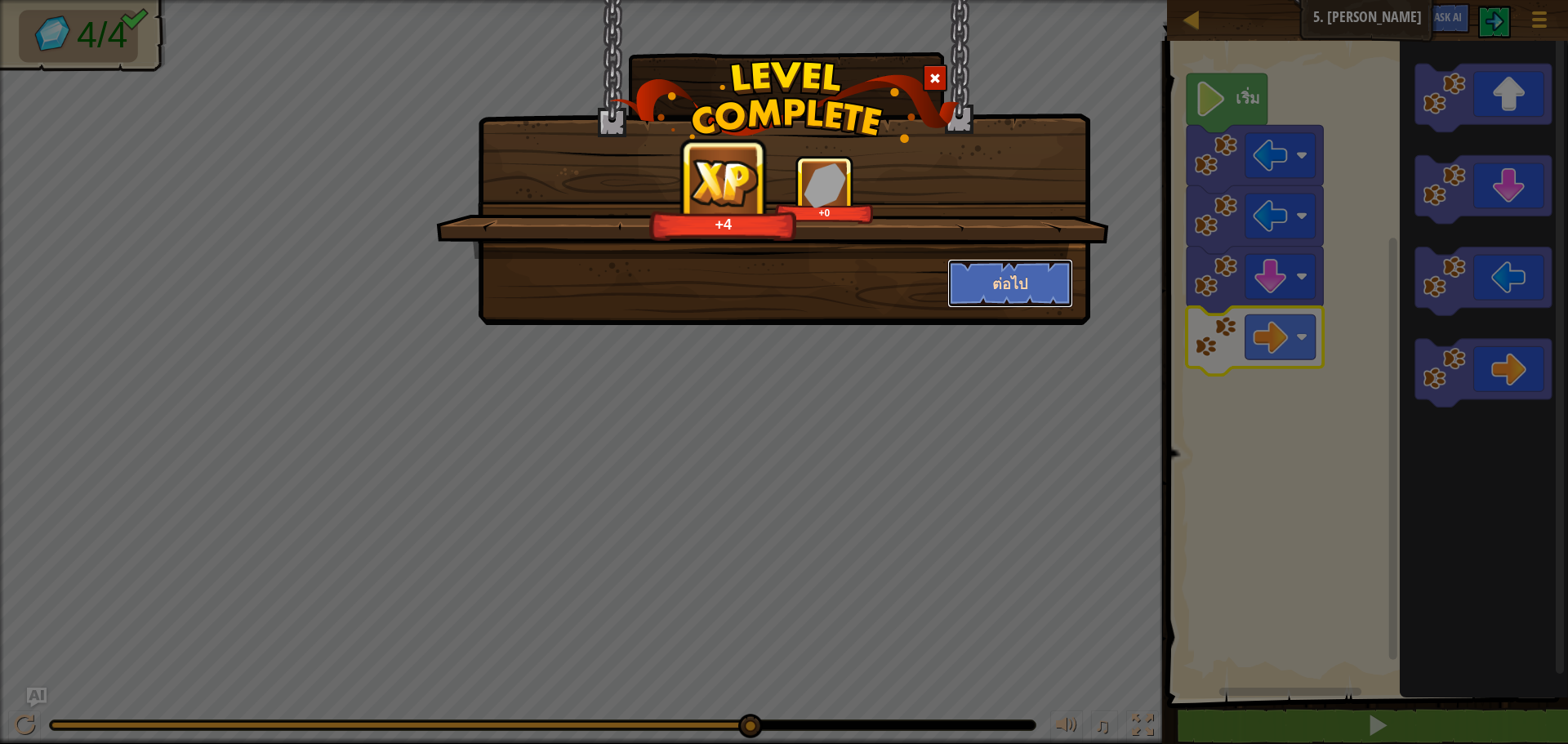
click at [1013, 269] on button "ต่อไป" at bounding box center [1010, 283] width 127 height 49
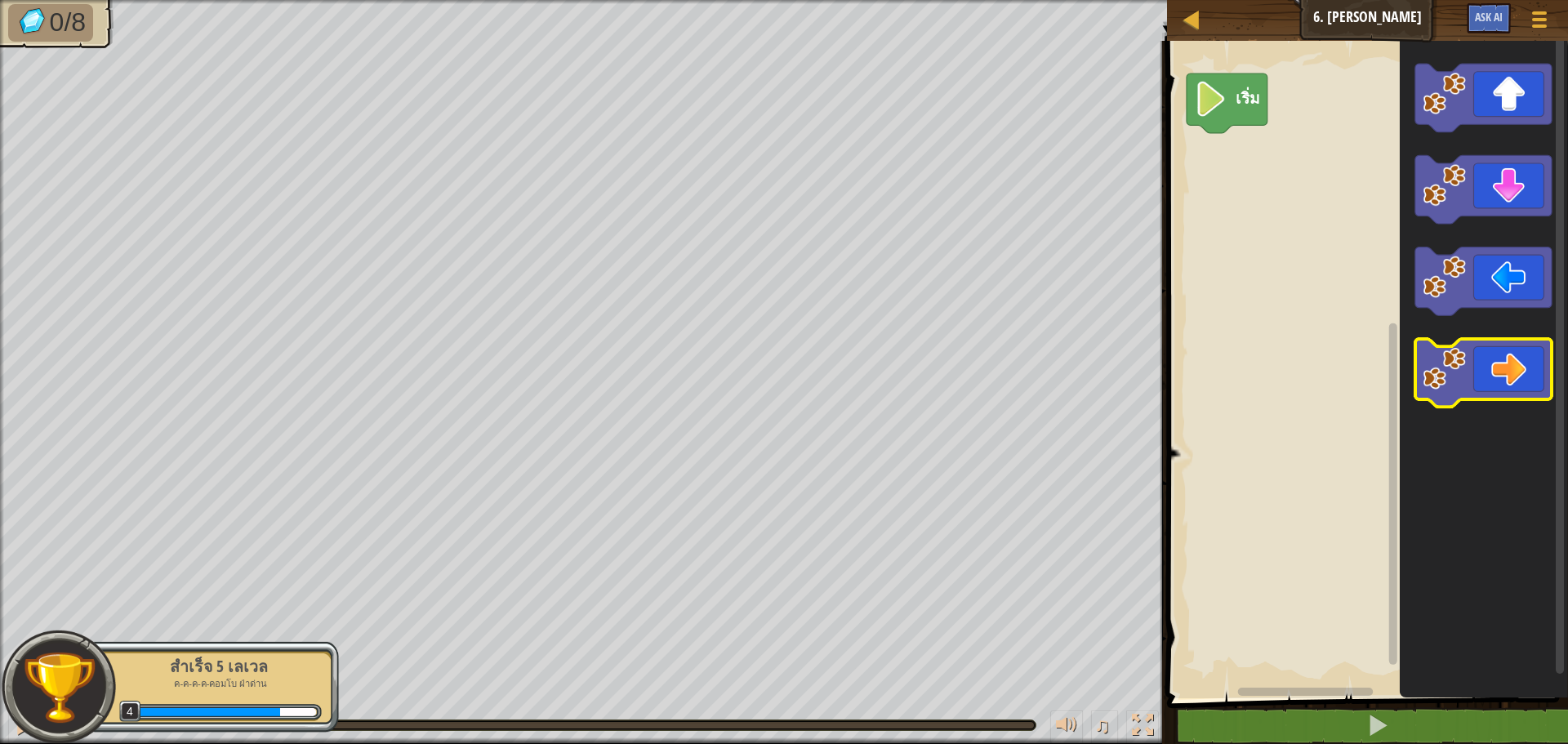
click at [1498, 396] on g "พื้นที่ทำงาน Blockly" at bounding box center [1483, 236] width 137 height 344
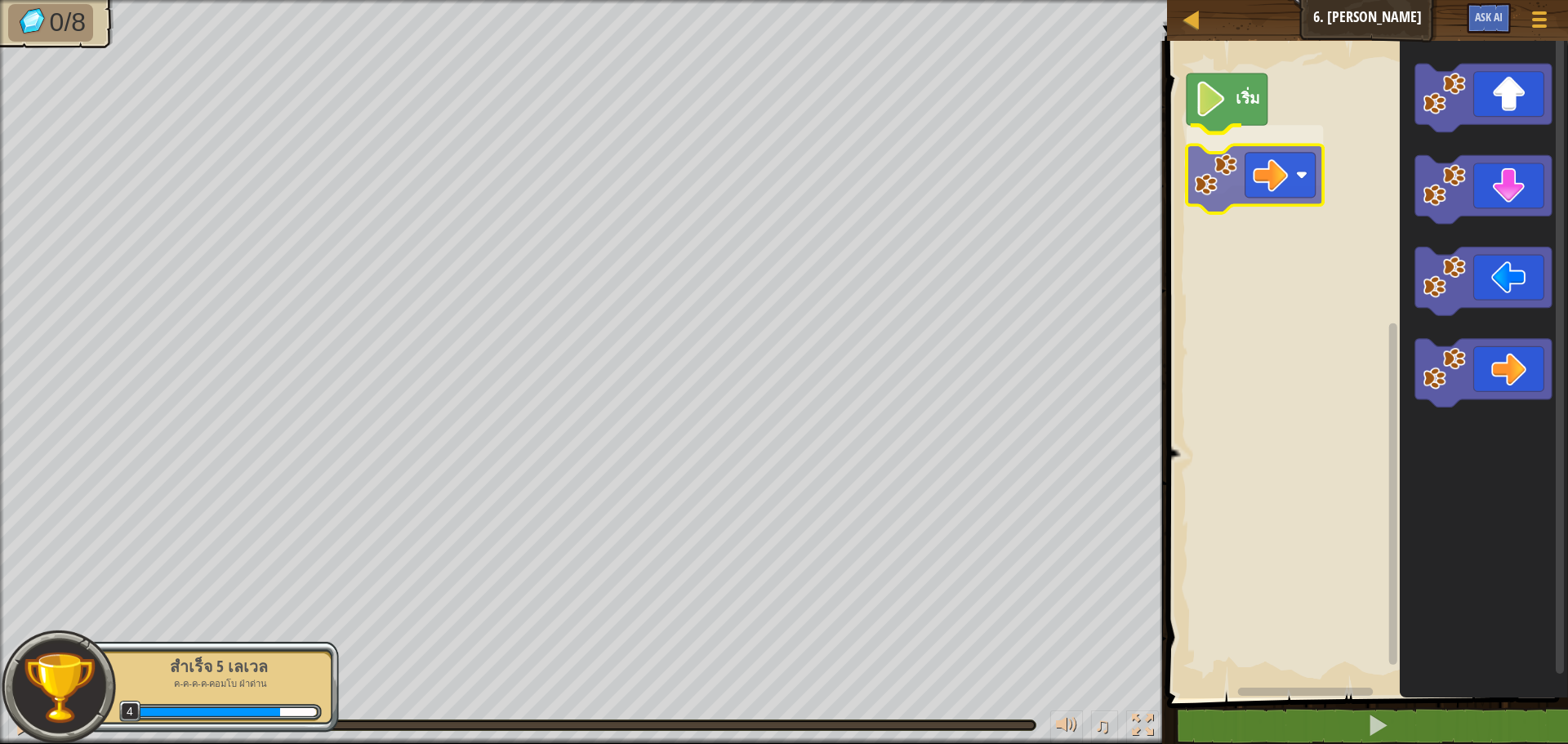
click at [1272, 165] on div "เริ่ม" at bounding box center [1365, 365] width 406 height 666
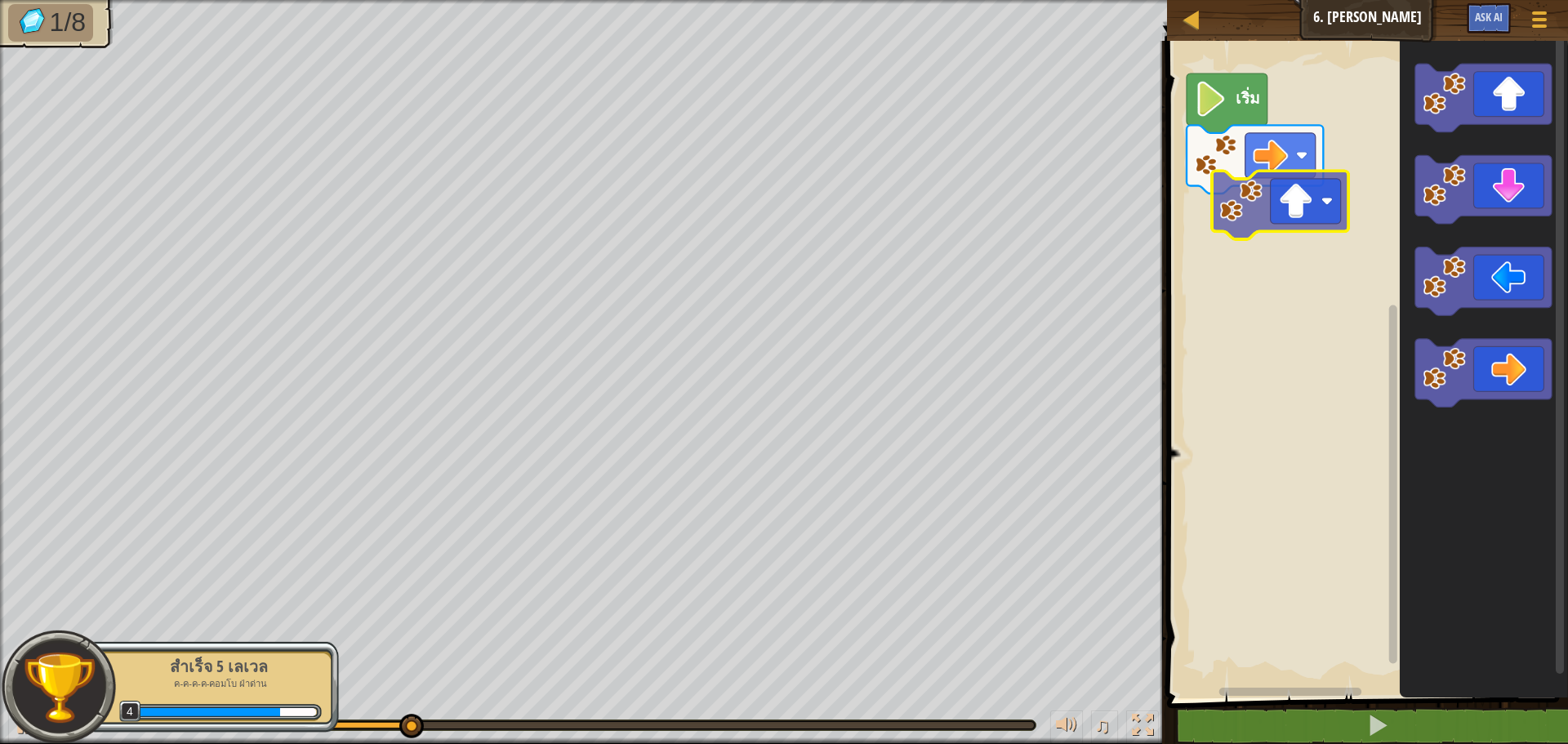
click at [1325, 201] on div "เริ่ม" at bounding box center [1365, 365] width 406 height 666
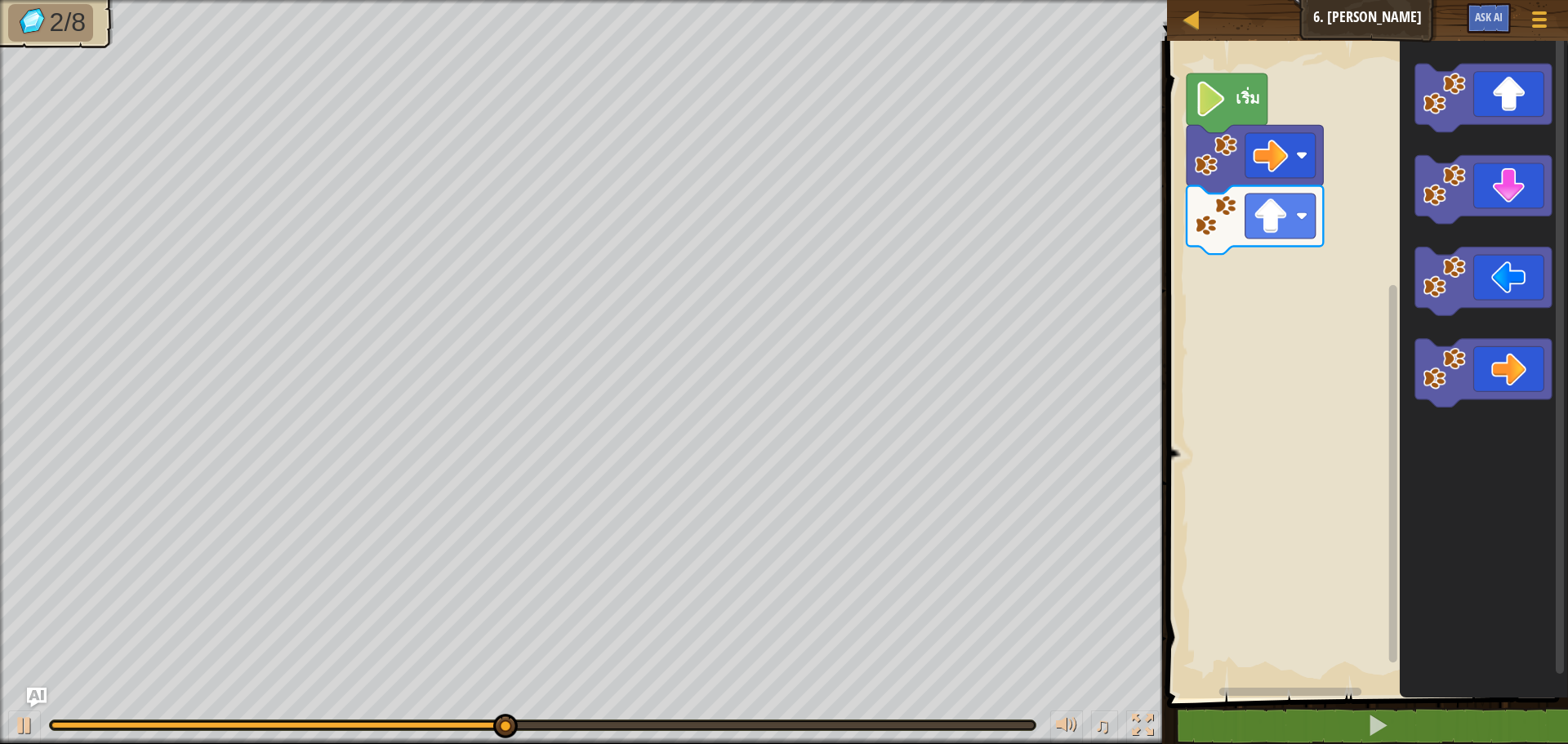
click at [1473, 241] on icon "พื้นที่ทำงาน Blockly" at bounding box center [1483, 365] width 168 height 666
click at [1253, 271] on div "เริ่ม" at bounding box center [1365, 365] width 406 height 666
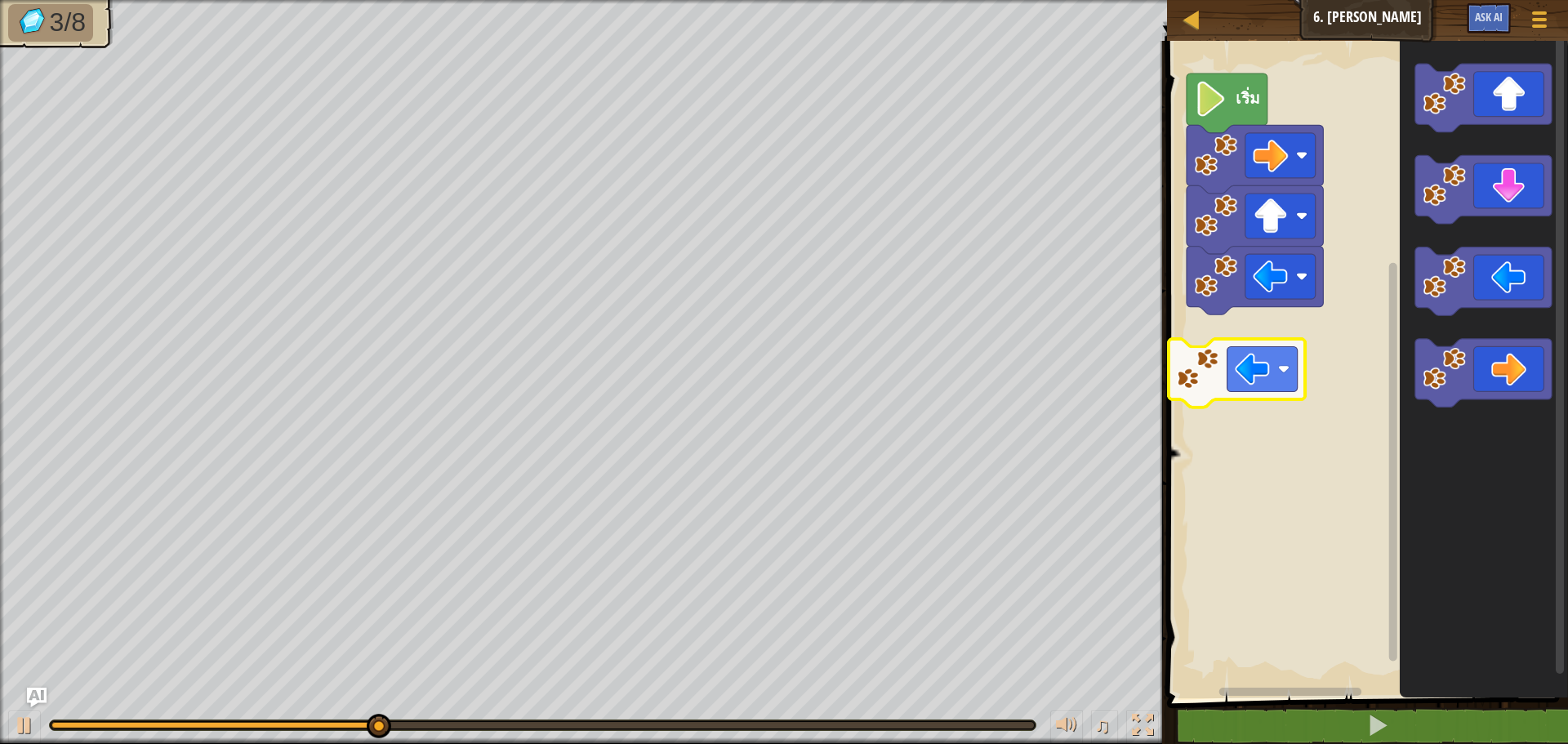
click at [1276, 348] on div "เริ่ม" at bounding box center [1365, 365] width 406 height 666
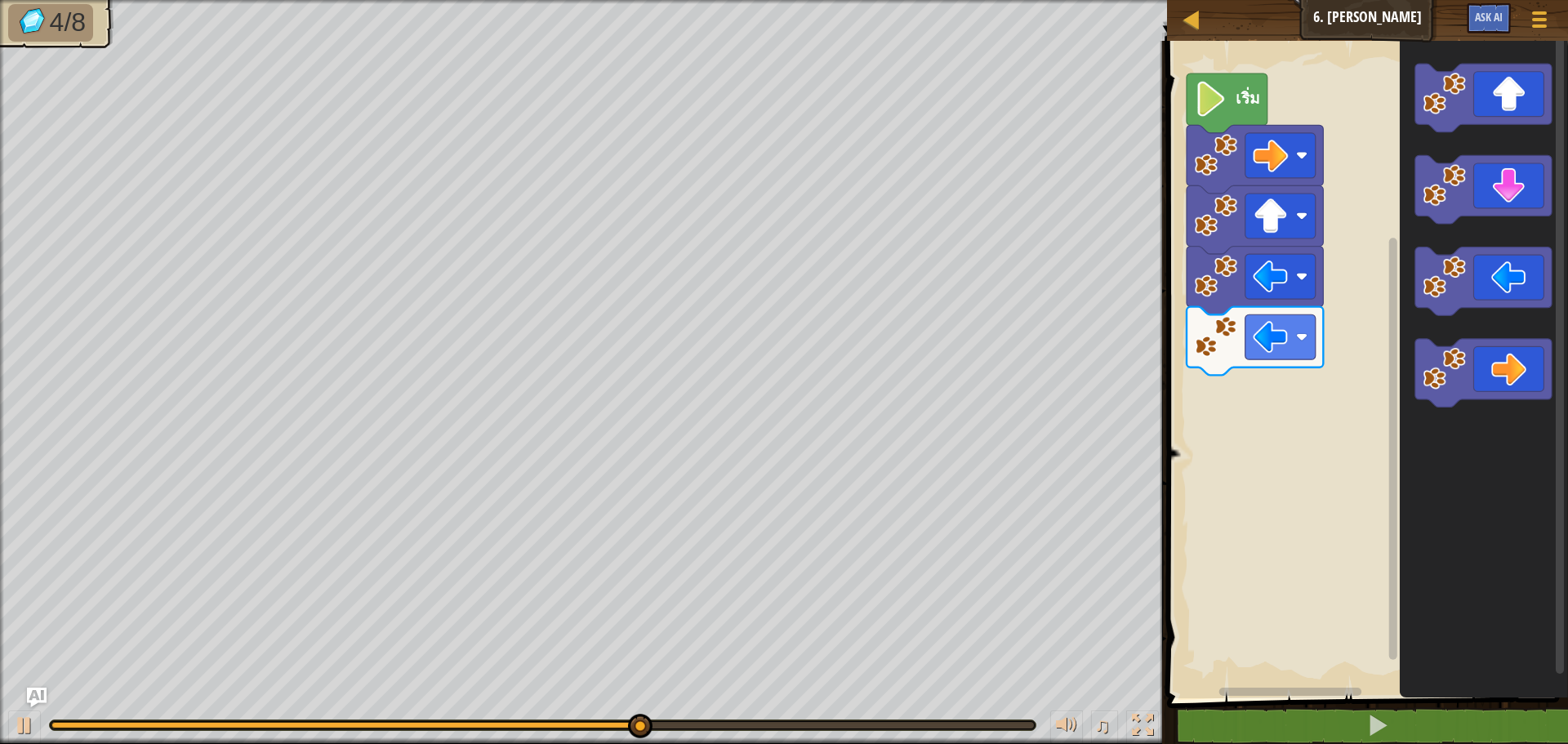
click at [1429, 403] on g "พื้นที่ทำงาน Blockly" at bounding box center [1483, 236] width 137 height 344
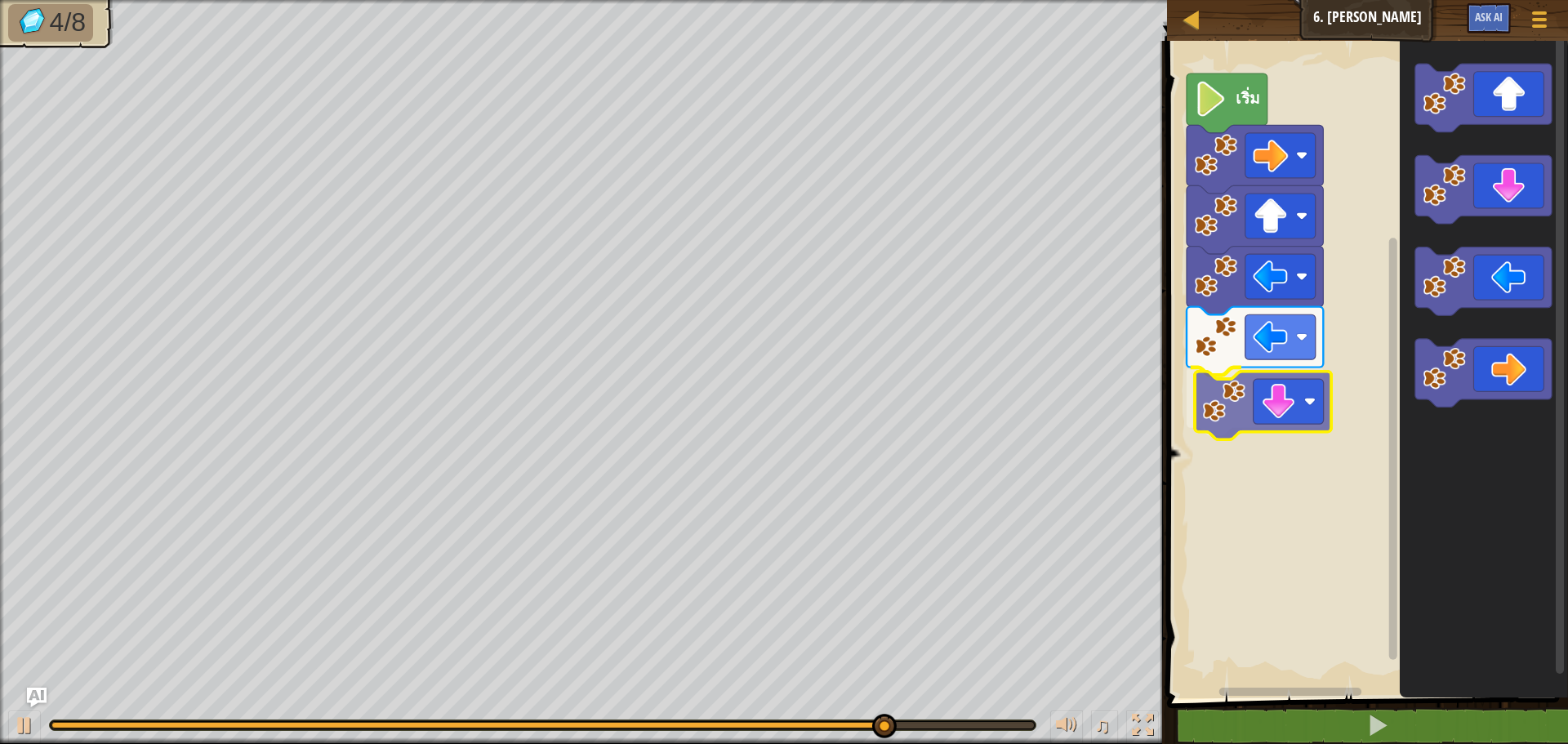
click at [1293, 419] on div "เริ่ม" at bounding box center [1365, 365] width 406 height 666
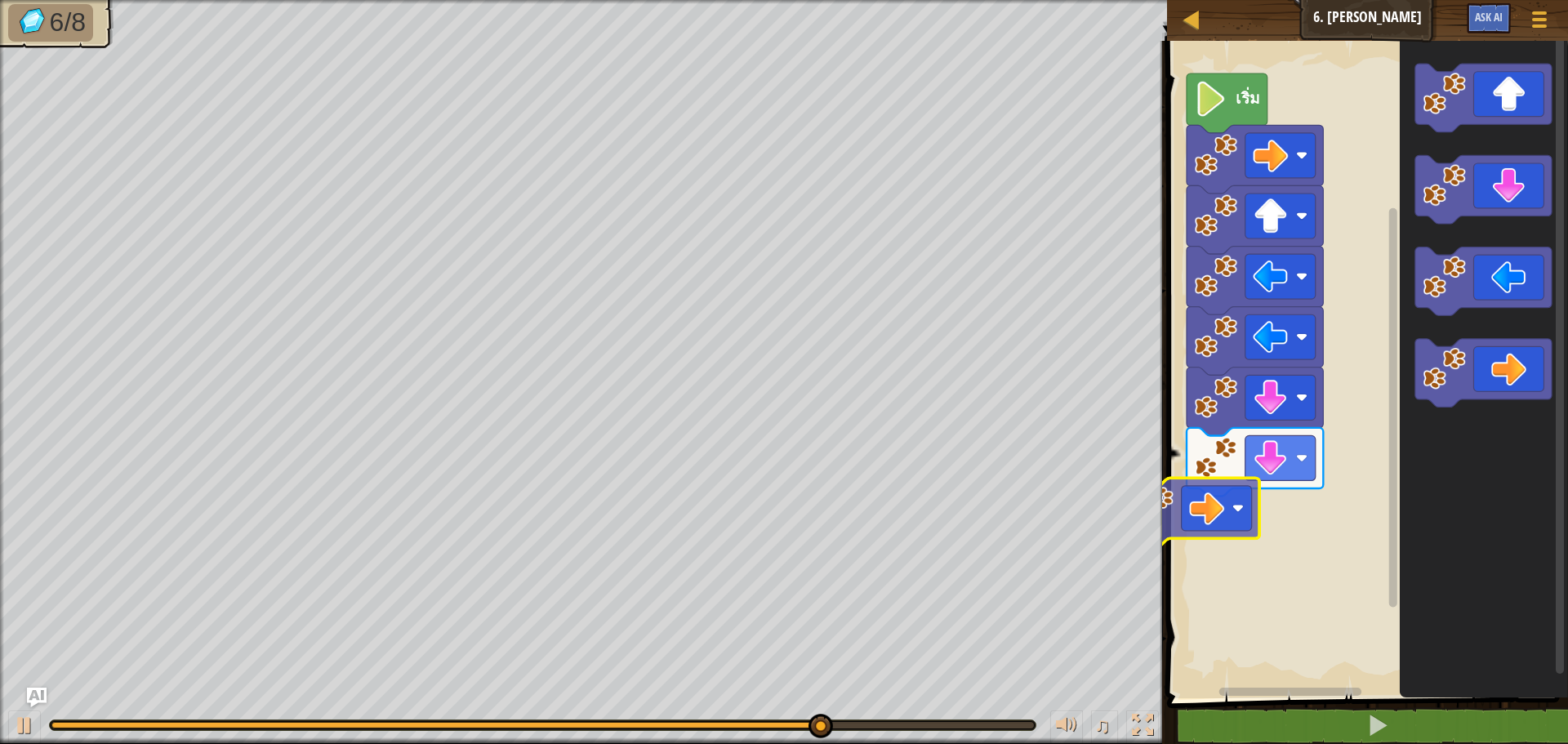
click at [1158, 500] on div "แผนที่ จูเนียร์ 6. จัตุรัสอัญมณี เมนูเกม Ask AI 1 ההההההההההההההההההההההההההההה…" at bounding box center [784, 372] width 1568 height 744
click at [1547, 383] on div "เริ่ม" at bounding box center [1365, 365] width 406 height 666
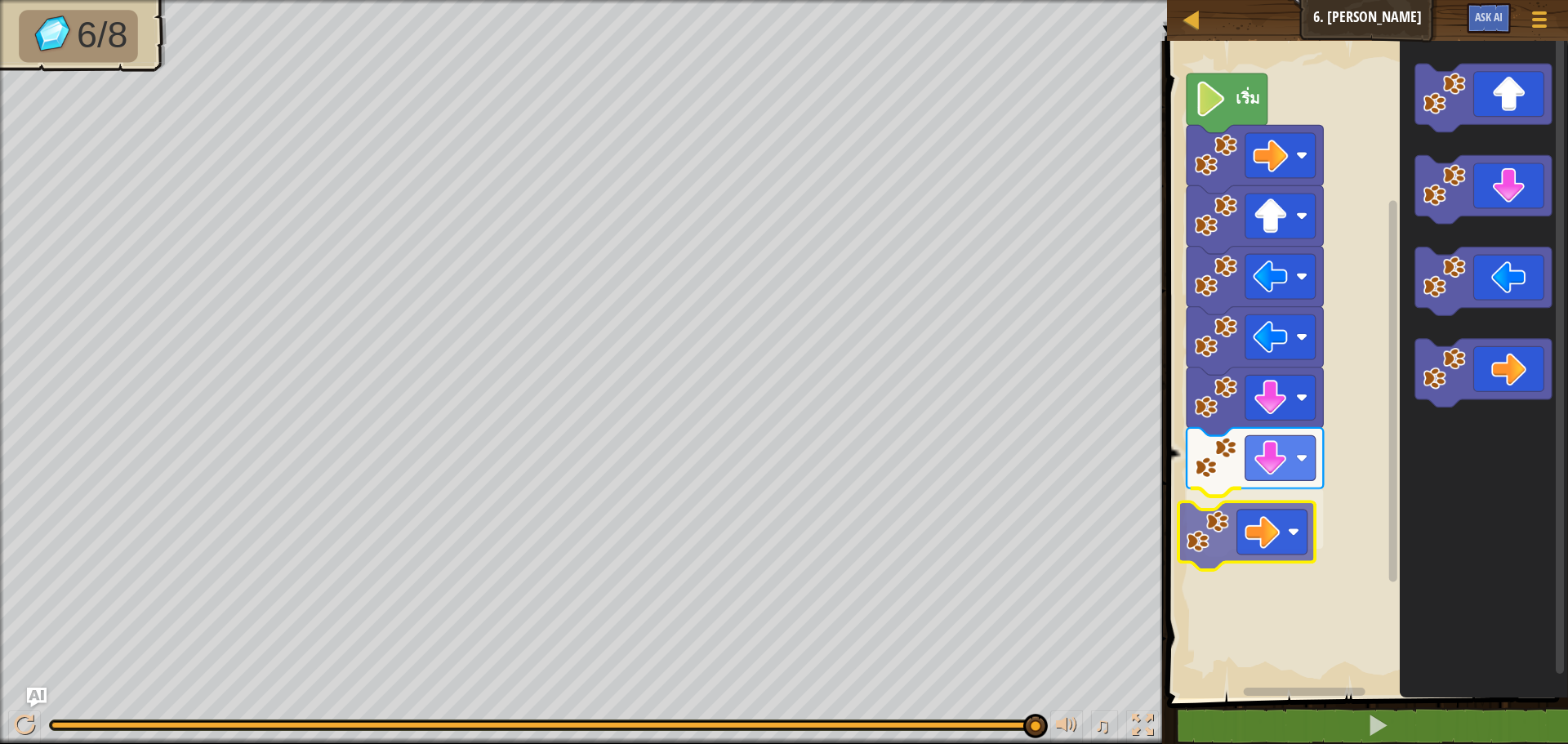
click at [1303, 540] on div "เริ่ม" at bounding box center [1365, 365] width 406 height 666
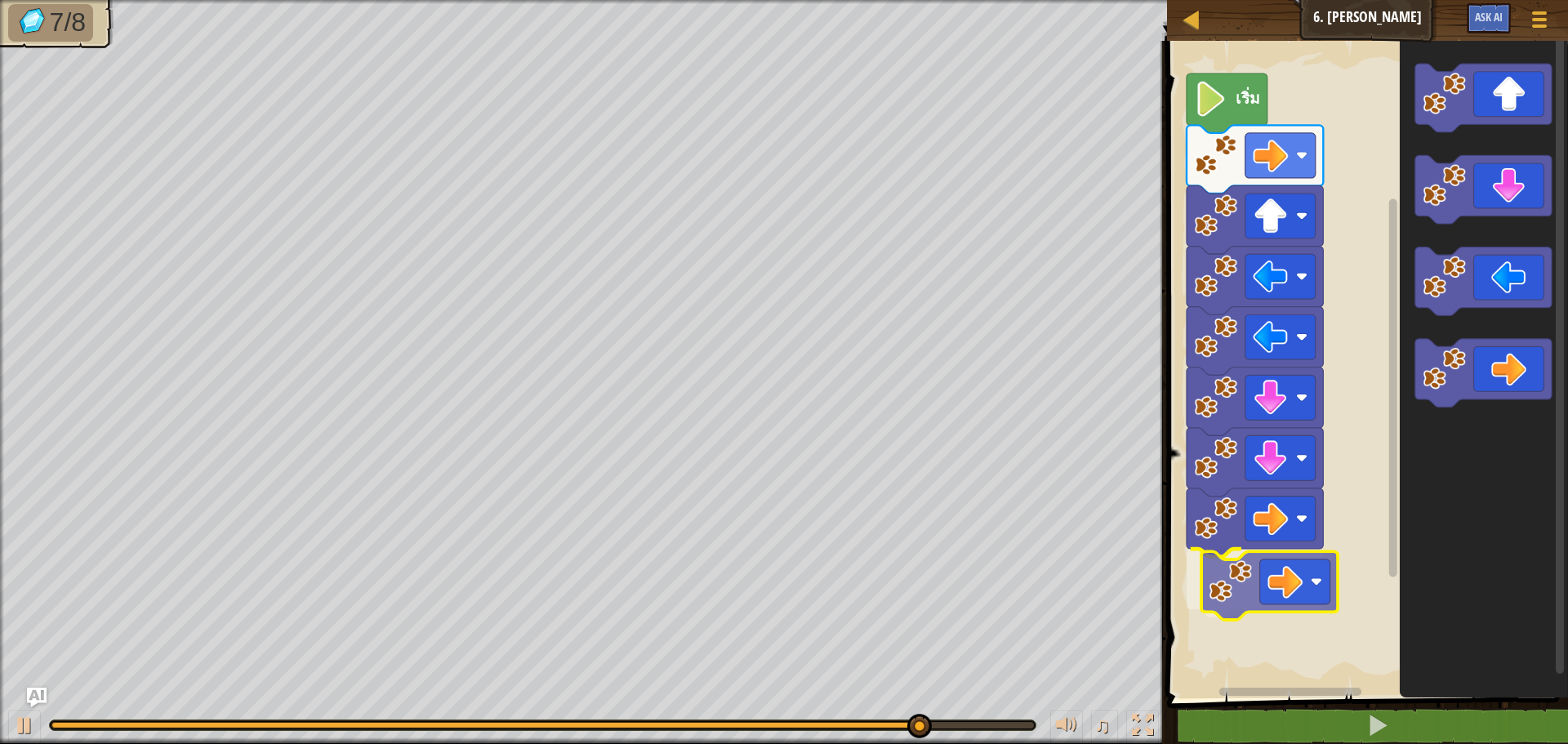
click at [1278, 595] on div "เริ่ม" at bounding box center [1365, 365] width 406 height 666
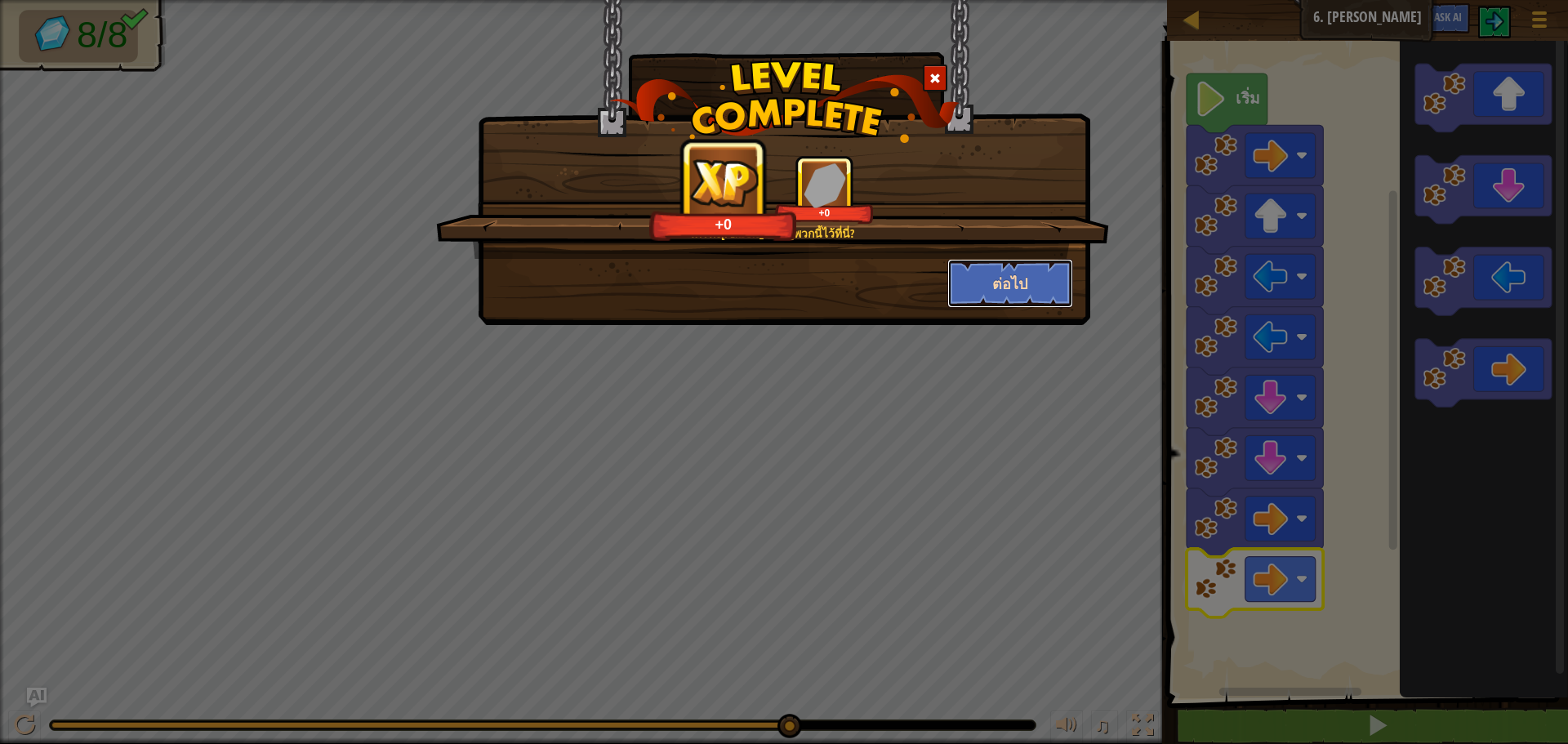
click at [988, 270] on button "ต่อไป" at bounding box center [1010, 283] width 127 height 49
